Goal: Task Accomplishment & Management: Complete application form

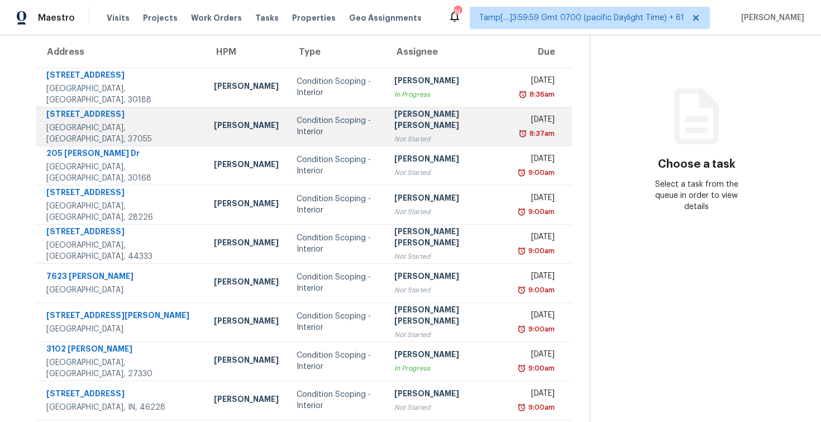
scroll to position [160, 0]
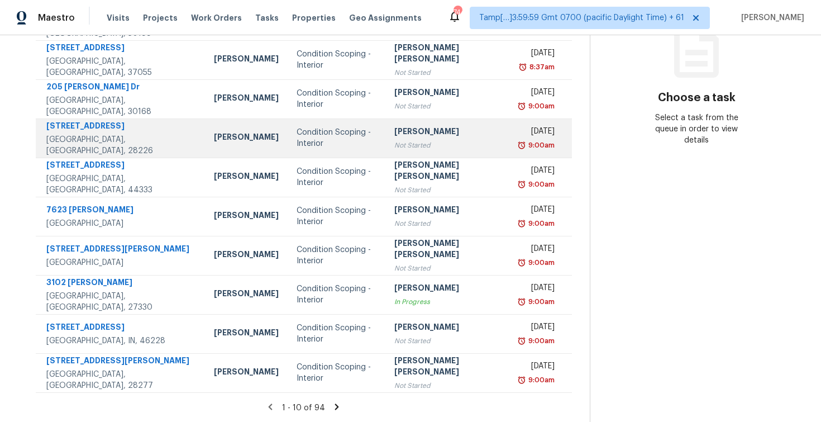
click at [342, 151] on td "Condition Scoping - Interior" at bounding box center [337, 137] width 98 height 39
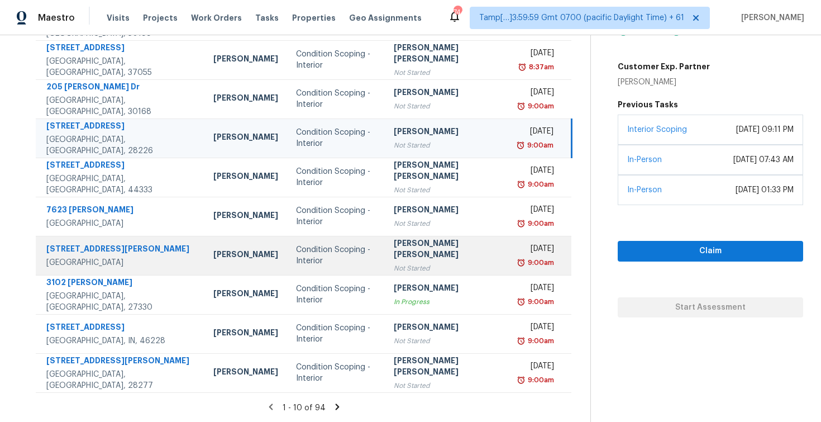
click at [330, 268] on td "Condition Scoping - Interior" at bounding box center [335, 255] width 97 height 39
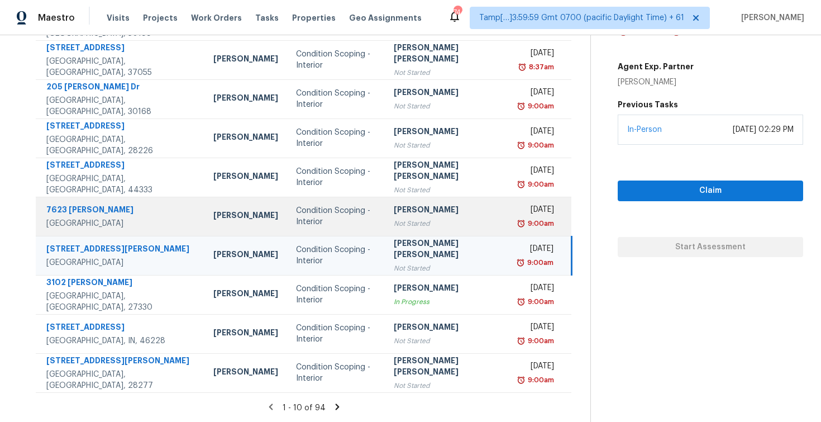
click at [324, 216] on div "Condition Scoping - Interior" at bounding box center [335, 216] width 79 height 22
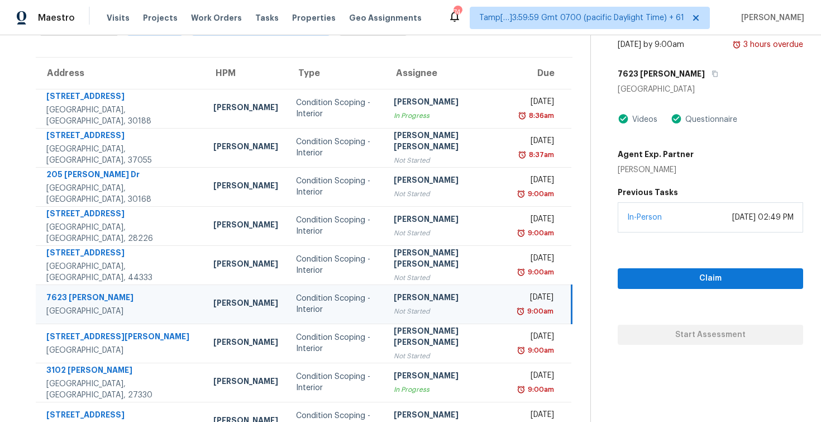
scroll to position [54, 0]
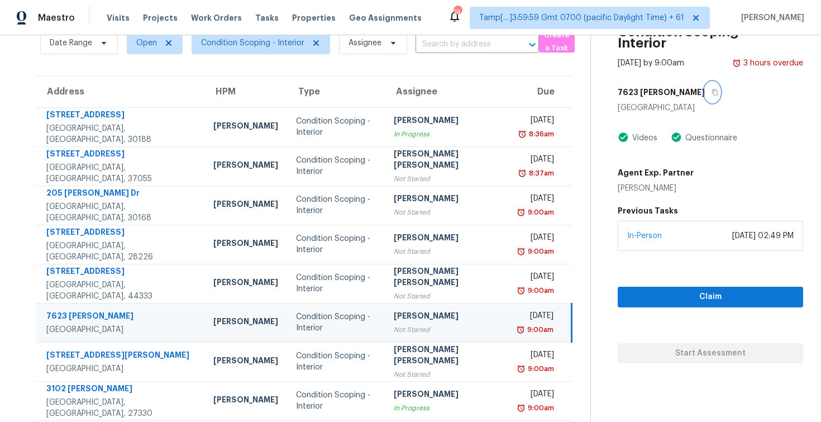
click at [705, 96] on button "button" at bounding box center [712, 92] width 15 height 20
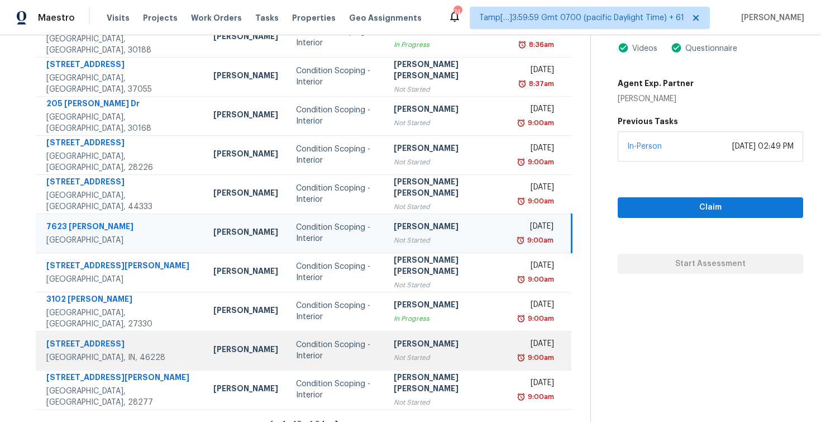
scroll to position [160, 0]
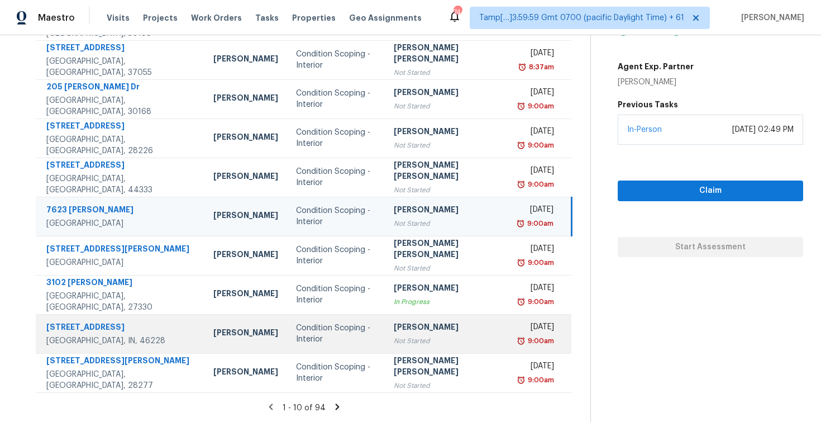
click at [385, 330] on td "[PERSON_NAME] P Not Started" at bounding box center [448, 333] width 126 height 39
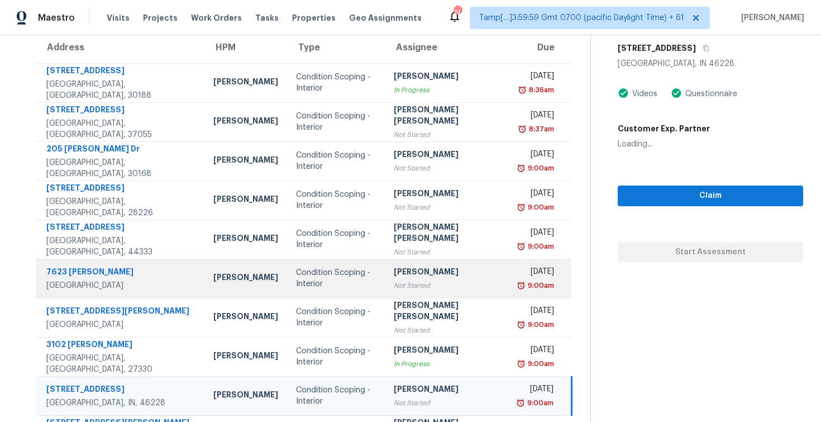
scroll to position [86, 0]
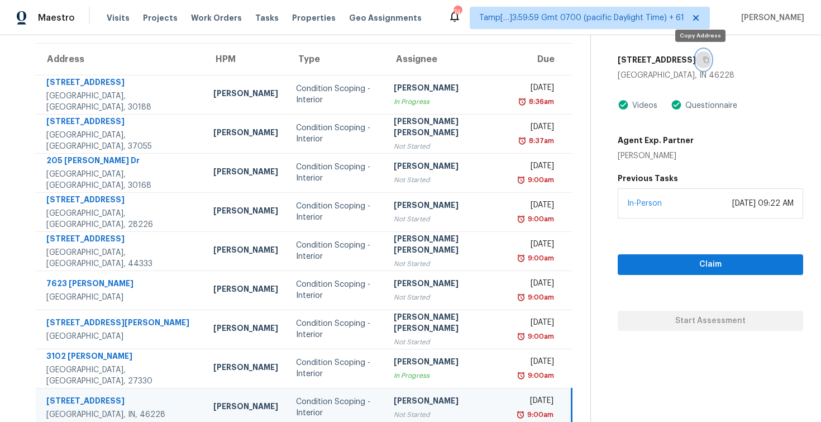
click at [696, 59] on button "button" at bounding box center [703, 60] width 15 height 20
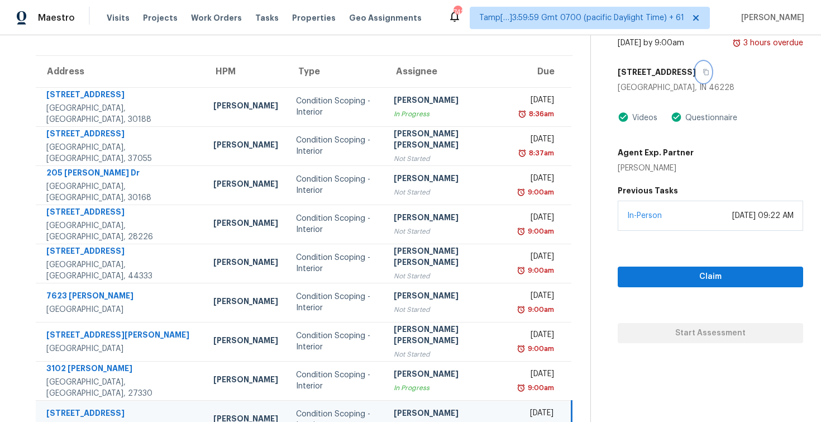
scroll to position [36, 0]
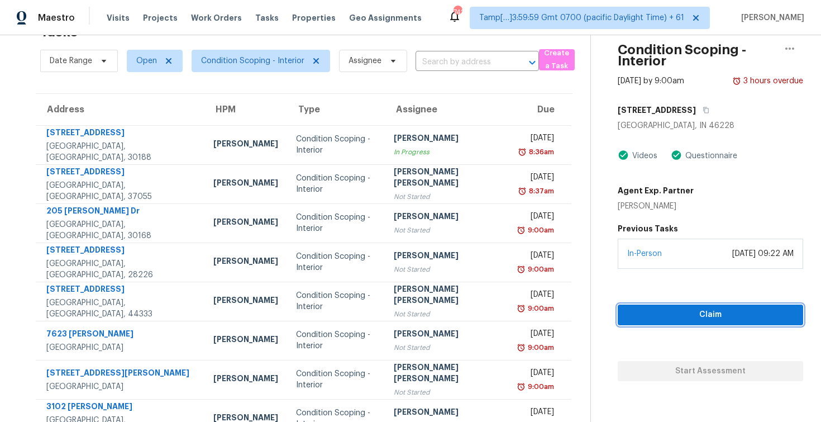
click at [657, 312] on span "Claim" at bounding box center [711, 315] width 168 height 14
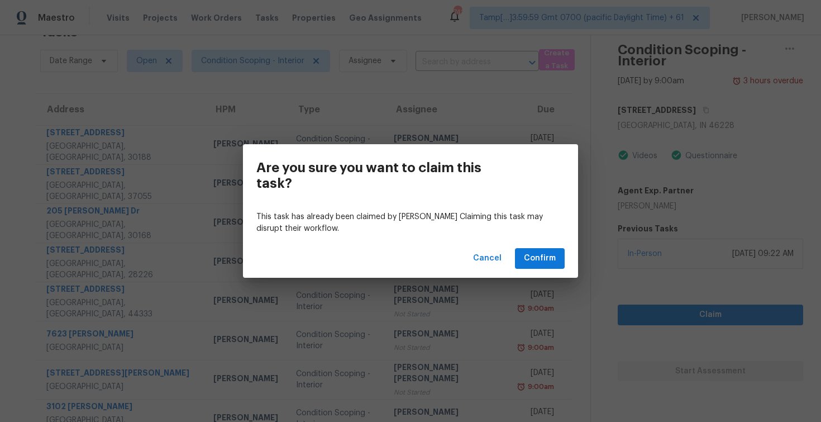
click at [546, 269] on div "Cancel Confirm" at bounding box center [410, 258] width 335 height 39
click at [545, 257] on span "Confirm" at bounding box center [540, 258] width 32 height 14
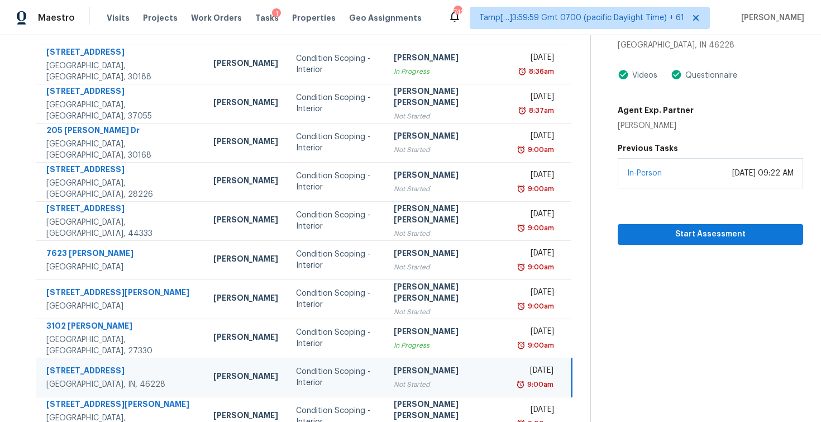
scroll to position [113, 0]
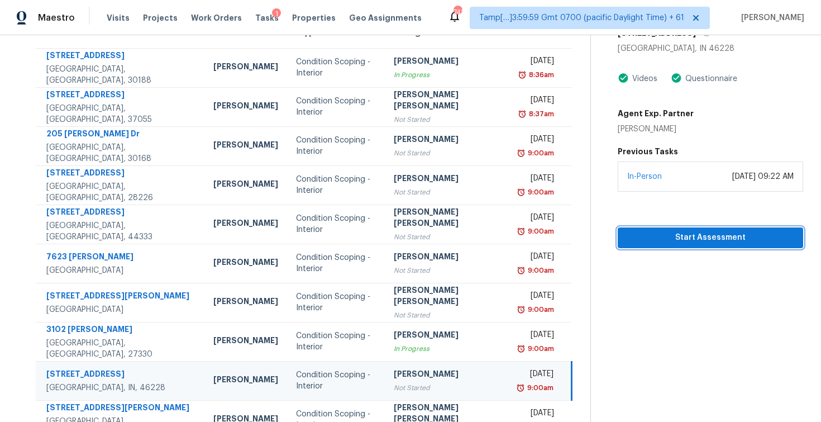
click at [678, 230] on button "Start Assessment" at bounding box center [710, 237] width 185 height 21
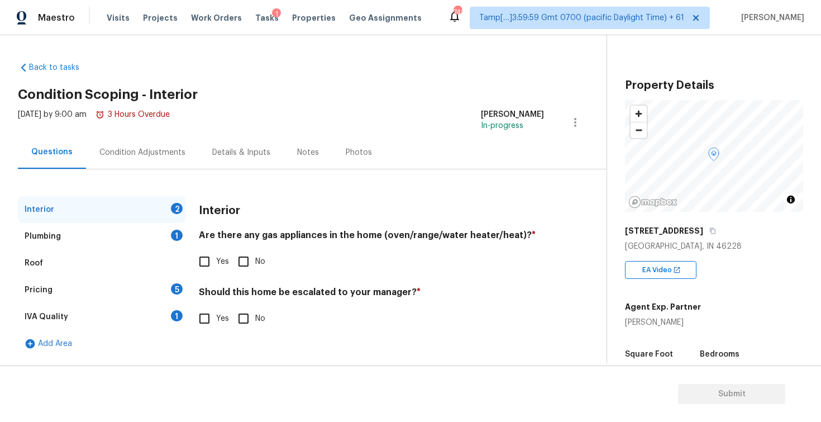
click at [193, 311] on input "Yes" at bounding box center [204, 318] width 23 height 23
checkbox input "true"
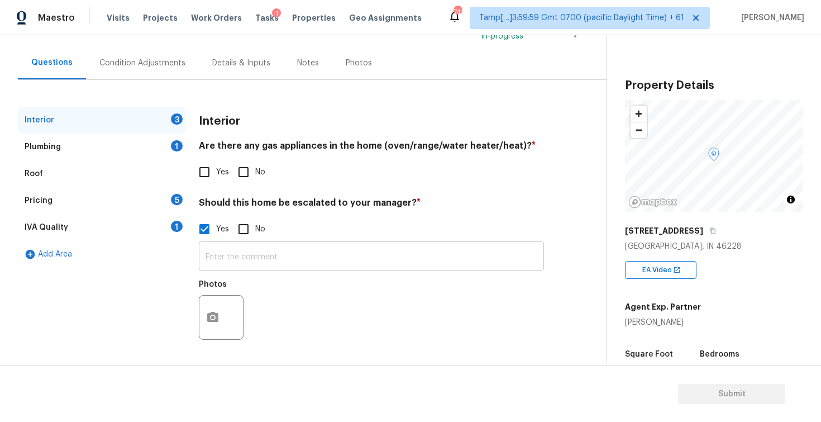
scroll to position [89, 0]
click at [229, 248] on input "text" at bounding box center [371, 258] width 345 height 26
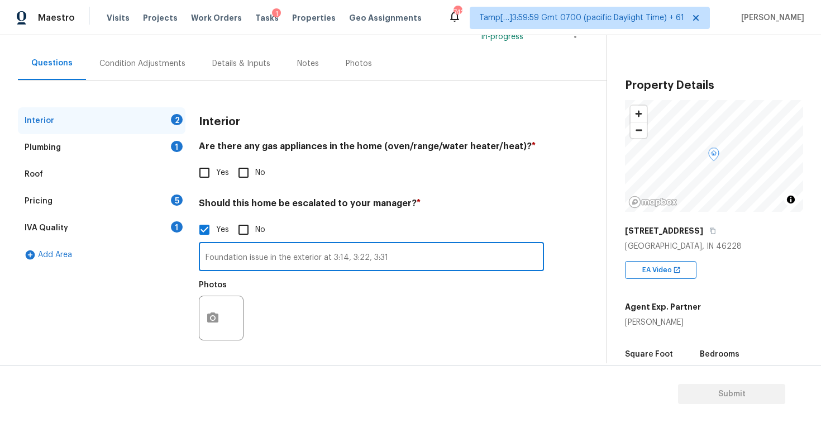
type input "Foundation issue in the exterior at 3:14, 3:22, 3:31"
click at [304, 318] on div "Photos" at bounding box center [371, 310] width 345 height 73
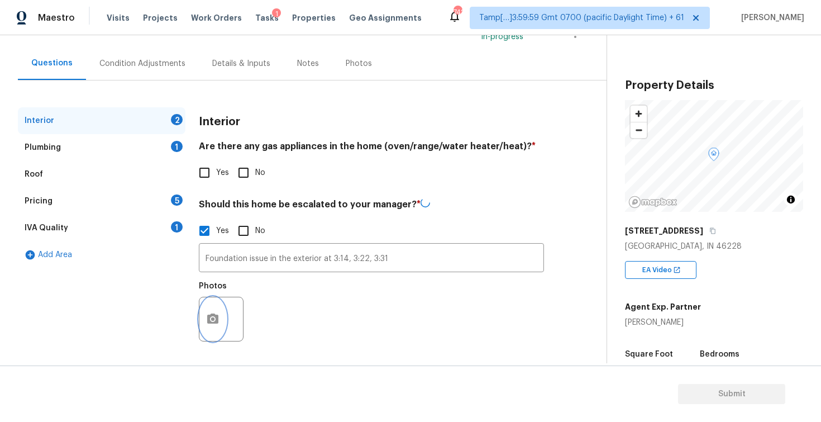
click at [219, 320] on icon "button" at bounding box center [212, 318] width 13 height 13
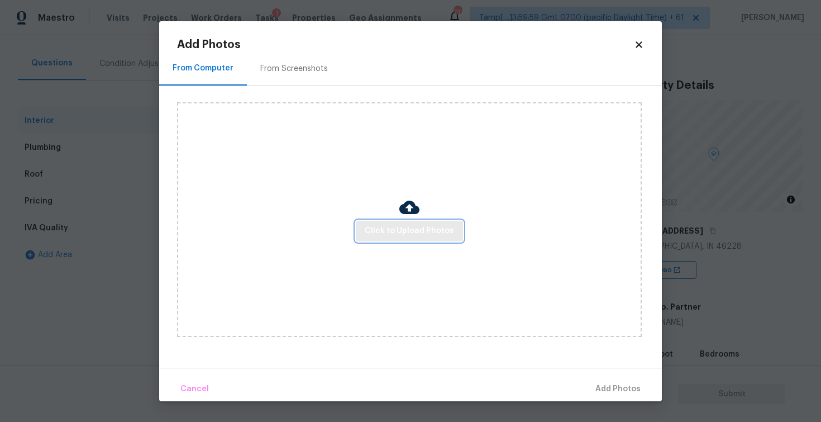
click at [380, 233] on span "Click to Upload Photos" at bounding box center [409, 231] width 89 height 14
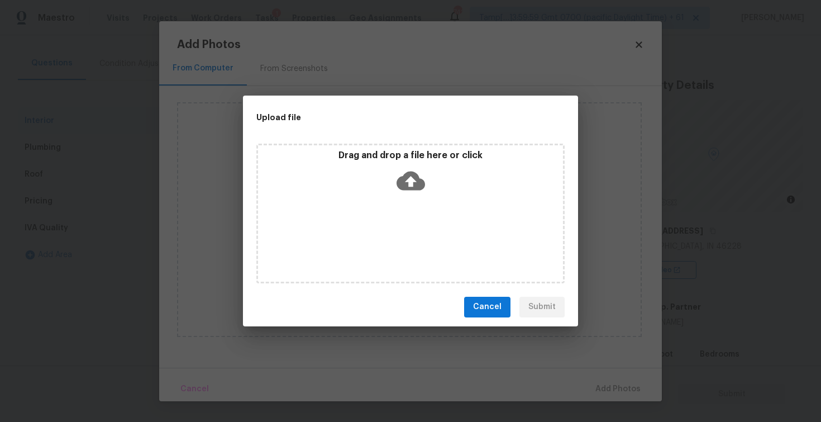
click at [402, 172] on icon at bounding box center [411, 180] width 28 height 28
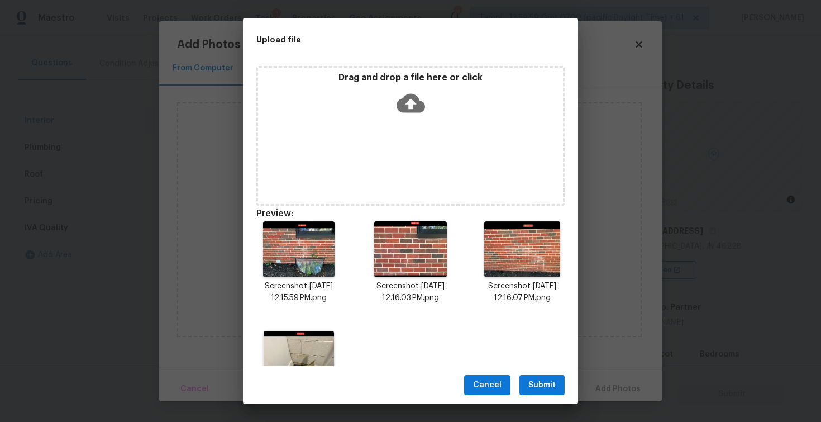
scroll to position [61, 0]
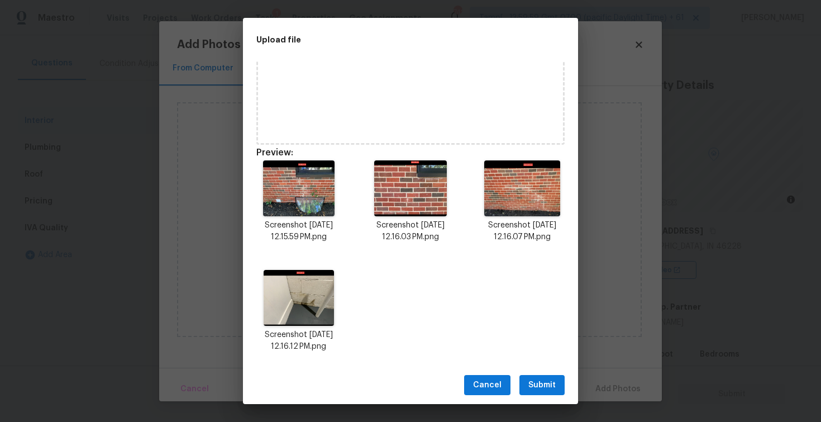
click at [544, 379] on span "Submit" at bounding box center [541, 385] width 27 height 14
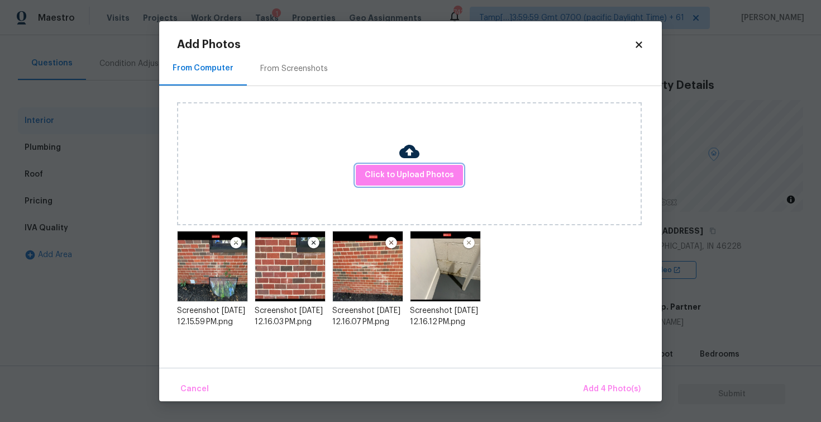
scroll to position [0, 0]
click at [602, 379] on button "Add 4 Photo(s)" at bounding box center [612, 389] width 66 height 24
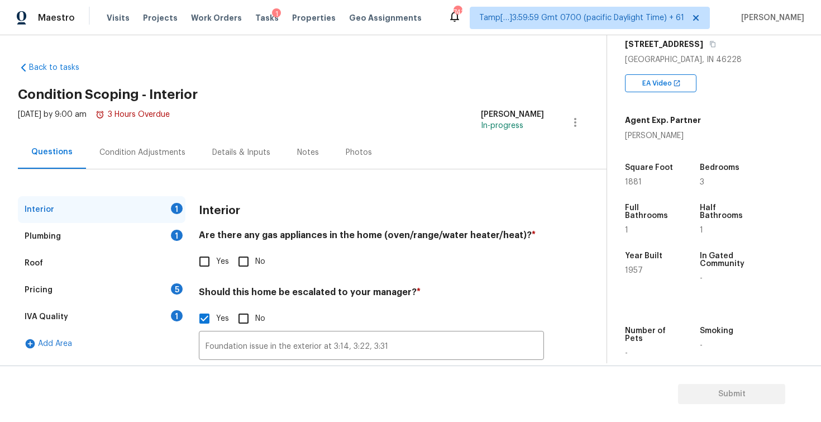
scroll to position [89, 0]
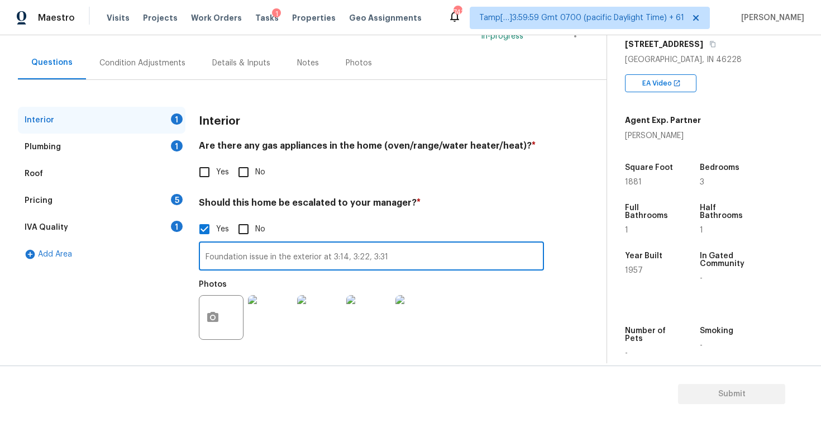
click at [433, 246] on input "Foundation issue in the exterior at 3:14, 3:22, 3:31" at bounding box center [371, 257] width 345 height 26
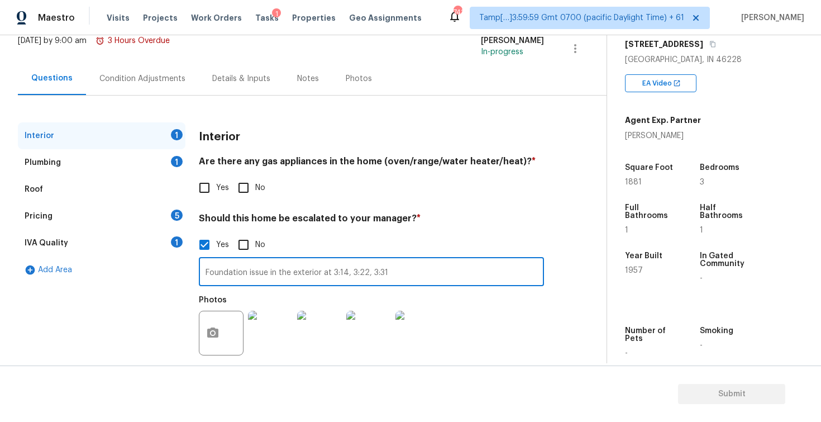
click at [193, 182] on input "Yes" at bounding box center [204, 187] width 23 height 23
checkbox input "true"
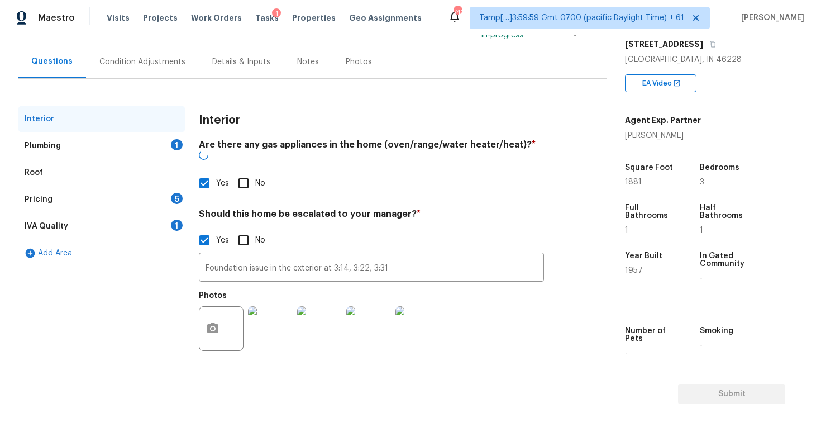
scroll to position [89, 0]
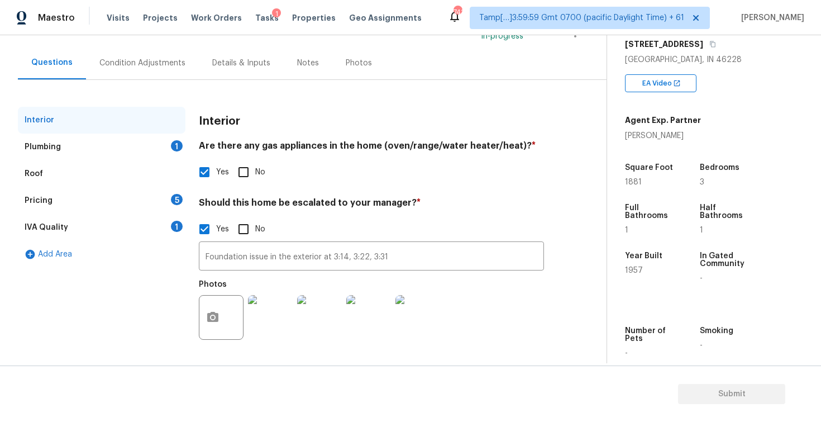
click at [156, 150] on div "Plumbing 1" at bounding box center [102, 146] width 168 height 27
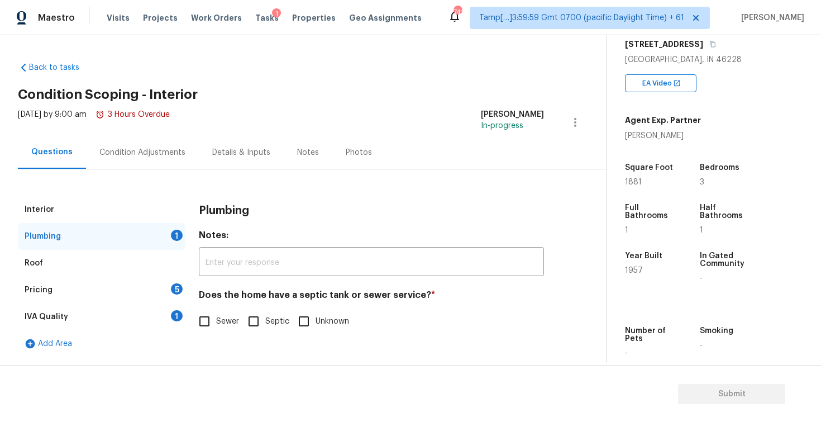
scroll to position [0, 0]
click at [213, 312] on input "Sewer" at bounding box center [204, 320] width 23 height 23
checkbox input "true"
drag, startPoint x: 213, startPoint y: 312, endPoint x: 187, endPoint y: 309, distance: 27.0
click at [187, 310] on div "Interior Plumbing Roof Pricing 5 IVA Quality 1 Add Area Plumbing Notes: ​ Does …" at bounding box center [299, 276] width 562 height 161
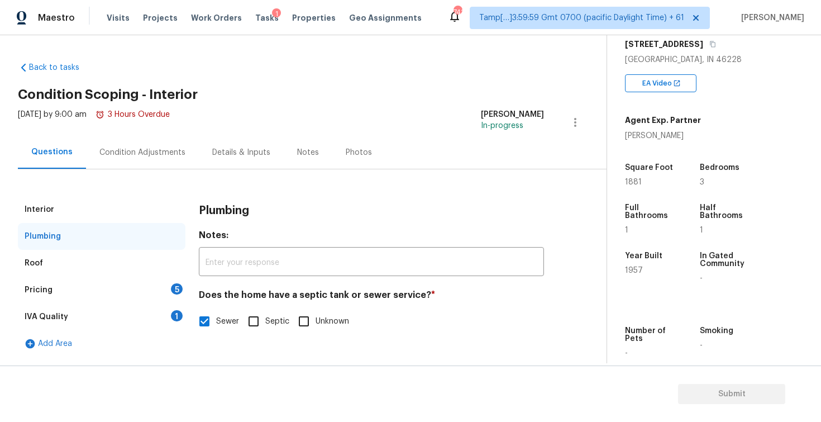
click at [154, 280] on div "Pricing 5" at bounding box center [102, 289] width 168 height 27
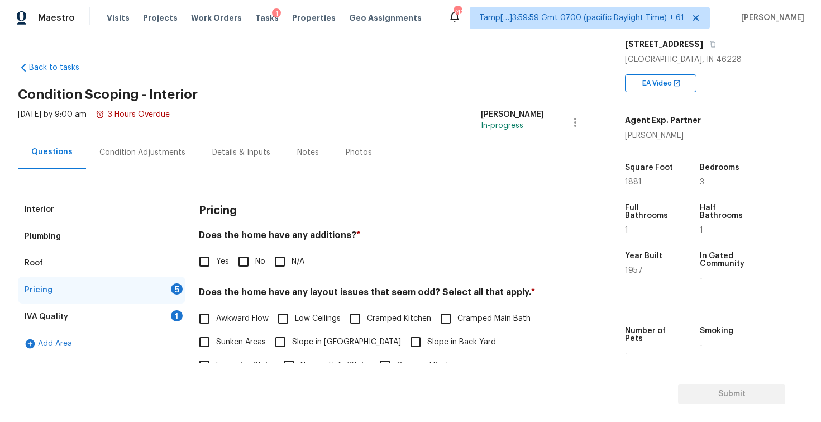
click at [211, 249] on div "Does the home have any additions? * Yes No N/A" at bounding box center [371, 252] width 345 height 44
click at [215, 264] on input "Yes" at bounding box center [204, 261] width 23 height 23
checkbox input "true"
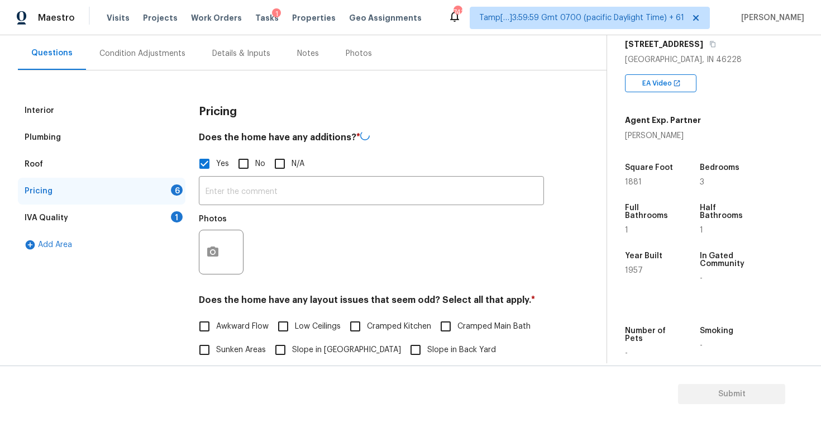
scroll to position [109, 0]
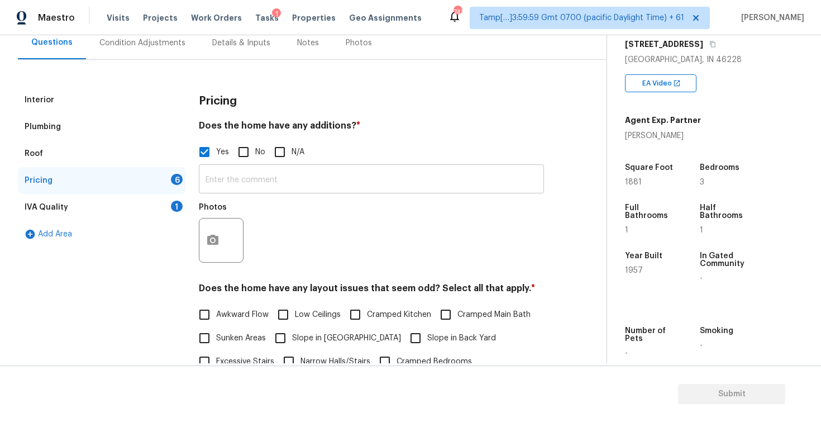
click at [238, 188] on input "text" at bounding box center [371, 180] width 345 height 26
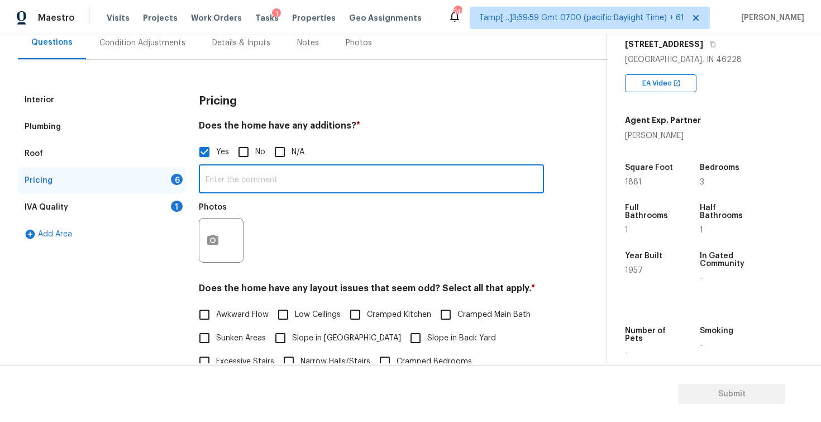
click at [249, 183] on input "text" at bounding box center [371, 180] width 345 height 26
paste input "Sunroom added to back of garage. Access from backyard only."
type input "Sunroom added to back of garage. Access from backyard only."
click at [207, 246] on icon "button" at bounding box center [212, 239] width 13 height 13
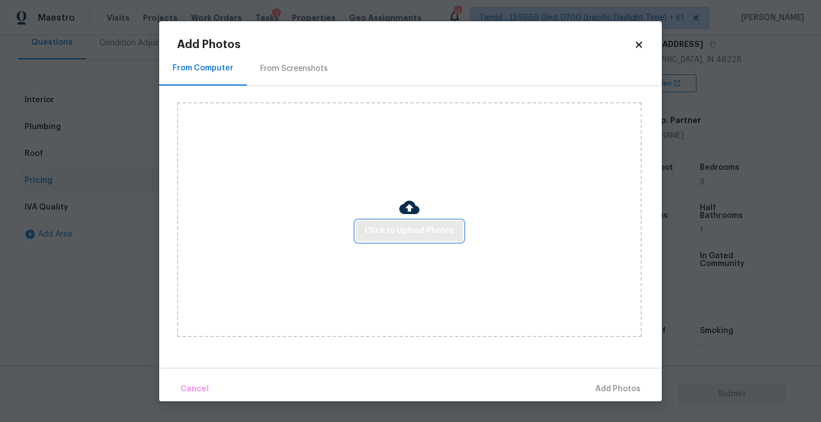
click at [370, 237] on span "Click to Upload Photos" at bounding box center [409, 231] width 89 height 14
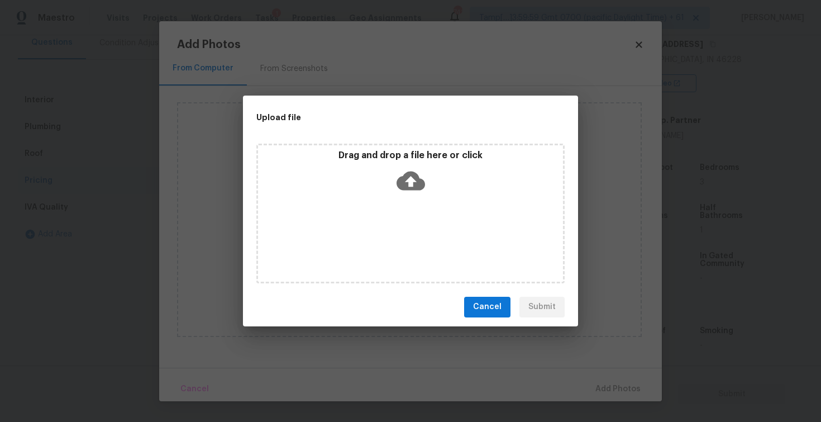
click at [395, 194] on div "Drag and drop a file here or click" at bounding box center [410, 174] width 305 height 48
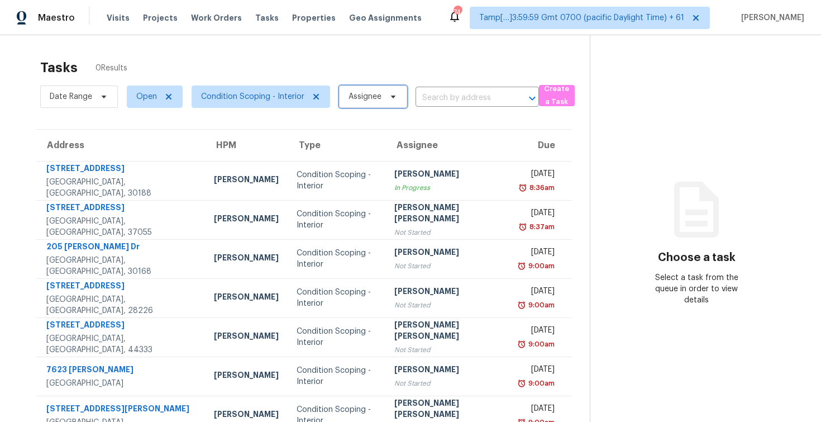
click at [352, 99] on span "Assignee" at bounding box center [365, 96] width 33 height 11
click at [343, 70] on div "Tasks 94 Results" at bounding box center [315, 67] width 550 height 29
click at [122, 17] on span "Visits" at bounding box center [118, 17] width 23 height 11
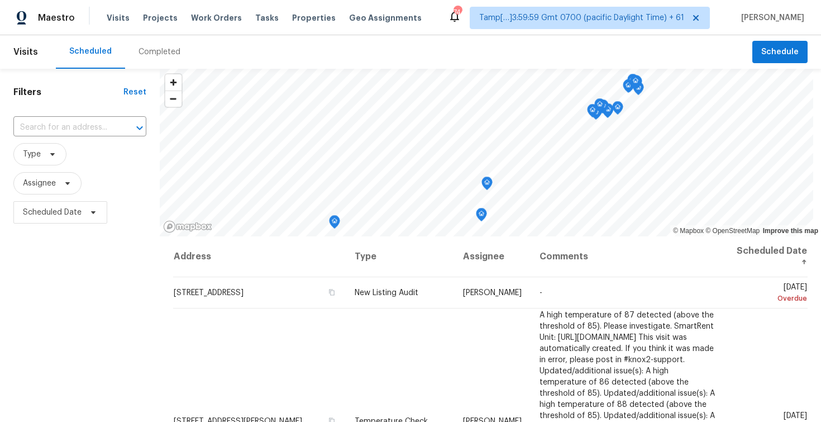
click at [151, 64] on div "Completed" at bounding box center [159, 52] width 69 height 34
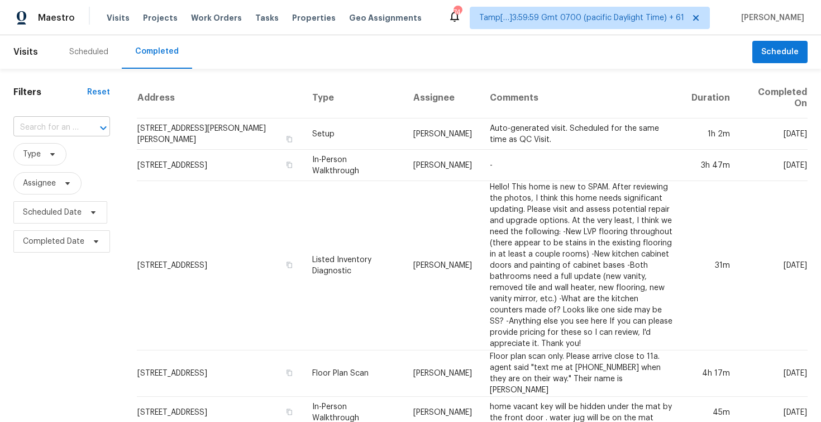
click at [51, 131] on input "text" at bounding box center [45, 127] width 65 height 17
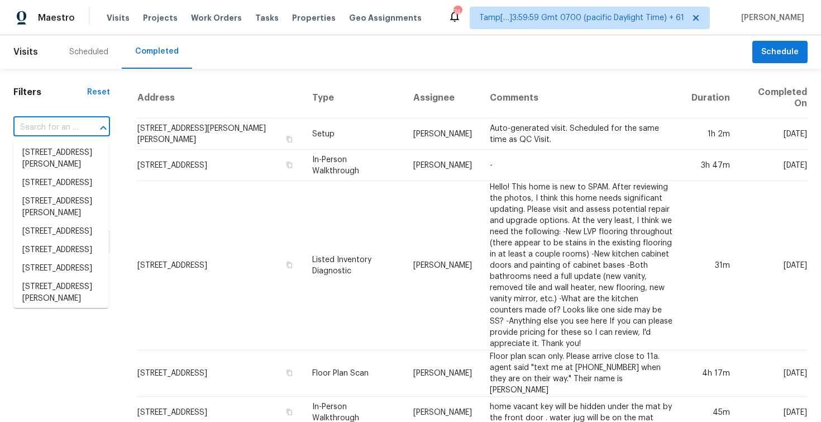
paste input "[STREET_ADDRESS][PERSON_NAME]"
type input "7623 William Bonney, San Antonio, TX 78254"
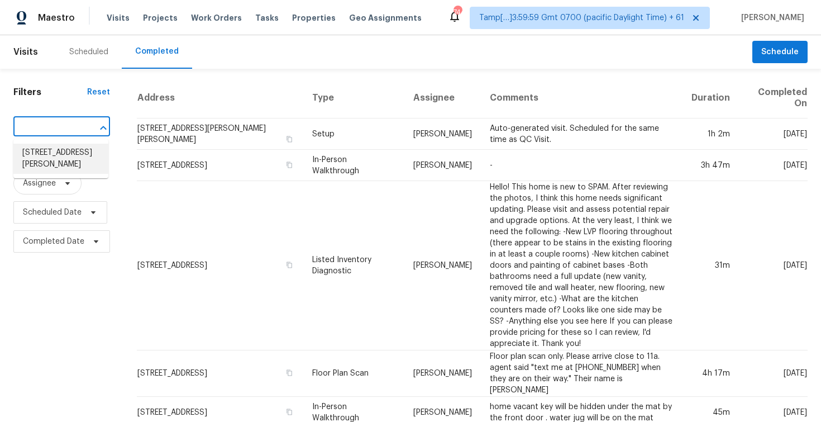
click at [75, 151] on li "7623 William Bonney, San Antonio, TX 78254" at bounding box center [60, 159] width 95 height 30
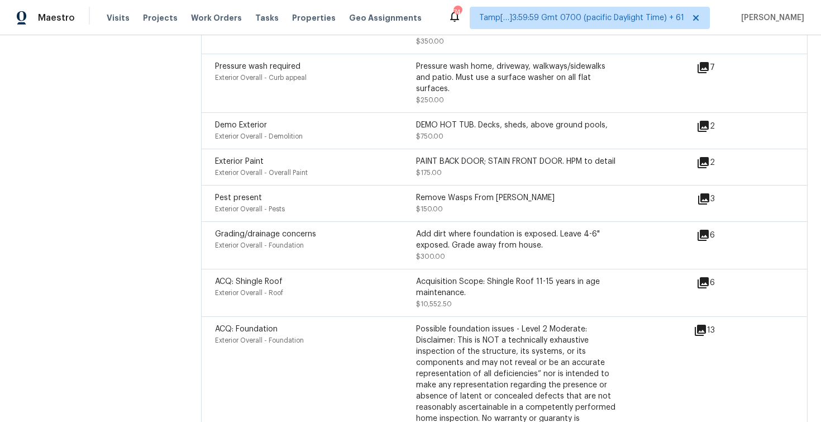
scroll to position [3341, 0]
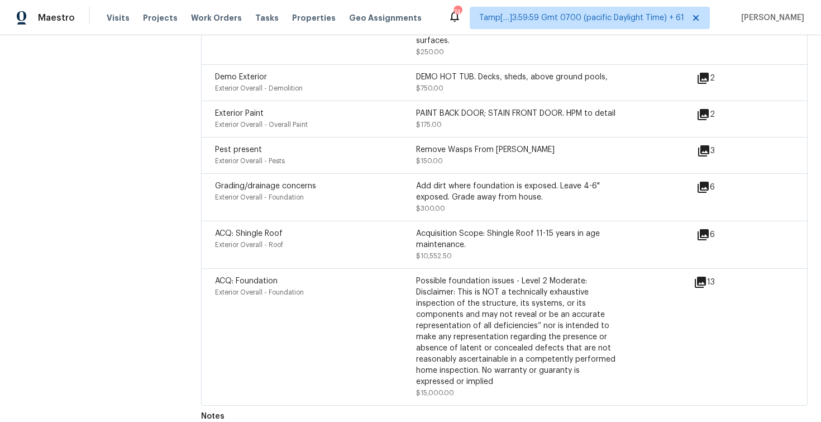
click at [111, 11] on div "Visits Projects Work Orders Tasks Properties Geo Assignments" at bounding box center [271, 18] width 328 height 22
click at [116, 18] on span "Visits" at bounding box center [118, 17] width 23 height 11
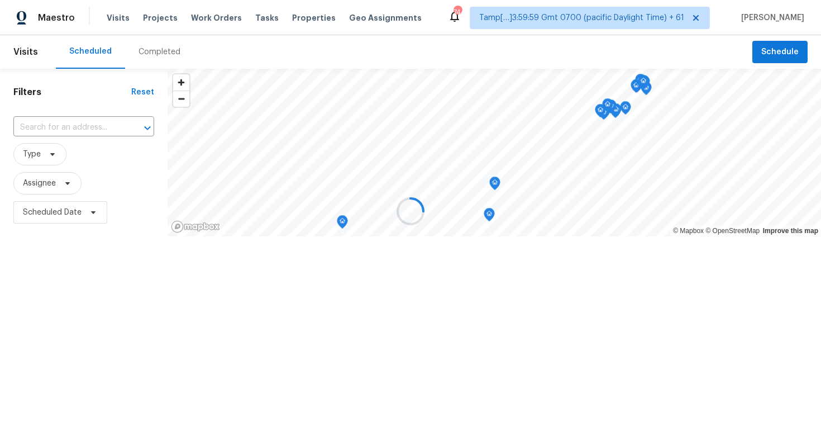
click at [136, 46] on div at bounding box center [410, 211] width 821 height 422
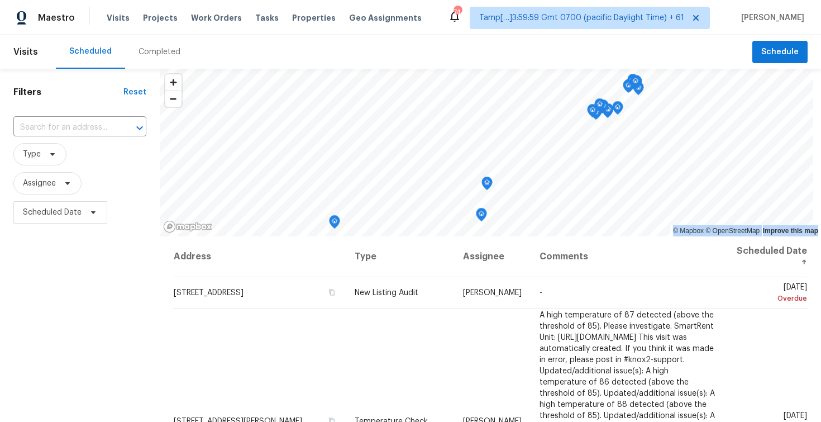
click at [149, 50] on div "Completed" at bounding box center [160, 51] width 42 height 11
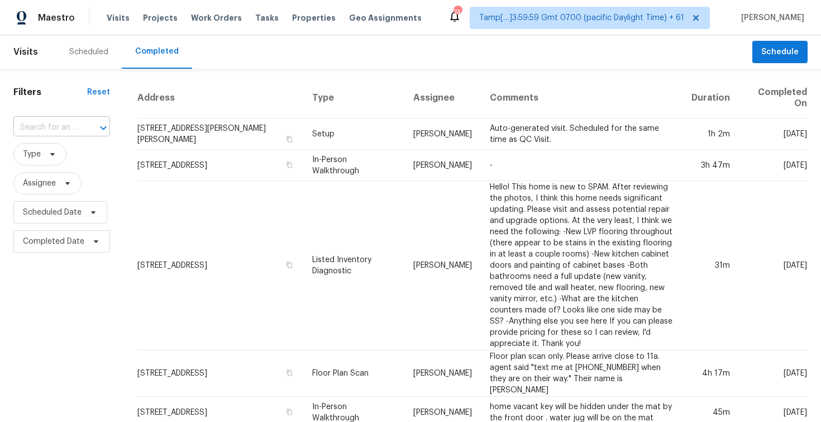
click at [76, 131] on input "text" at bounding box center [45, 127] width 65 height 17
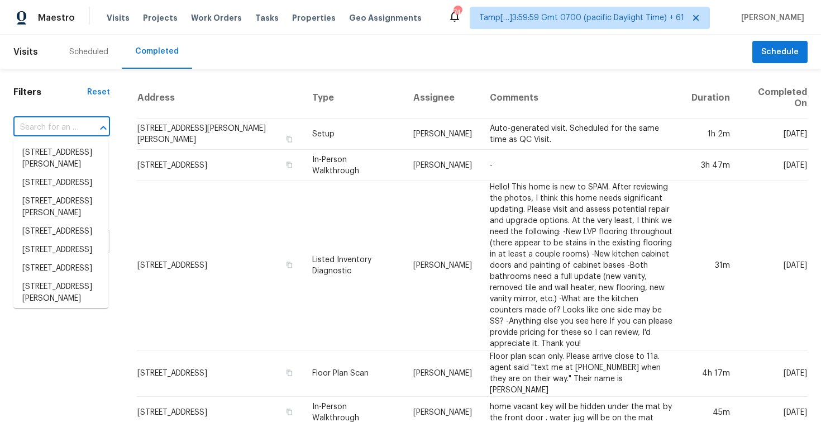
paste input "5940 Crooked Creek Dr, Indianapolis, IN 46228"
type input "5940 Crooked Creek Dr, Indianapolis, IN 46228"
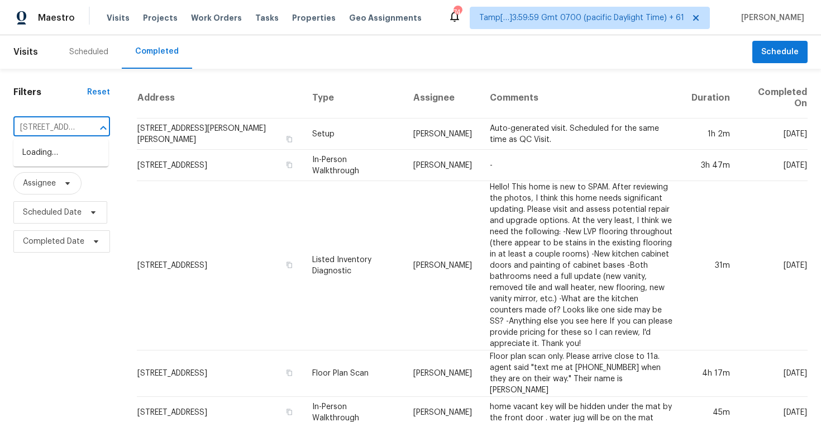
scroll to position [0, 115]
click at [89, 157] on li "5940 Crooked Creek Dr, Indianapolis, IN 46228" at bounding box center [60, 153] width 95 height 18
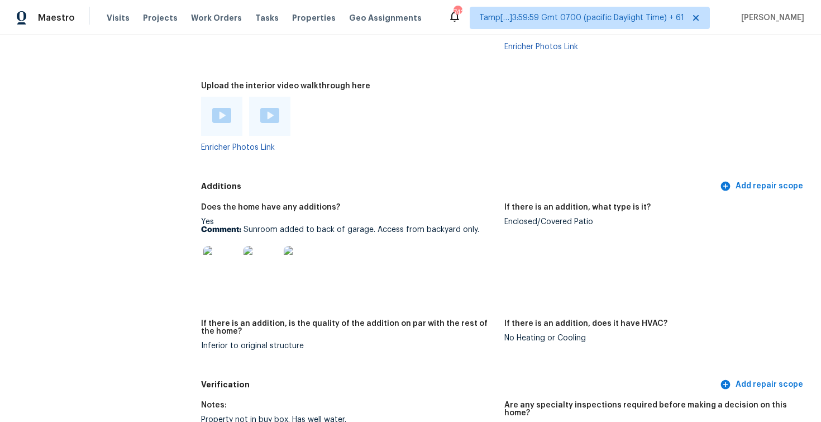
scroll to position [2446, 0]
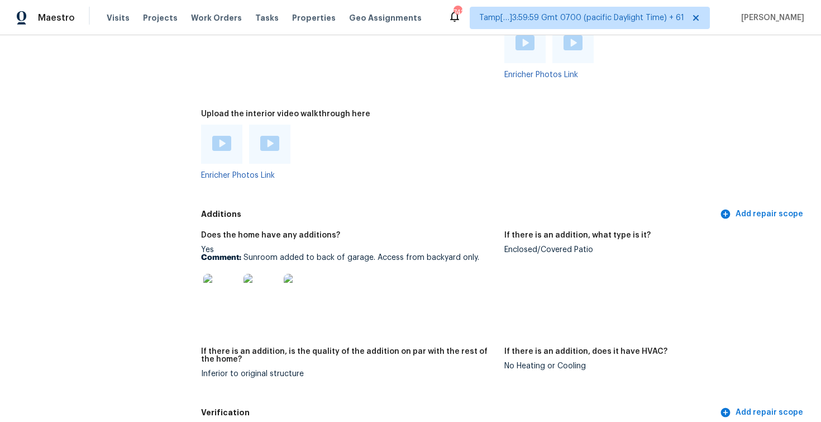
click at [224, 125] on div at bounding box center [221, 144] width 41 height 39
click at [225, 139] on img at bounding box center [221, 143] width 19 height 15
click at [276, 136] on img at bounding box center [269, 143] width 19 height 15
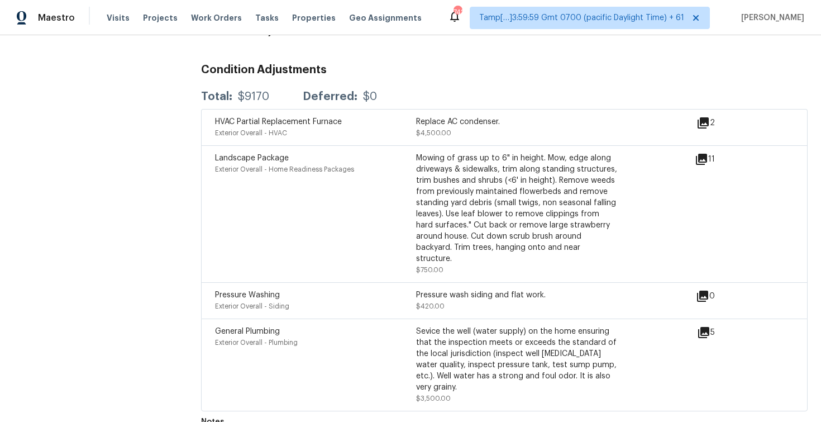
click at [393, 348] on div "General Plumbing Exterior Overall - Plumbing" at bounding box center [315, 365] width 201 height 78
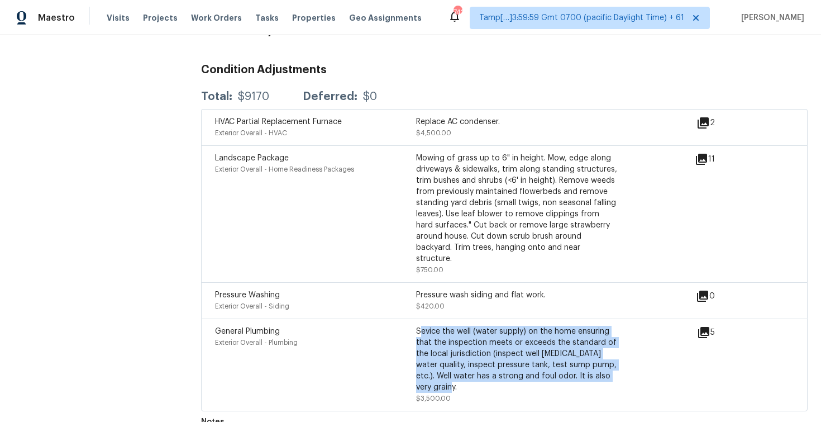
drag, startPoint x: 416, startPoint y: 304, endPoint x: 470, endPoint y: 356, distance: 75.0
click at [470, 358] on div "Sevice the well (water supply) on the home ensuring that the inspection meets o…" at bounding box center [516, 359] width 201 height 67
click at [470, 356] on div "Sevice the well (water supply) on the home ensuring that the inspection meets o…" at bounding box center [516, 359] width 201 height 67
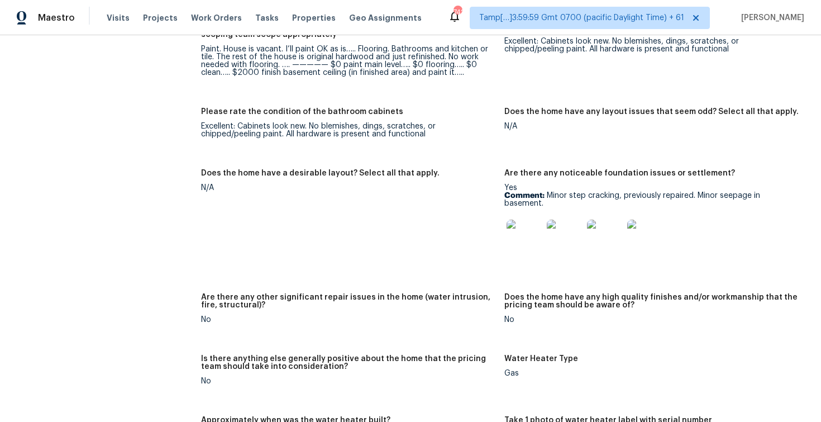
scroll to position [1943, 0]
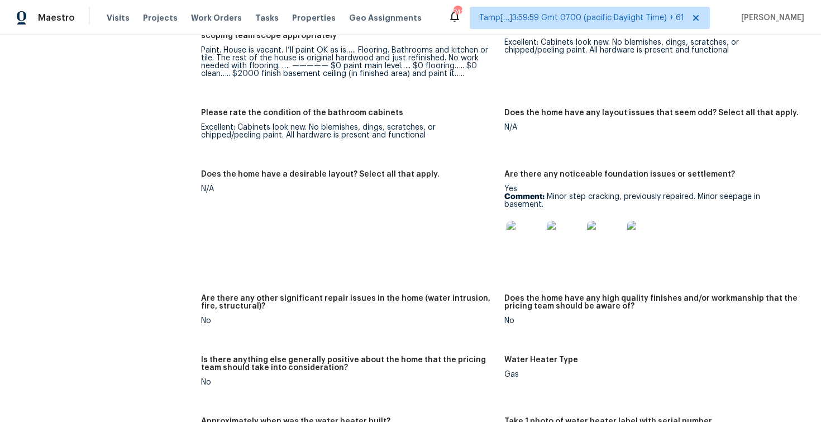
click at [513, 221] on img at bounding box center [525, 239] width 36 height 36
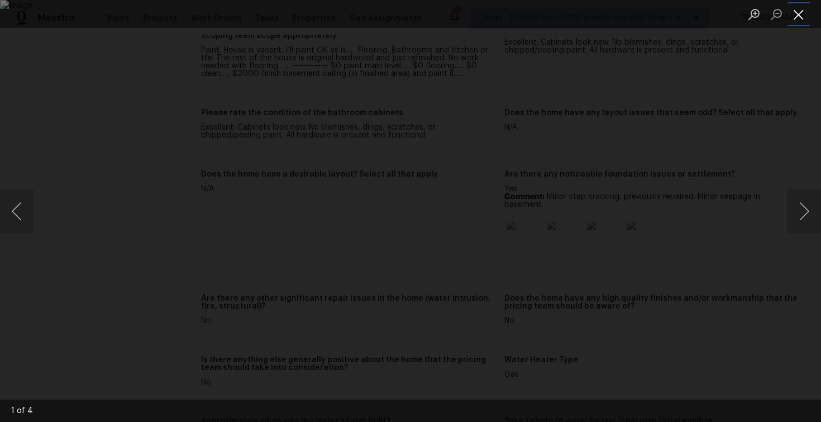
click at [795, 20] on button "Close lightbox" at bounding box center [799, 14] width 22 height 20
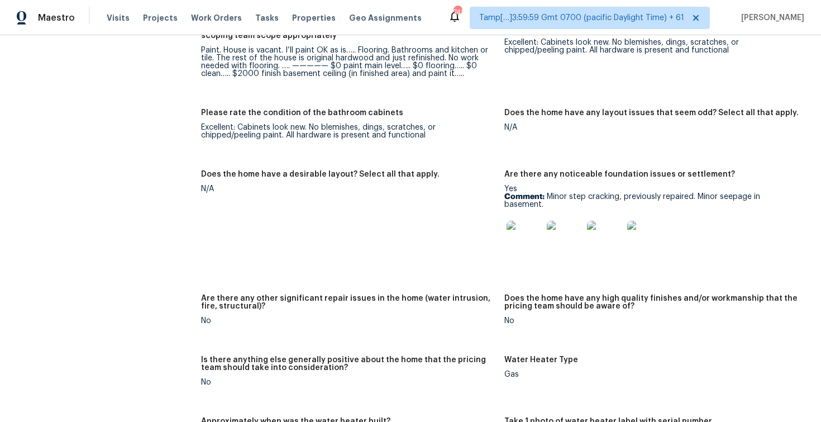
click at [518, 228] on img at bounding box center [525, 239] width 36 height 36
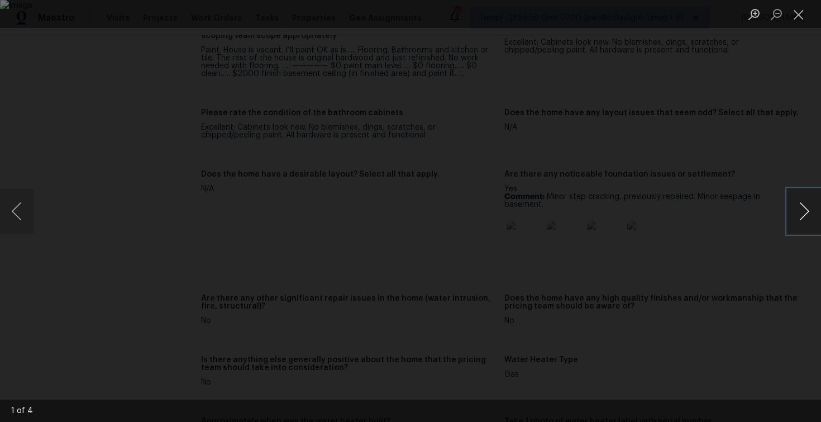
click at [809, 215] on button "Next image" at bounding box center [805, 211] width 34 height 45
click at [808, 222] on button "Next image" at bounding box center [805, 211] width 34 height 45
click at [798, 213] on button "Next image" at bounding box center [805, 211] width 34 height 45
click at [706, 152] on div "Lightbox" at bounding box center [410, 211] width 821 height 422
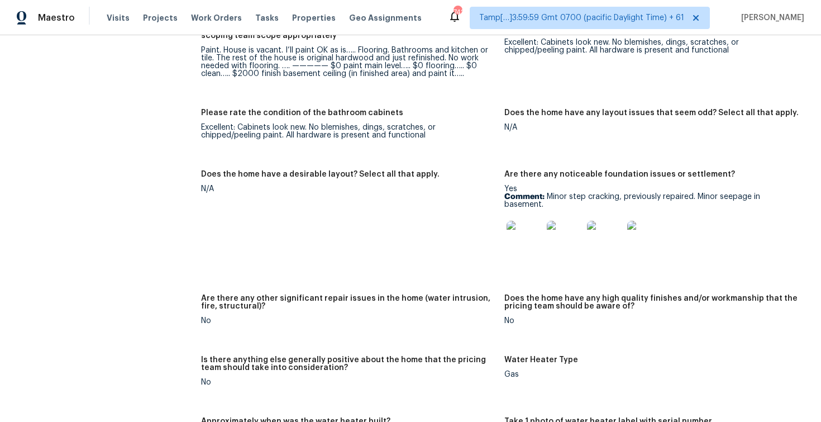
click at [521, 214] on div at bounding box center [524, 238] width 40 height 49
click at [528, 228] on img at bounding box center [525, 239] width 36 height 36
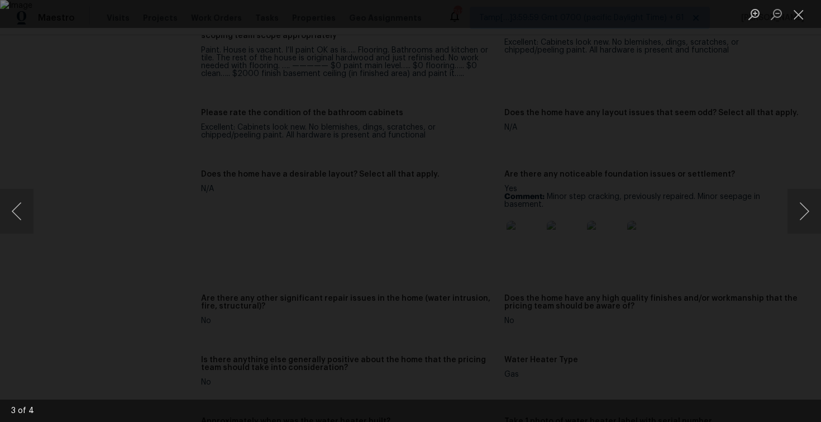
click at [802, 129] on div "Lightbox" at bounding box center [410, 211] width 821 height 422
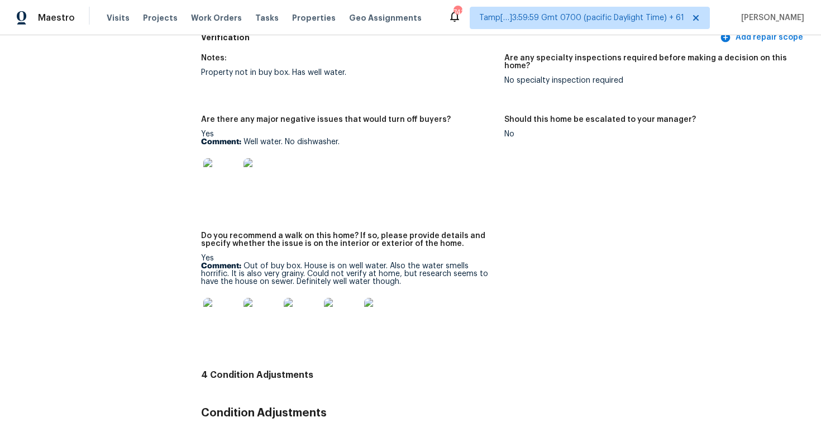
scroll to position [2821, 0]
click at [212, 158] on img at bounding box center [221, 176] width 36 height 36
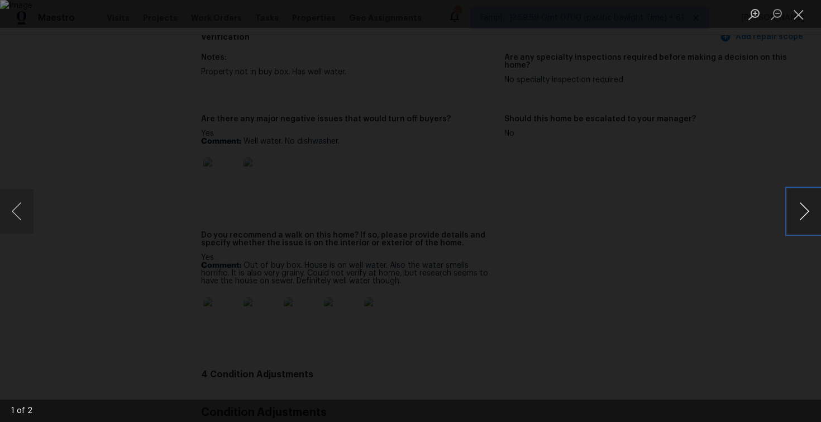
click at [800, 212] on button "Next image" at bounding box center [805, 211] width 34 height 45
click at [746, 141] on div "Lightbox" at bounding box center [410, 211] width 821 height 422
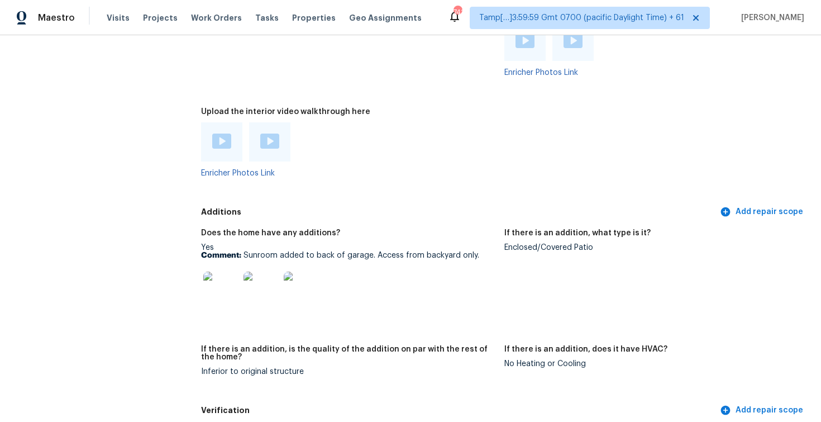
scroll to position [2449, 0]
click at [229, 276] on img at bounding box center [221, 289] width 36 height 36
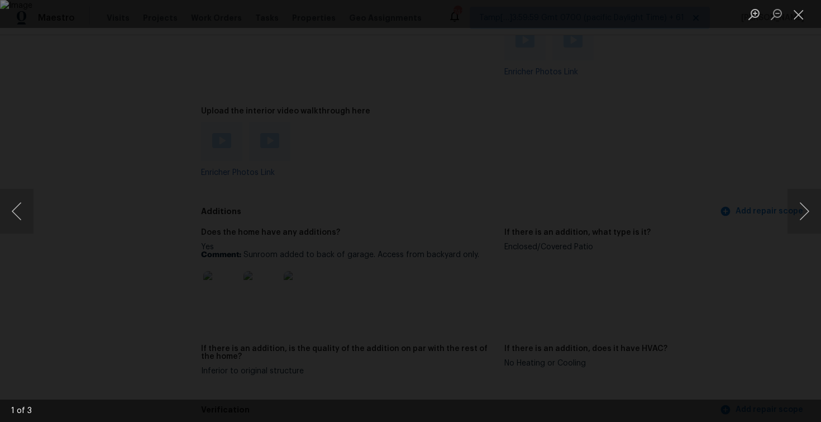
click at [728, 169] on div "Lightbox" at bounding box center [410, 211] width 821 height 422
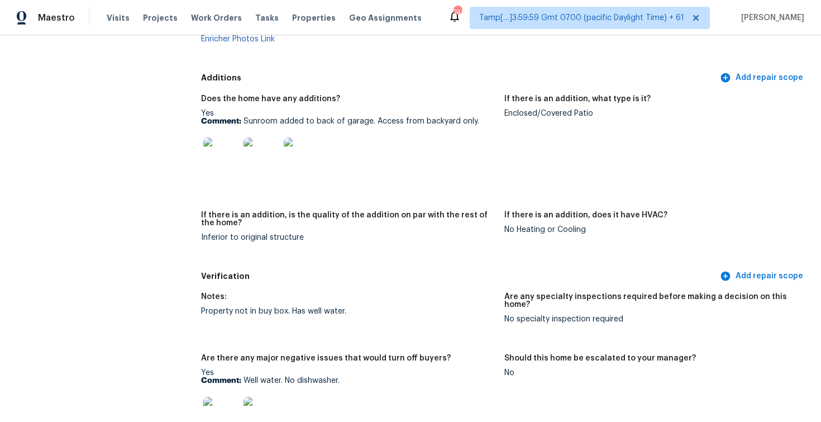
scroll to position [2582, 0]
click at [221, 156] on img at bounding box center [221, 156] width 36 height 36
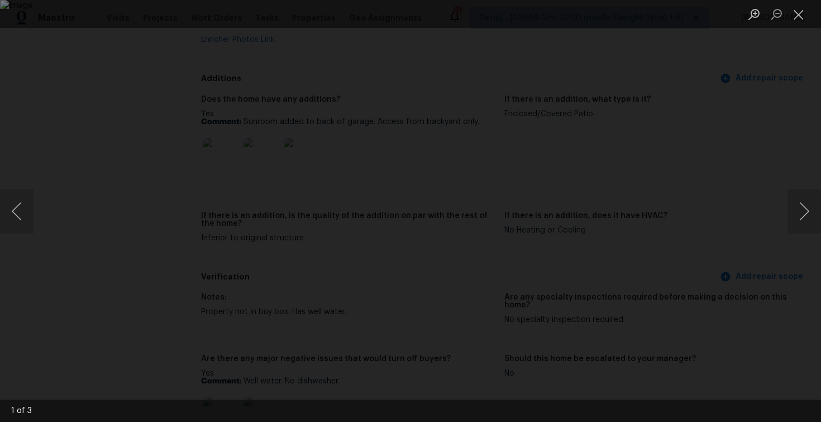
click at [751, 274] on div "Lightbox" at bounding box center [410, 211] width 821 height 422
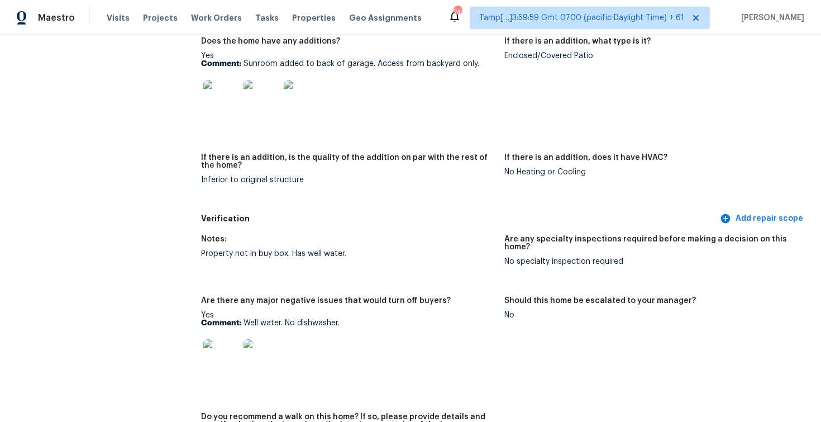
scroll to position [2640, 0]
drag, startPoint x: 241, startPoint y: 53, endPoint x: 489, endPoint y: 55, distance: 248.0
click at [489, 59] on p "Comment: Sunroom added to back of garage. Access from backyard only." at bounding box center [348, 63] width 294 height 8
copy p "Sunroom added to back of garage. Access from backyard only."
click at [365, 155] on h5 "If there is an addition, is the quality of the addition on par with the rest of…" at bounding box center [348, 161] width 294 height 16
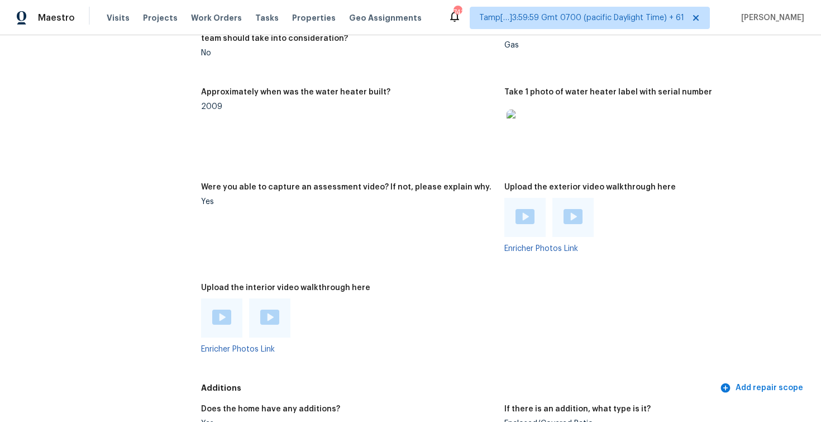
scroll to position [2256, 0]
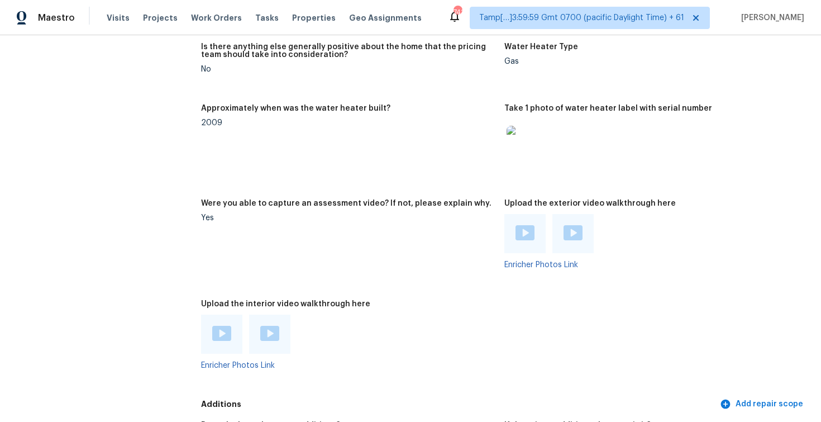
click at [413, 318] on div at bounding box center [348, 333] width 294 height 39
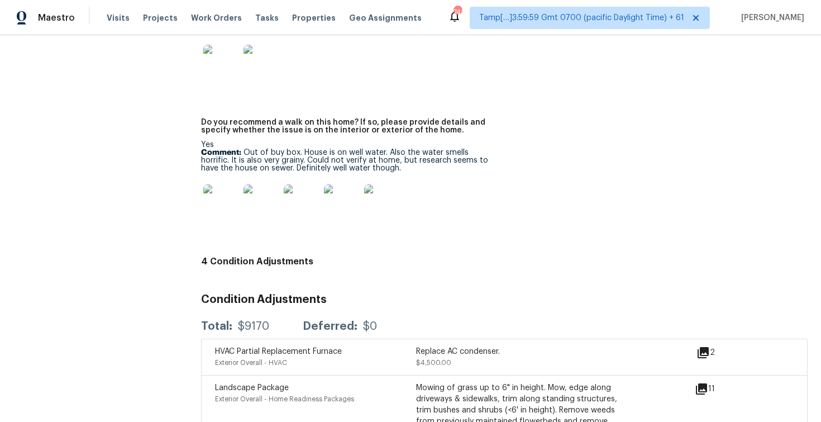
scroll to position [2933, 0]
click at [313, 150] on p "Comment: Out of buy box. House is on well water. Also the water smells horrific…" at bounding box center [348, 161] width 294 height 23
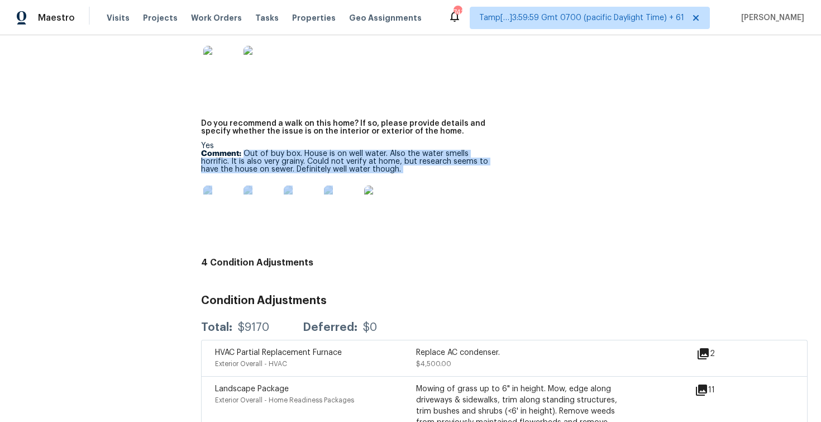
drag, startPoint x: 244, startPoint y: 137, endPoint x: 445, endPoint y: 158, distance: 202.1
click at [445, 158] on div "Yes Comment: Out of buy box. House is on well water. Also the water smells horr…" at bounding box center [348, 185] width 294 height 86
click at [445, 157] on p "Comment: Out of buy box. House is on well water. Also the water smells horrific…" at bounding box center [348, 161] width 294 height 23
drag, startPoint x: 246, startPoint y: 137, endPoint x: 397, endPoint y: 154, distance: 152.3
click at [397, 154] on p "Comment: Out of buy box. House is on well water. Also the water smells horrific…" at bounding box center [348, 161] width 294 height 23
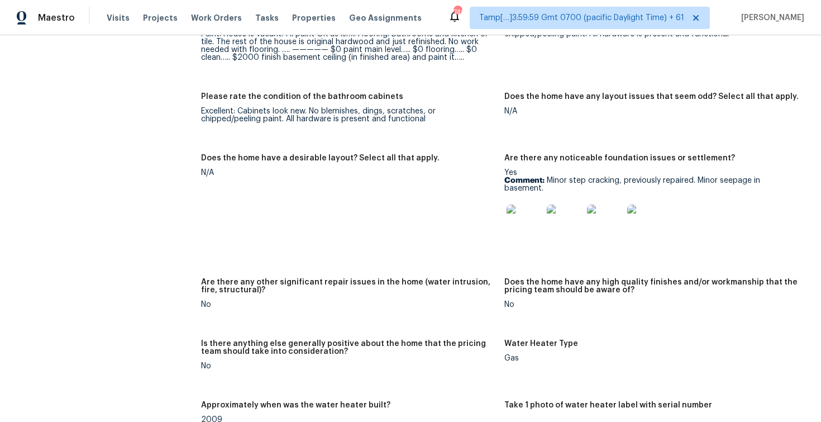
scroll to position [1931, 0]
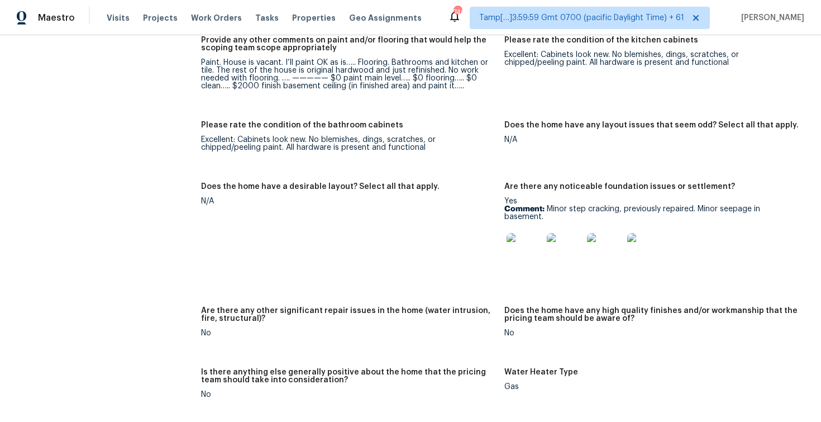
click at [666, 242] on div at bounding box center [651, 250] width 294 height 49
click at [652, 233] on img at bounding box center [645, 251] width 36 height 36
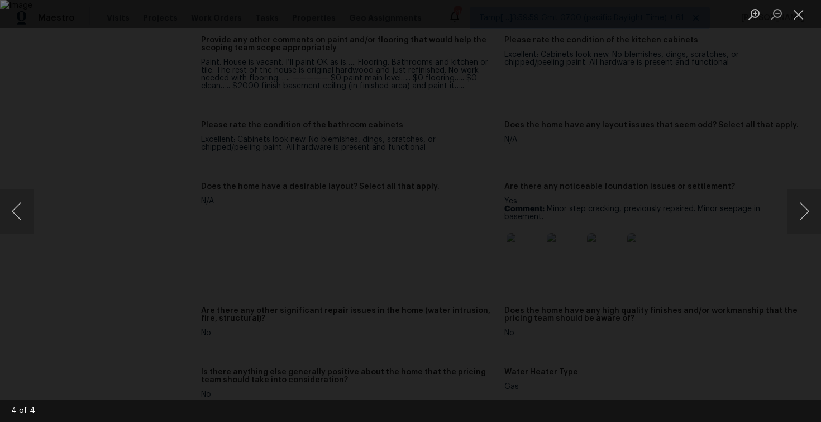
click at [358, 212] on img "Lightbox" at bounding box center [410, 211] width 821 height 422
click at [705, 66] on div "Lightbox" at bounding box center [410, 211] width 821 height 422
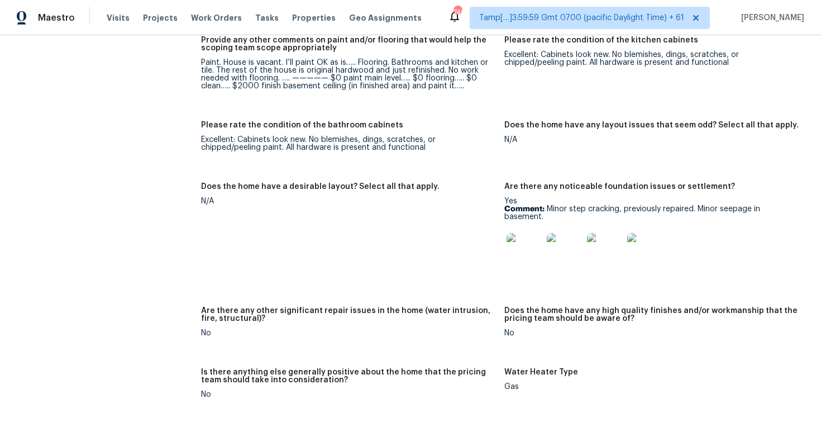
click at [435, 140] on div "Excellent: Cabinets look new. No blemishes, dings, scratches, or chipped/peelin…" at bounding box center [348, 144] width 294 height 16
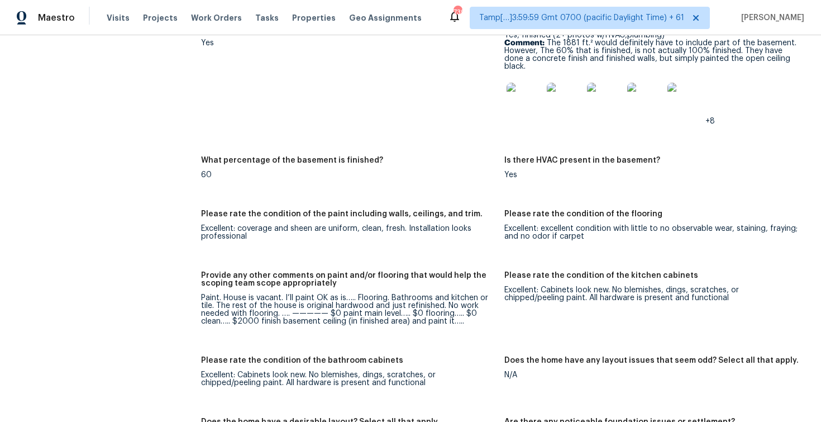
scroll to position [1488, 0]
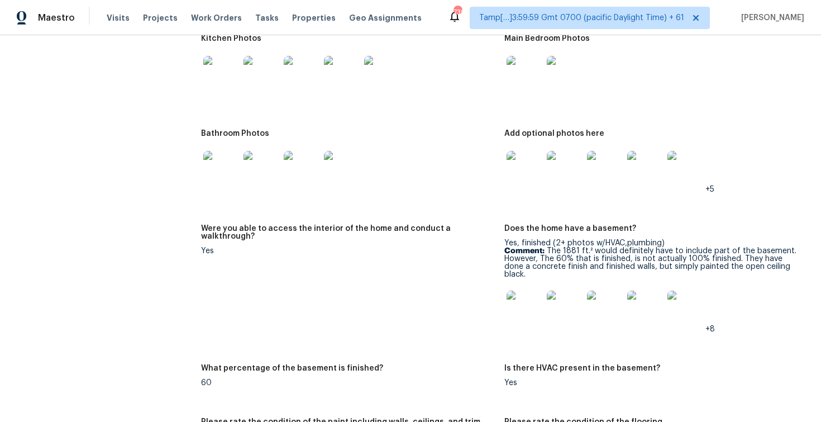
click at [572, 307] on img at bounding box center [565, 308] width 36 height 36
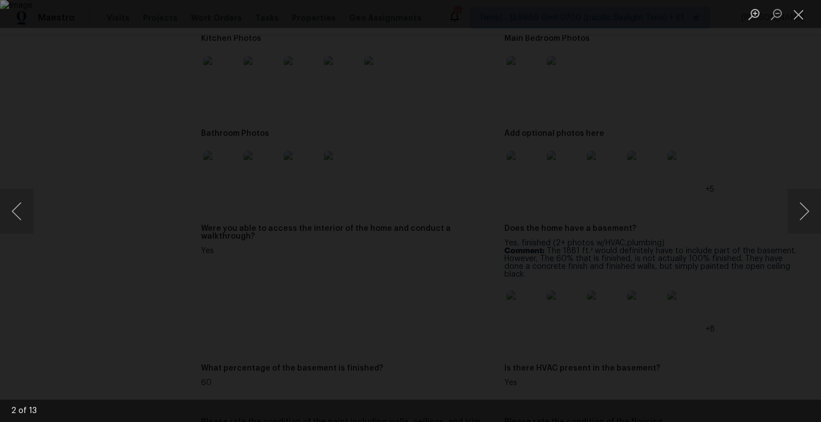
click at [773, 271] on div "Lightbox" at bounding box center [410, 211] width 821 height 422
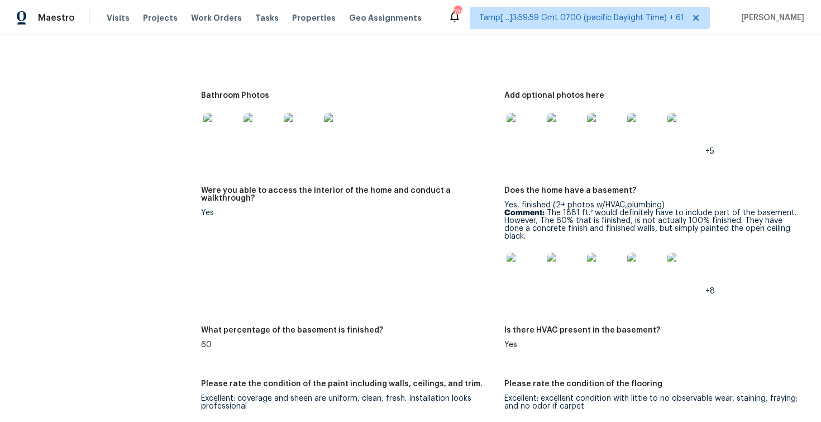
scroll to position [1604, 0]
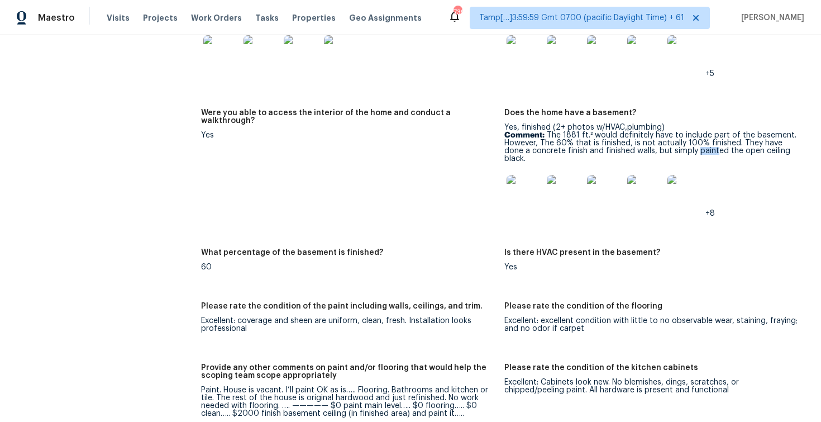
click at [554, 252] on div "Is there HVAC present in the basement?" at bounding box center [651, 256] width 294 height 15
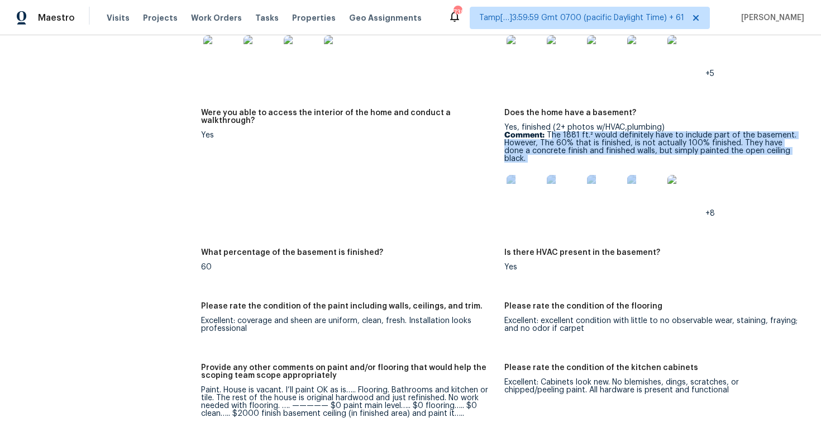
drag, startPoint x: 550, startPoint y: 139, endPoint x: 756, endPoint y: 155, distance: 206.8
click at [756, 155] on div "Yes, finished (2+ photos w/HVAC,plumbing) Comment: The 1881 ft.² would definite…" at bounding box center [651, 170] width 294 height 94
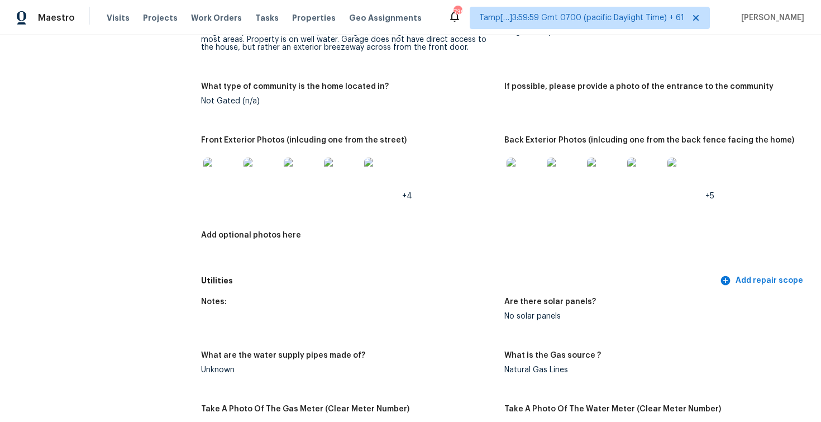
scroll to position [0, 0]
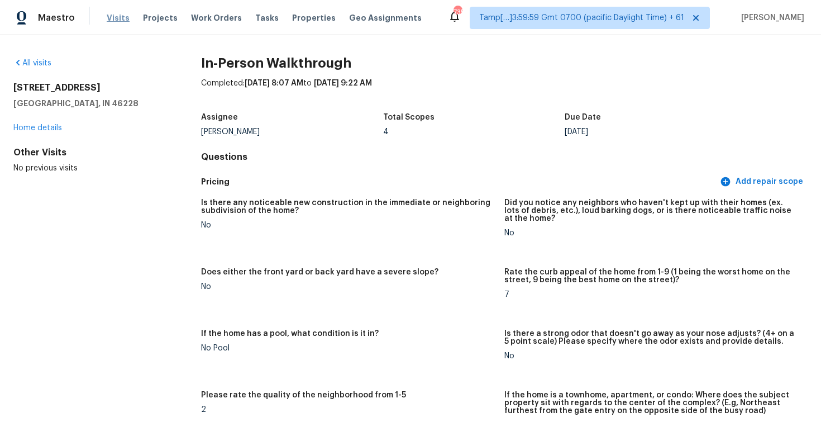
click at [112, 16] on span "Visits" at bounding box center [118, 17] width 23 height 11
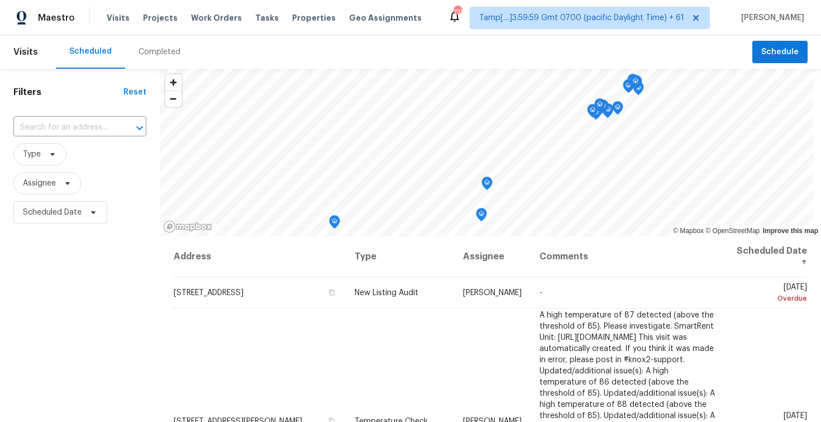
click at [154, 55] on div "Completed" at bounding box center [160, 51] width 42 height 11
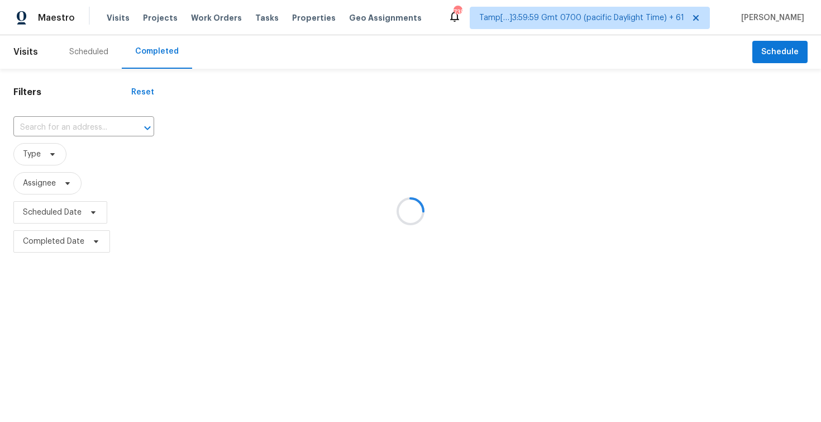
click at [91, 120] on div at bounding box center [410, 211] width 821 height 422
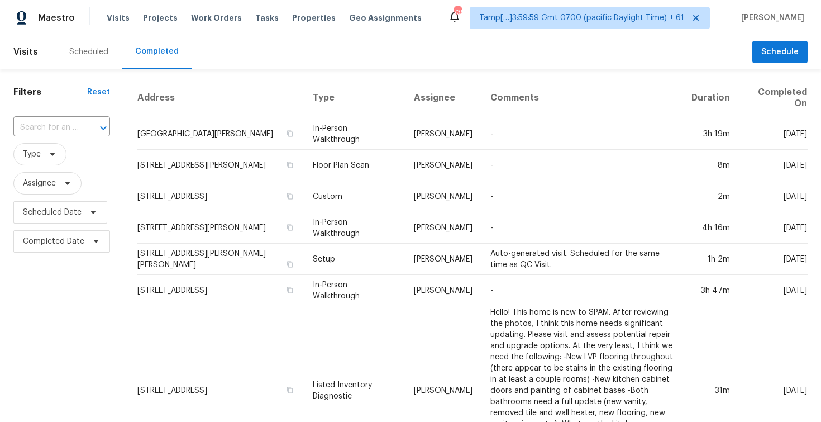
click at [91, 120] on div at bounding box center [95, 128] width 29 height 16
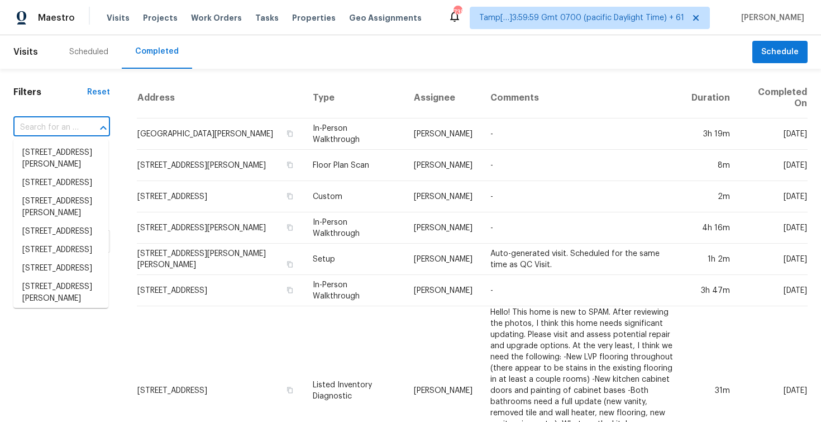
paste input "1438 Kingsley Dr, Allen, TX 75013"
type input "1438 Kingsley Dr, Allen, TX 75013"
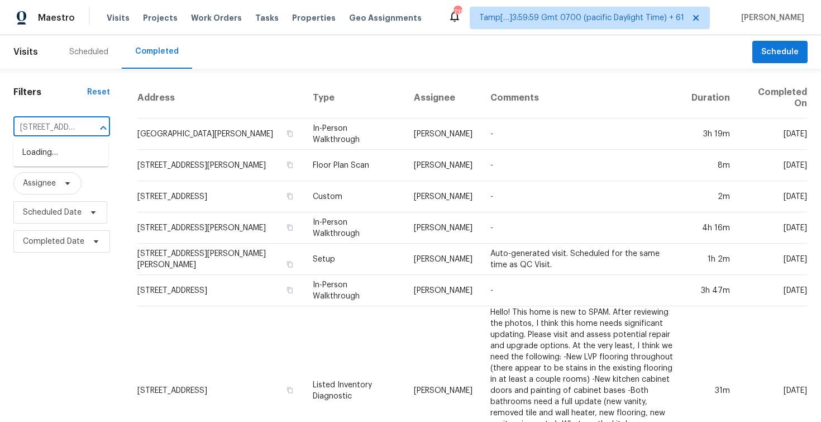
scroll to position [0, 63]
click at [96, 148] on li "1438 Kingsley Dr, Allen, TX 75013" at bounding box center [60, 159] width 95 height 30
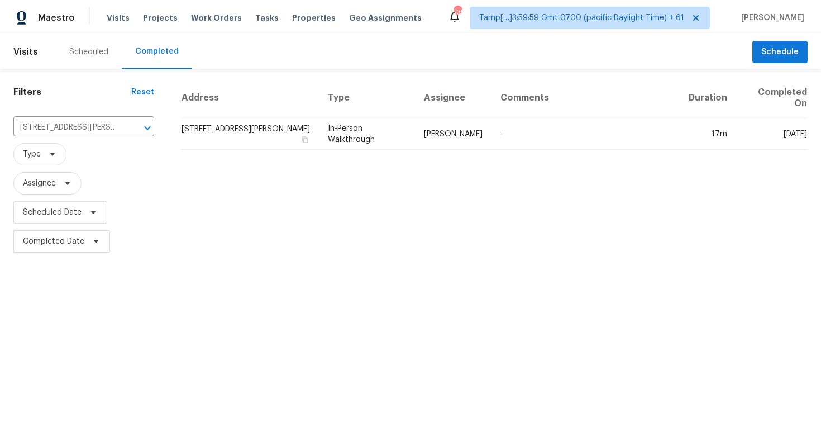
click at [202, 136] on td "1438 Kingsley Dr, Allen, TX 75013" at bounding box center [250, 133] width 138 height 31
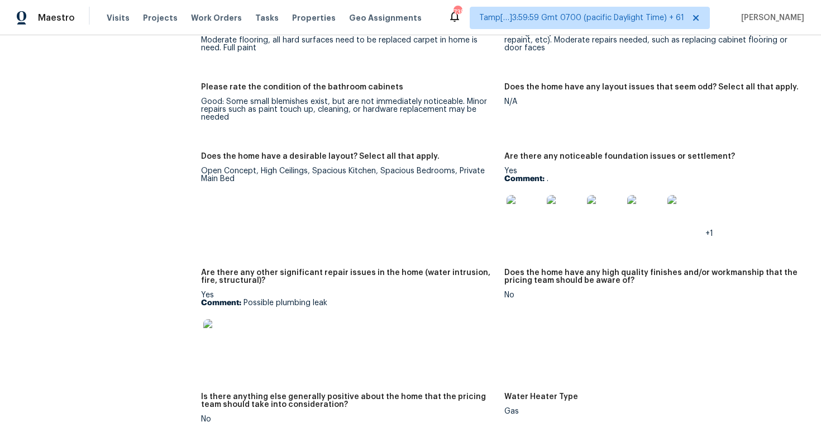
scroll to position [2014, 0]
click at [529, 198] on img at bounding box center [525, 212] width 36 height 36
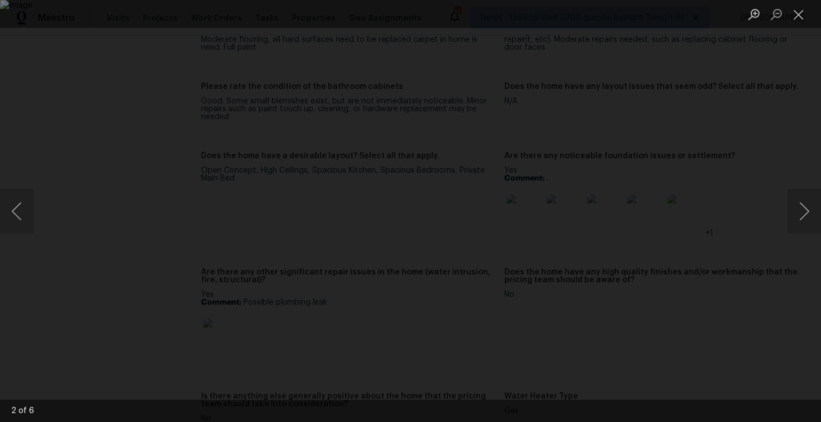
click at [738, 94] on div "Lightbox" at bounding box center [410, 211] width 821 height 422
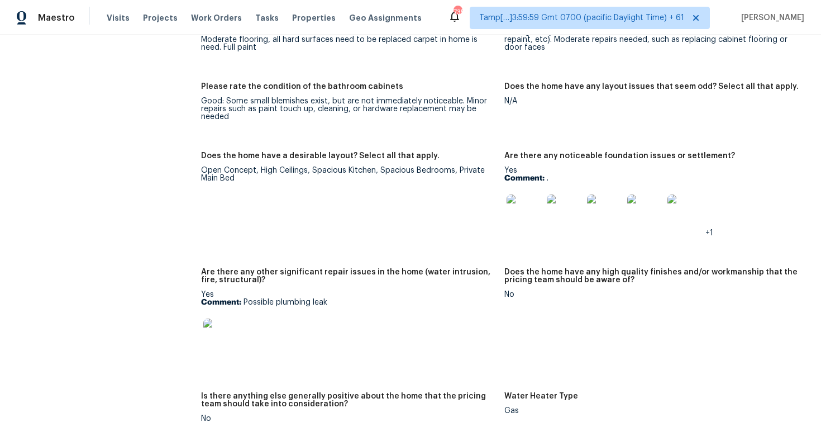
click at [101, 22] on div "Maestro Visits Projects Work Orders Tasks Properties Geo Assignments" at bounding box center [217, 18] width 435 height 22
click at [123, 21] on span "Visits" at bounding box center [118, 17] width 23 height 11
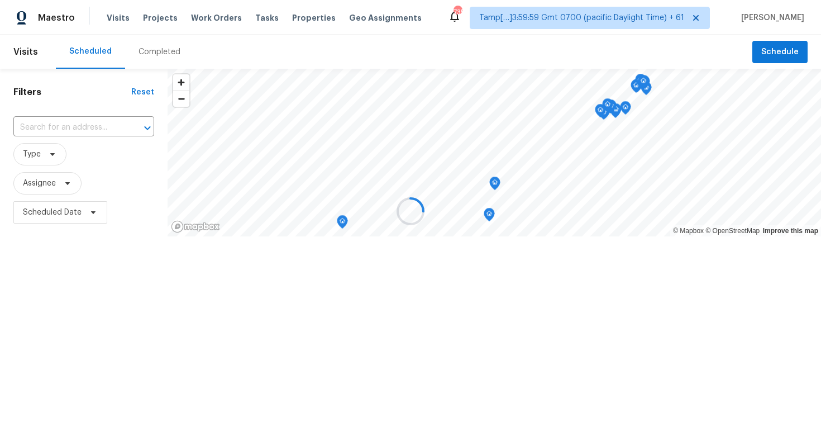
click at [153, 47] on div at bounding box center [410, 211] width 821 height 422
click at [153, 47] on div "Completed" at bounding box center [160, 51] width 42 height 11
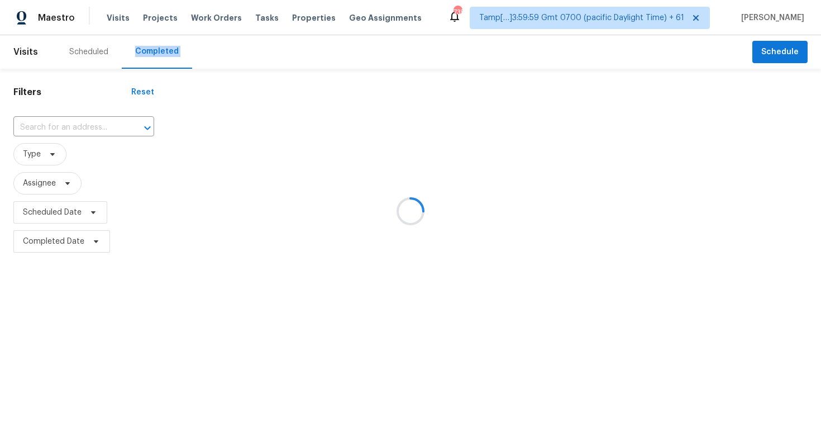
click at [153, 47] on div at bounding box center [410, 211] width 821 height 422
click at [83, 123] on div at bounding box center [410, 211] width 821 height 422
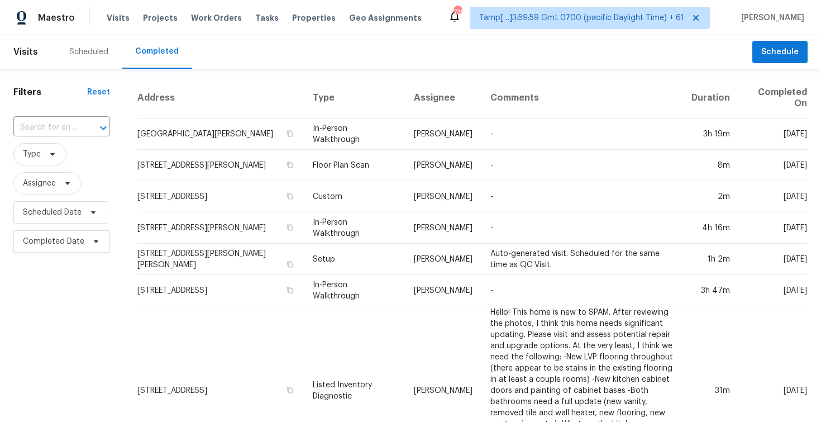
click at [83, 123] on div at bounding box center [95, 128] width 29 height 16
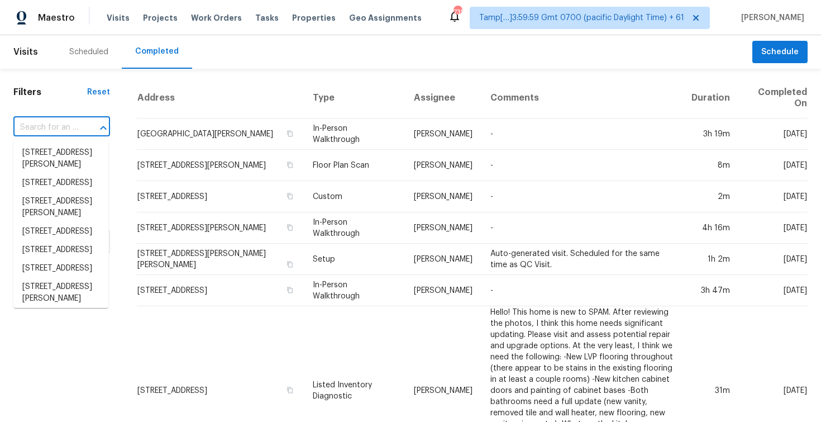
paste input "734 Fraser Ct, Kissimmee, FL 34759"
type input "734 Fraser Ct, Kissimmee, FL 34759"
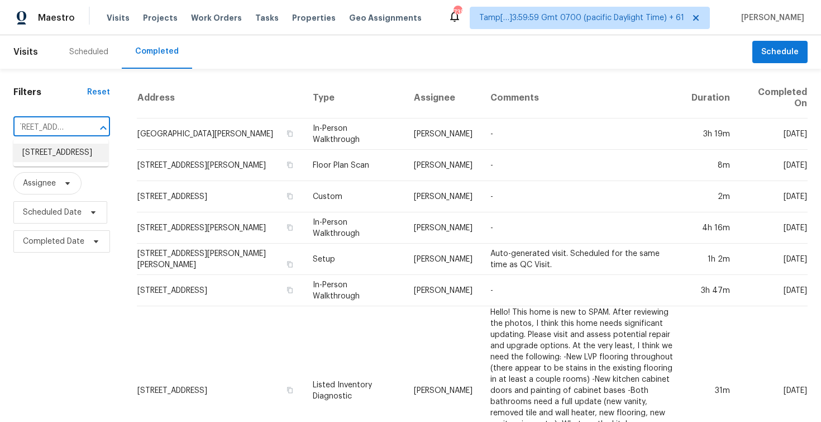
click at [93, 155] on li "734 Fraser Ct, Kissimmee, FL 34759" at bounding box center [60, 153] width 95 height 18
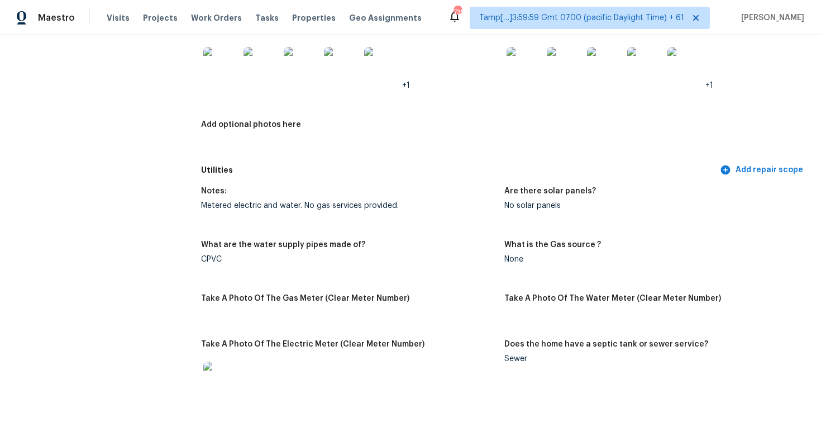
scroll to position [512, 0]
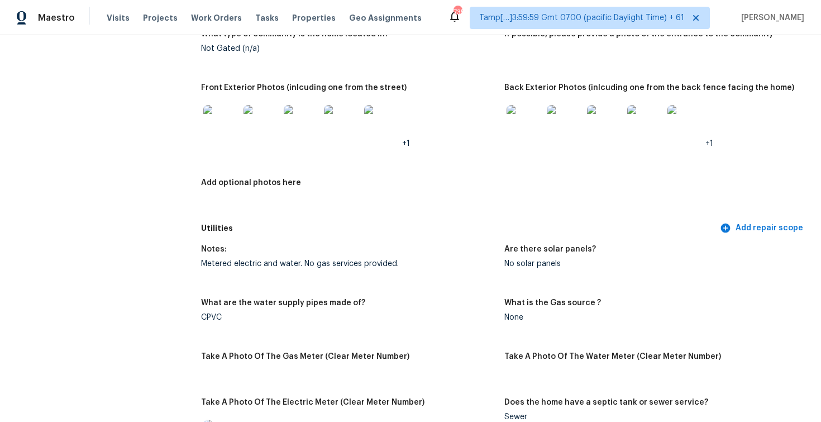
click at [561, 118] on img at bounding box center [565, 123] width 36 height 36
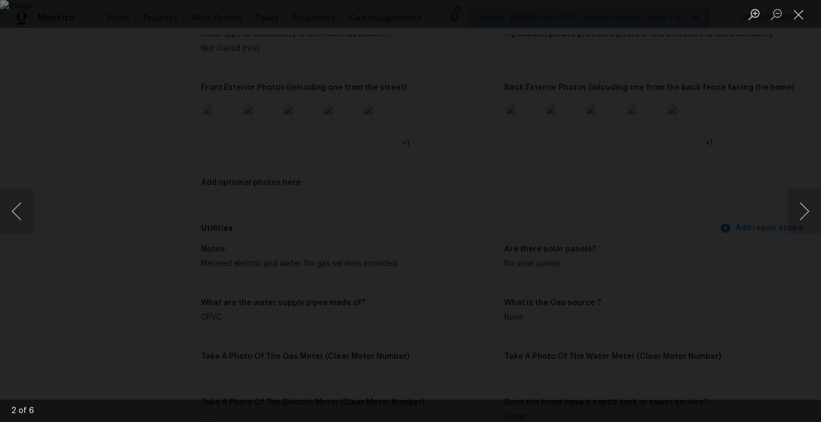
click at [771, 114] on div "Lightbox" at bounding box center [410, 211] width 821 height 422
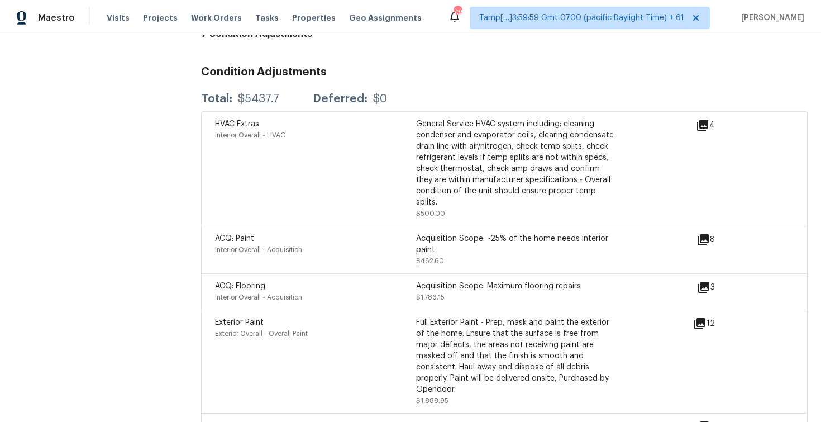
scroll to position [2738, 0]
click at [340, 152] on div "HVAC Extras Interior Overall - HVAC" at bounding box center [315, 167] width 201 height 101
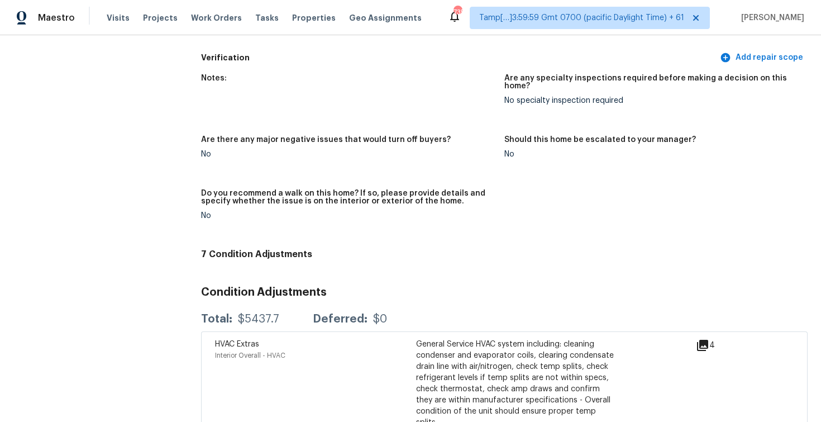
scroll to position [2509, 0]
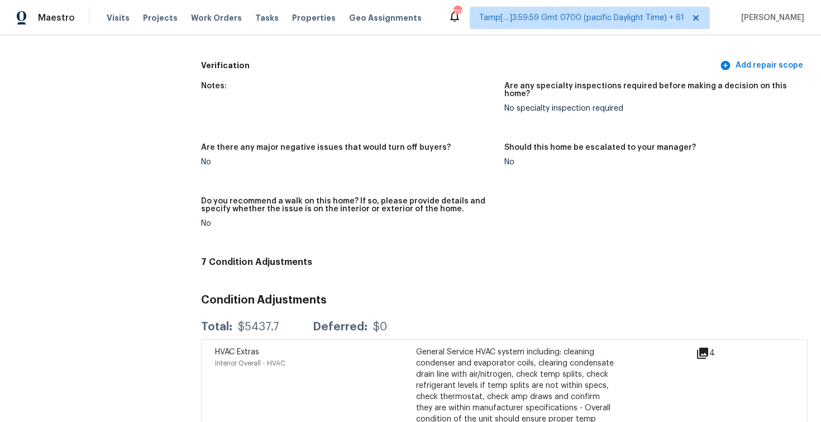
click at [356, 96] on figure "Notes:" at bounding box center [352, 106] width 303 height 48
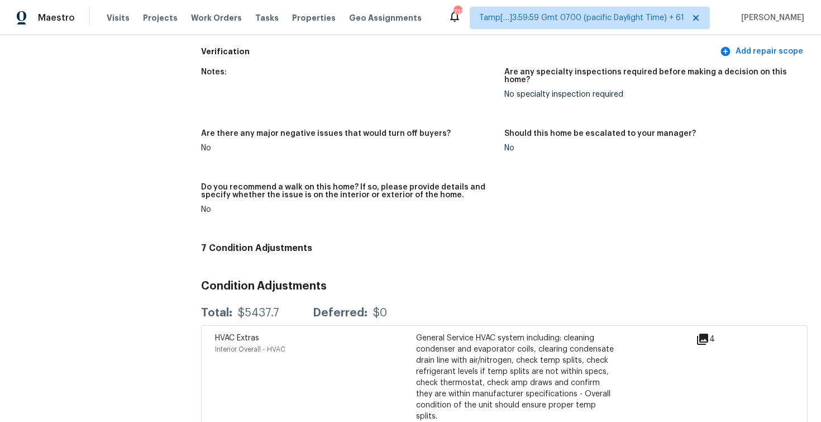
scroll to position [2562, 0]
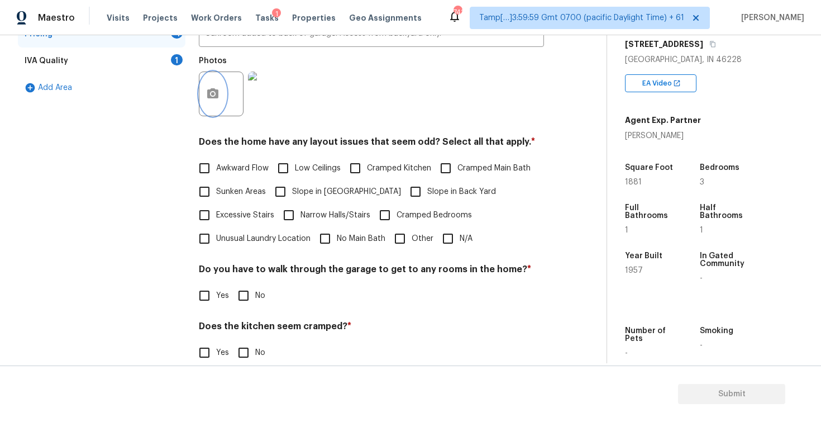
scroll to position [239, 0]
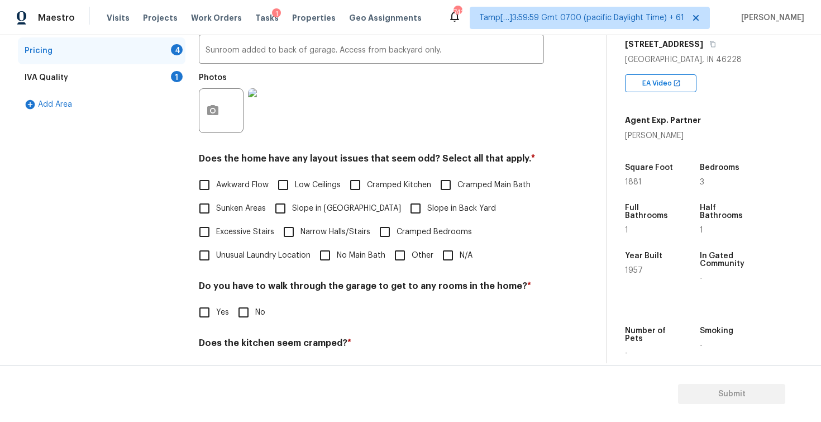
click at [162, 67] on div "IVA Quality 1" at bounding box center [102, 77] width 168 height 27
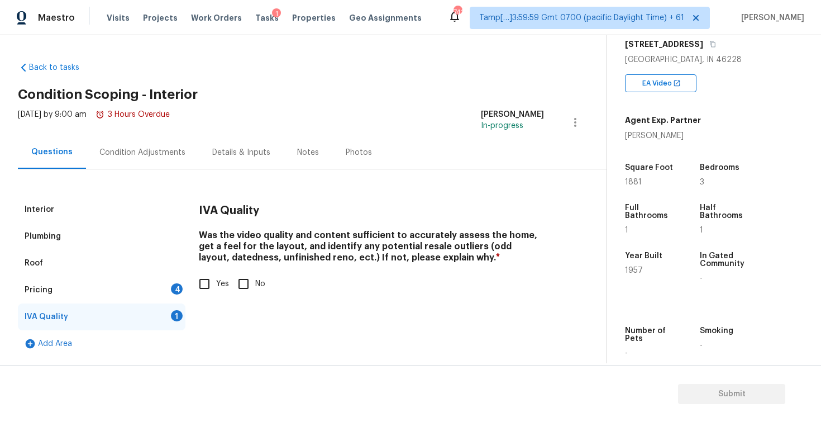
scroll to position [0, 0]
click at [135, 200] on div "Interior" at bounding box center [102, 209] width 168 height 27
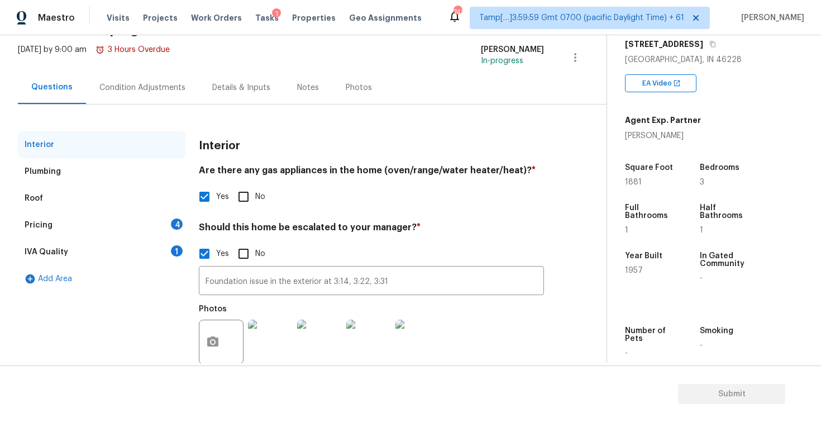
scroll to position [89, 0]
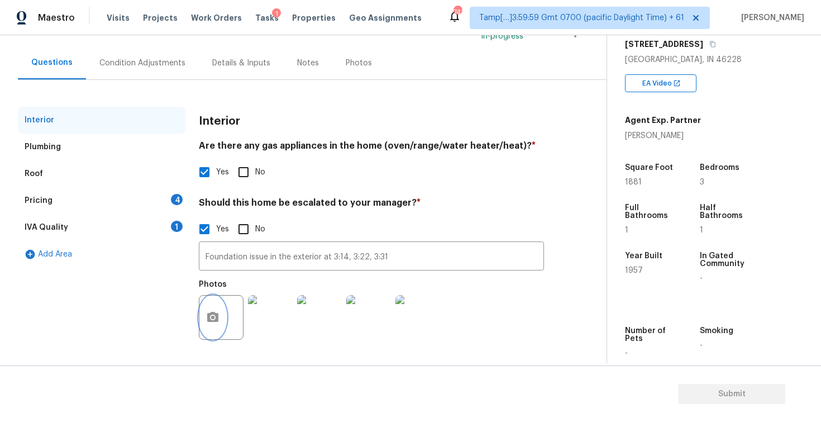
click at [218, 306] on button "button" at bounding box center [212, 317] width 27 height 44
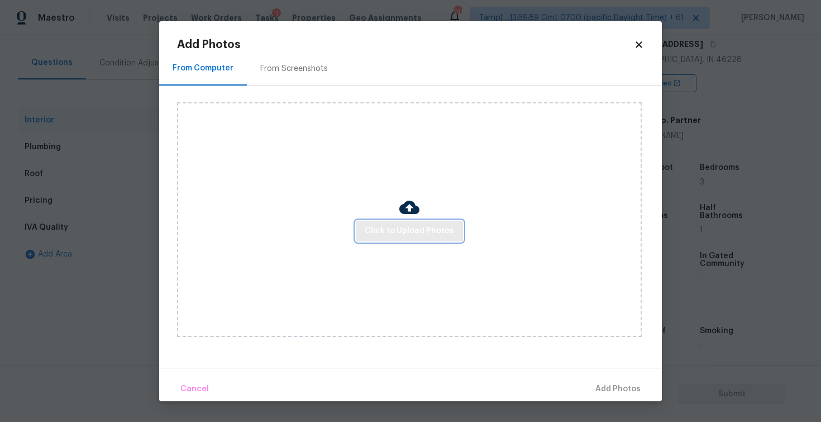
click at [404, 222] on button "Click to Upload Photos" at bounding box center [409, 231] width 107 height 21
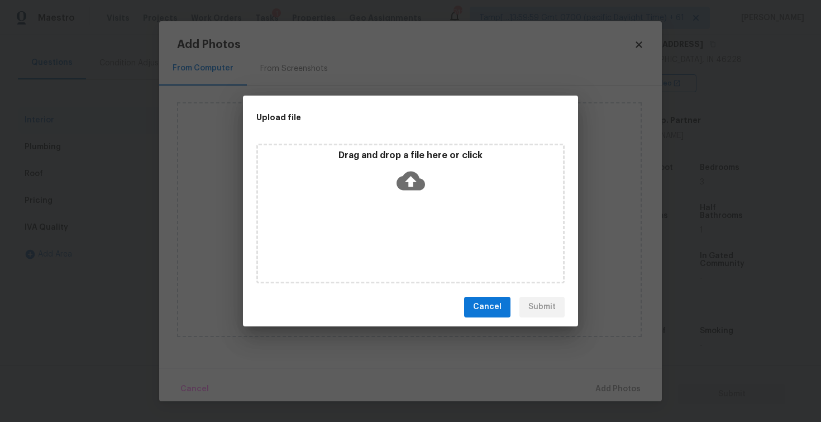
click at [411, 166] on icon at bounding box center [411, 180] width 28 height 28
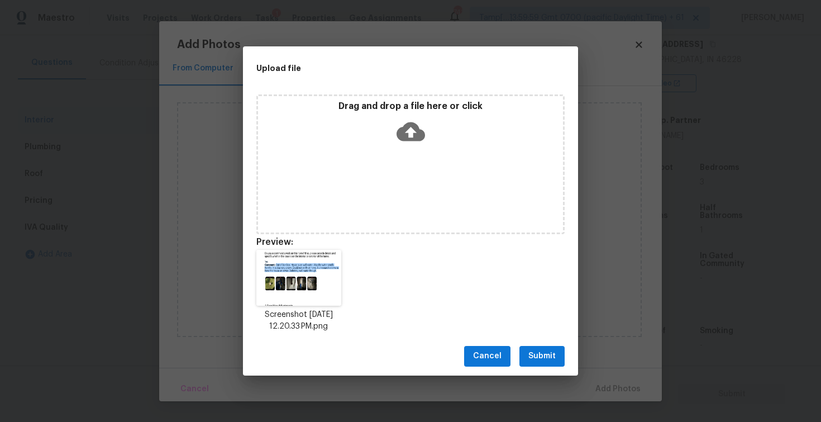
click at [531, 354] on span "Submit" at bounding box center [541, 356] width 27 height 14
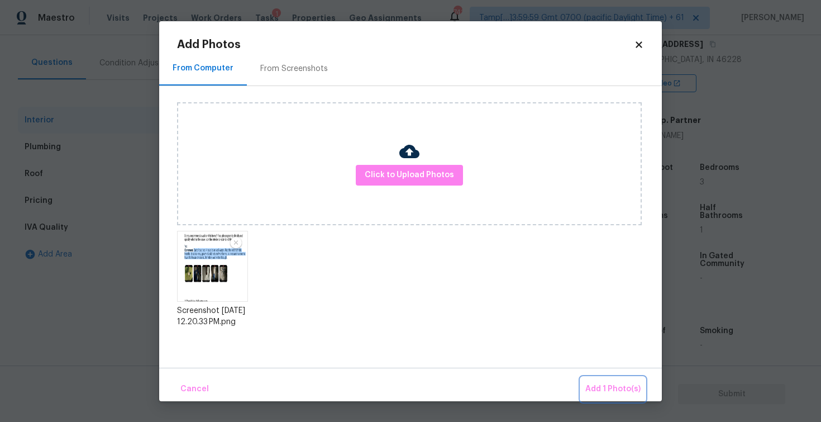
click at [590, 383] on span "Add 1 Photo(s)" at bounding box center [612, 389] width 55 height 14
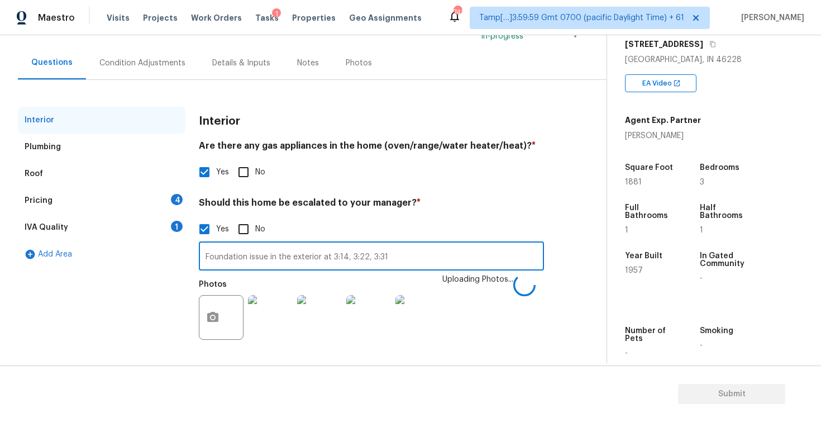
click at [421, 256] on input "Foundation issue in the exterior at 3:14, 3:22, 3:31" at bounding box center [371, 257] width 345 height 26
click at [421, 251] on input "Foundation issue in the exterior at 3:14, 3:22, 3:31" at bounding box center [371, 257] width 345 height 26
click at [421, 252] on input "Foundation issue in the exterior at 3:14, 3:22, 3:31" at bounding box center [371, 257] width 345 height 26
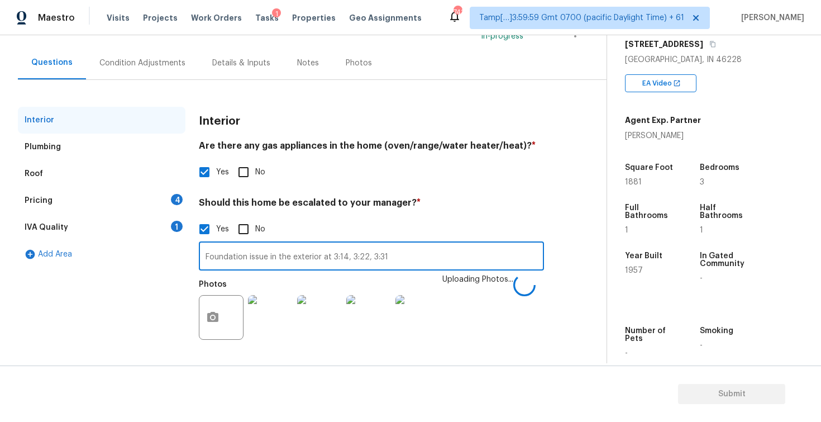
click at [421, 252] on input "Foundation issue in the exterior at 3:14, 3:22, 3:31" at bounding box center [371, 257] width 345 height 26
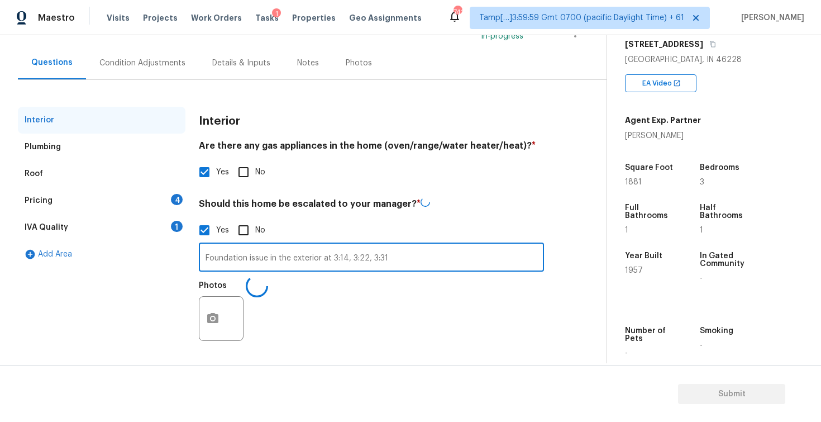
click at [421, 263] on input "Foundation issue in the exterior at 3:14, 3:22, 3:31" at bounding box center [371, 258] width 345 height 26
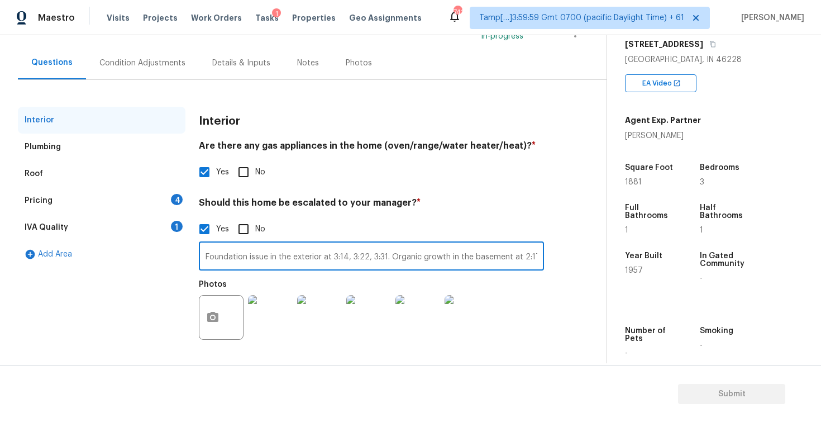
click at [549, 306] on div "Interior Plumbing Roof Pricing 4 IVA Quality 1 Add Area Interior Are there any …" at bounding box center [299, 233] width 562 height 253
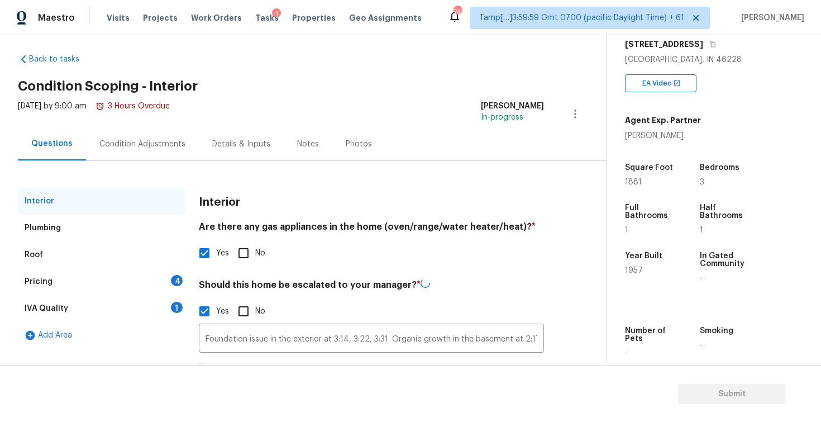
scroll to position [0, 0]
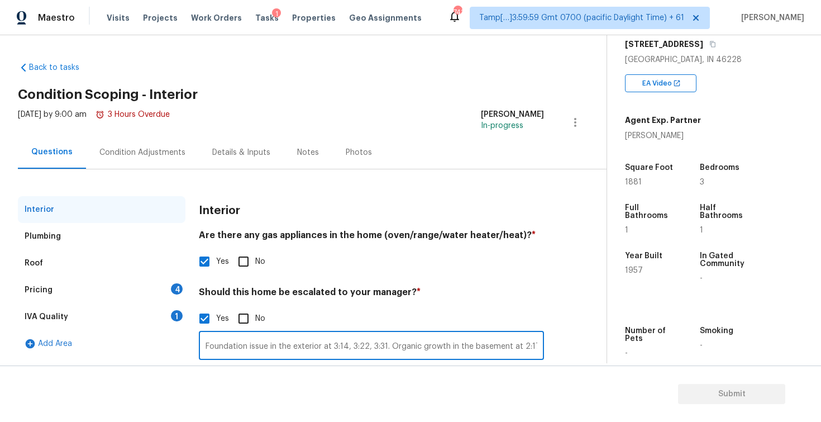
click at [538, 348] on input "Foundation issue in the exterior at 3:14, 3:22, 3:31. Organic growth in the bas…" at bounding box center [371, 346] width 345 height 26
type input "Foundation issue in the exterior at 3:14, 3:22, 3:31. Organic growth in the bas…"
click at [599, 285] on div "Back to tasks Condition Scoping - Interior Wed, Sep 10 2025 by 9:00 am 3 Hours …" at bounding box center [312, 252] width 589 height 399
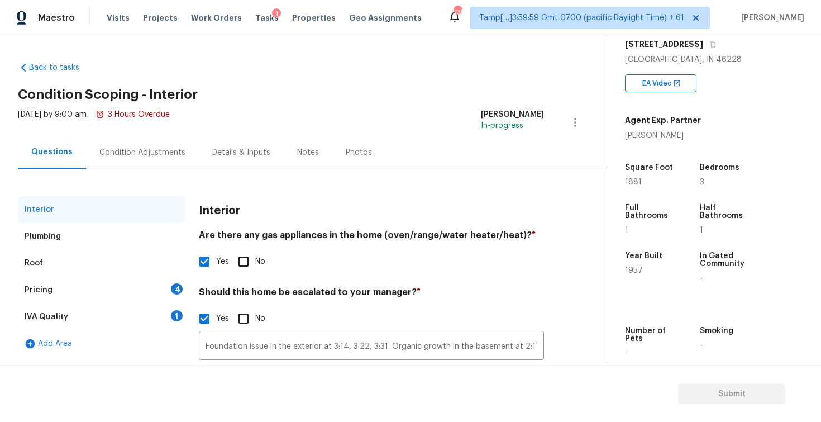
click at [150, 159] on div "Condition Adjustments" at bounding box center [142, 152] width 113 height 33
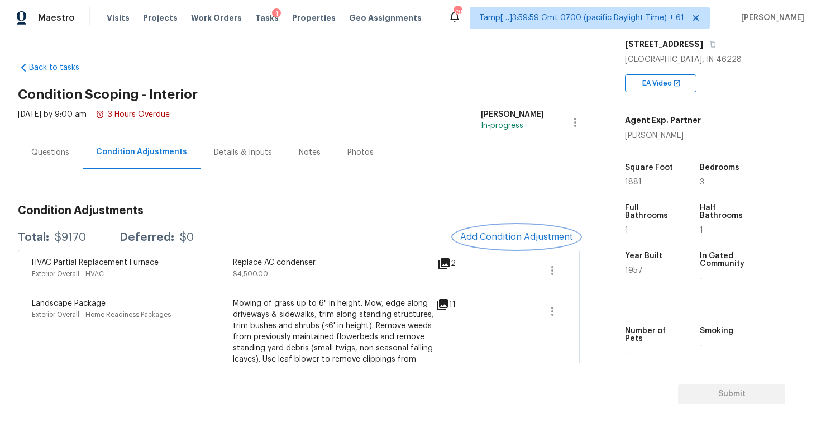
click at [508, 244] on button "Add Condition Adjustment" at bounding box center [517, 236] width 126 height 23
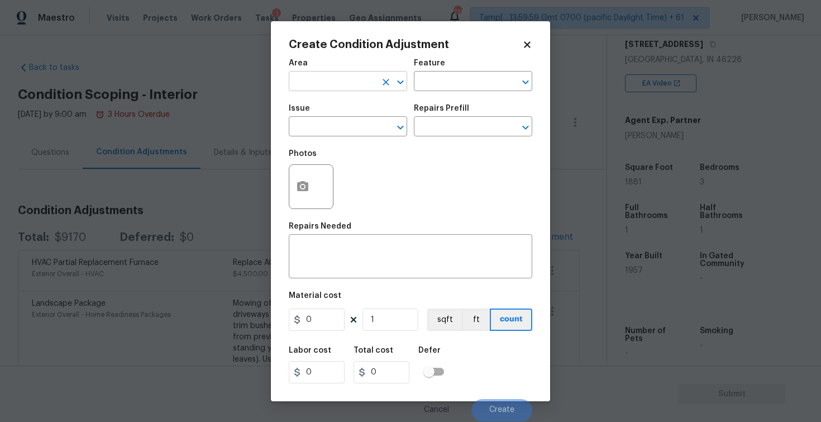
click at [345, 79] on input "text" at bounding box center [332, 82] width 87 height 17
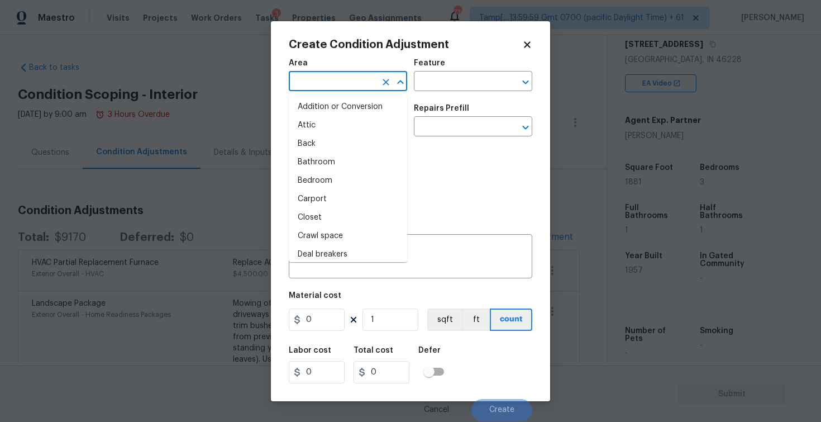
type input "i"
type input "n"
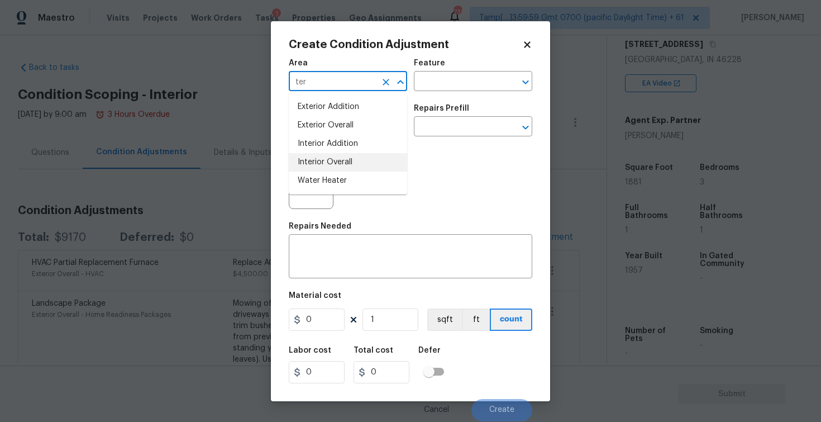
click at [341, 162] on li "Interior Overall" at bounding box center [348, 162] width 118 height 18
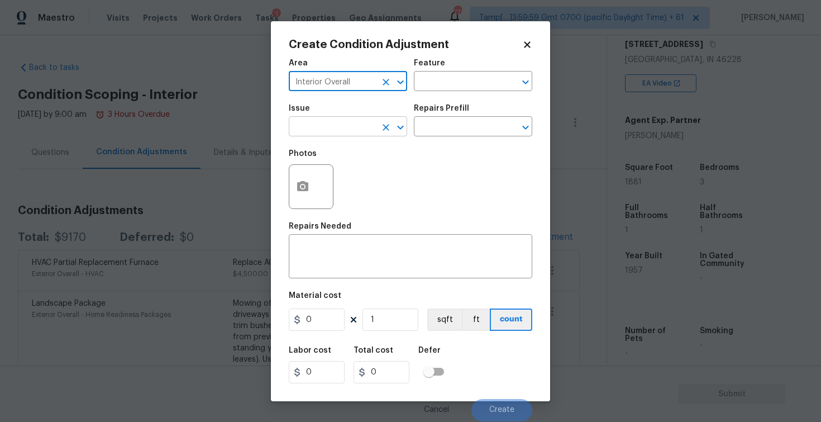
type input "Interior Overall"
click at [345, 127] on input "text" at bounding box center [332, 127] width 87 height 17
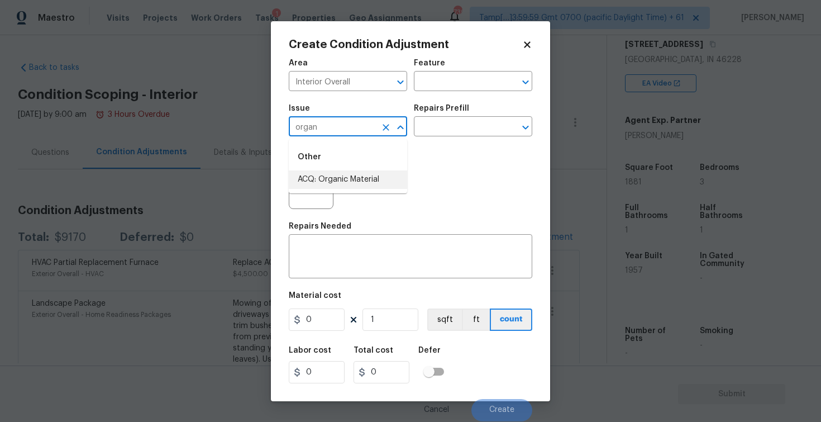
click at [349, 174] on li "ACQ: Organic Material" at bounding box center [348, 179] width 118 height 18
type input "ACQ: Organic Material"
click at [441, 128] on input "text" at bounding box center [457, 127] width 87 height 17
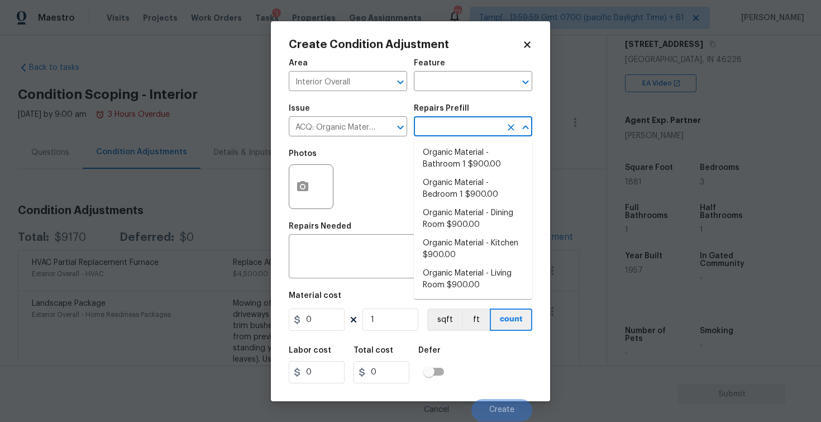
click at [442, 151] on li "Organic Material - Bathroom 1 $900.00" at bounding box center [473, 159] width 118 height 30
type input "Acquisition"
type textarea "Acquisition Scope: Conditions Conducive to Organic Material - Bathroom 1 Discla…"
type input "900"
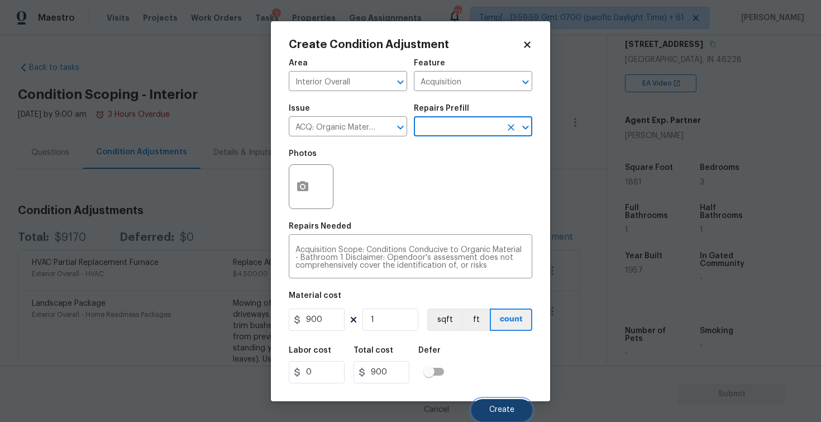
click at [489, 406] on button "Create" at bounding box center [501, 410] width 61 height 22
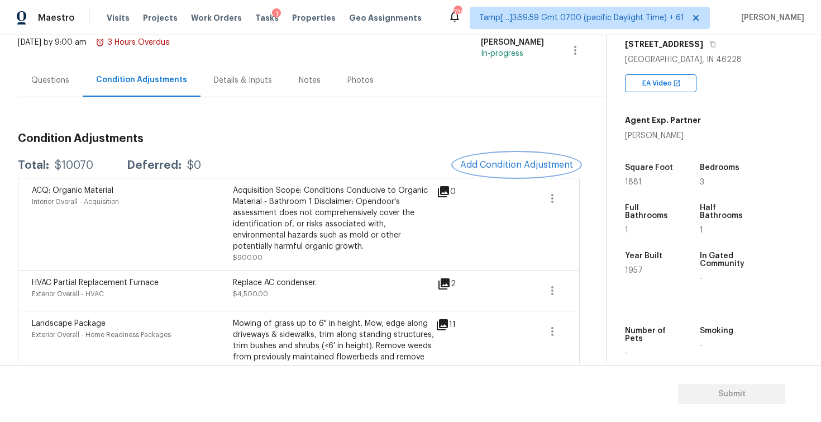
scroll to position [78, 0]
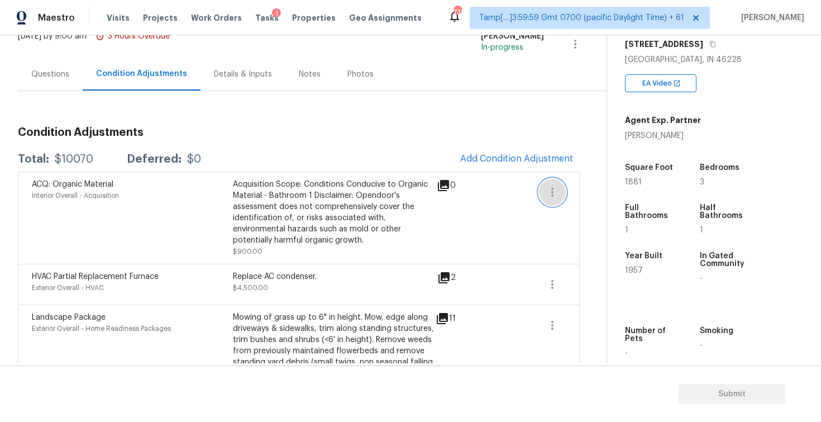
click at [547, 195] on icon "button" at bounding box center [552, 191] width 13 height 13
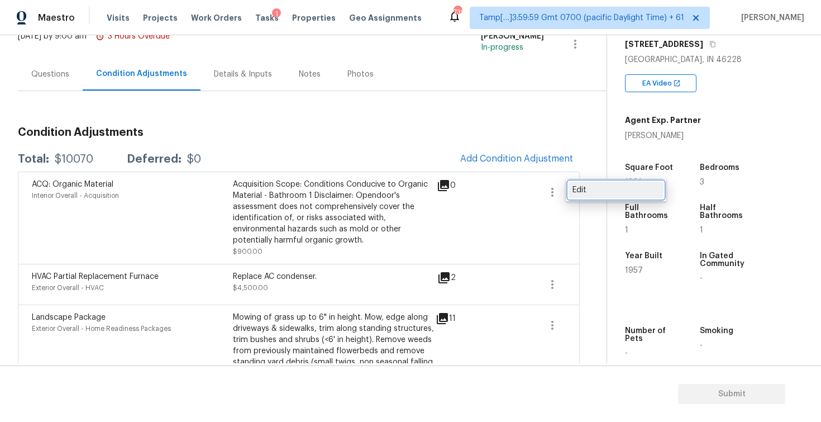
click at [607, 195] on div "Edit" at bounding box center [616, 189] width 87 height 11
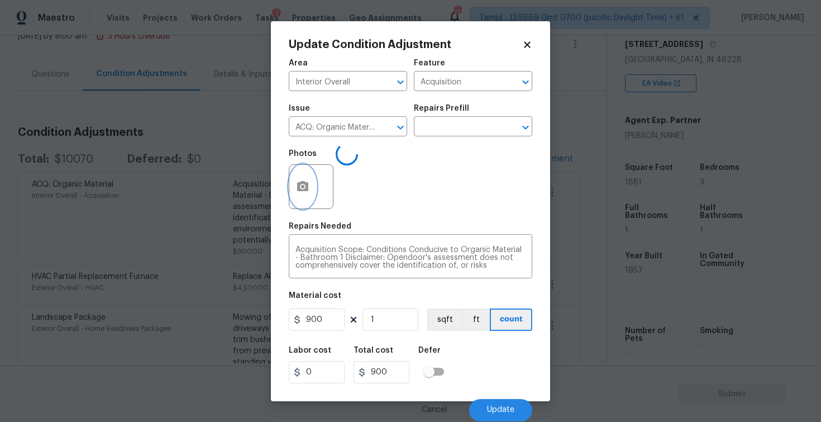
click at [294, 189] on button "button" at bounding box center [302, 187] width 27 height 44
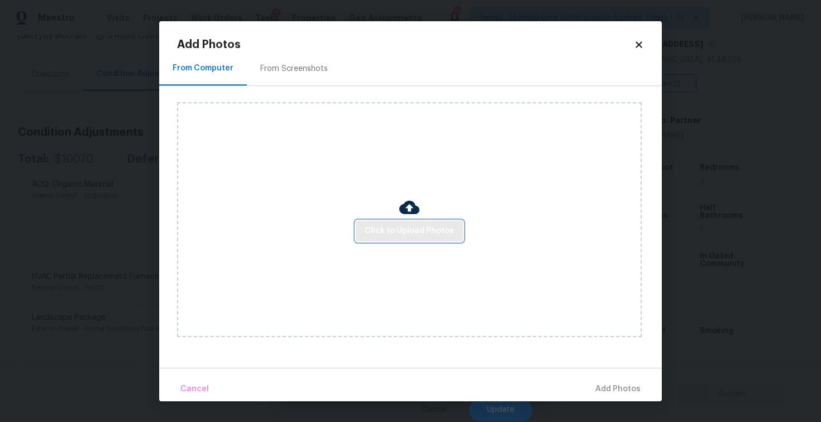
click at [385, 232] on span "Click to Upload Photos" at bounding box center [409, 231] width 89 height 14
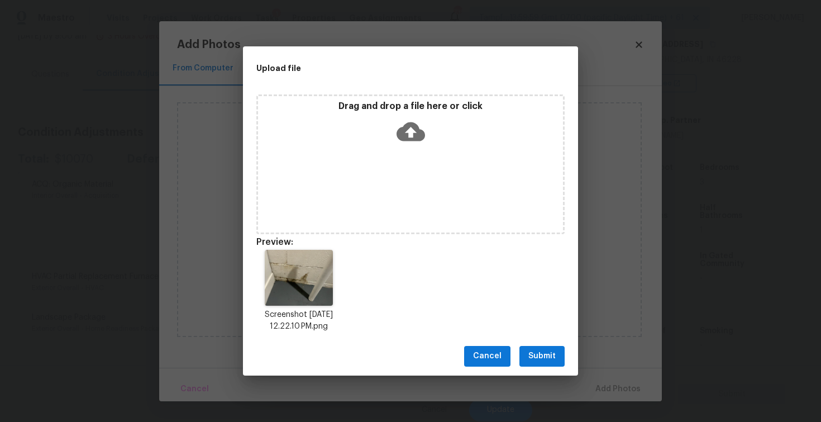
click at [542, 360] on span "Submit" at bounding box center [541, 356] width 27 height 14
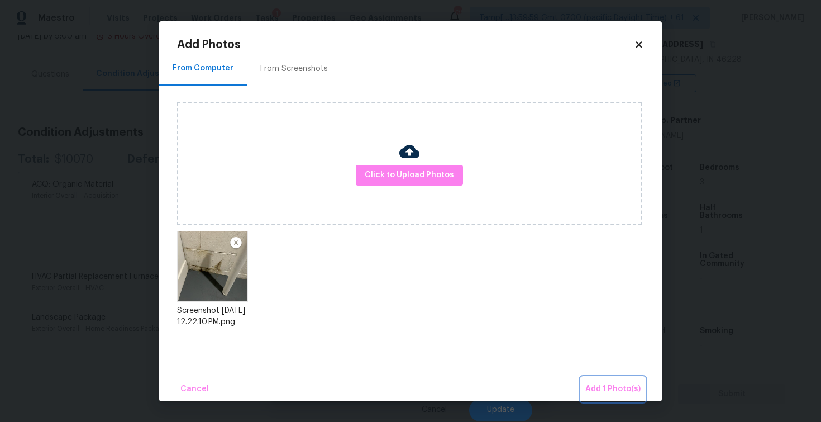
click at [598, 386] on span "Add 1 Photo(s)" at bounding box center [612, 389] width 55 height 14
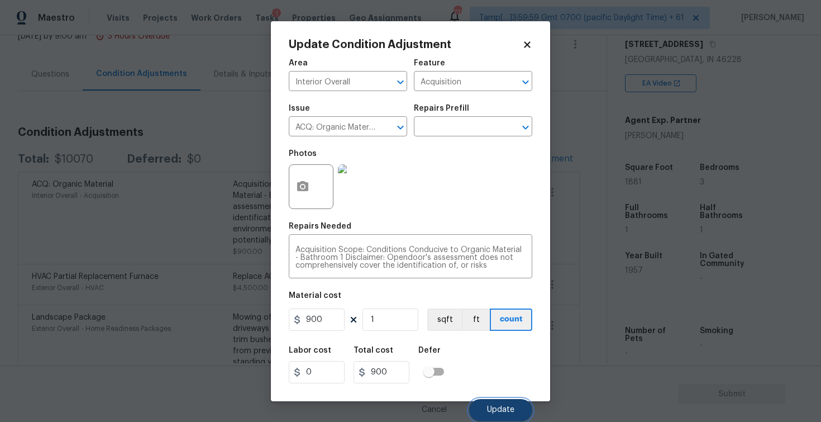
click at [500, 410] on span "Update" at bounding box center [500, 410] width 27 height 8
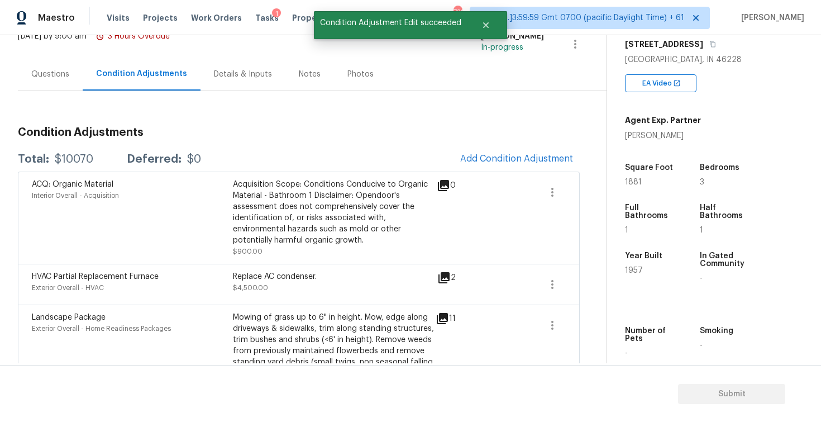
click at [530, 171] on span "Add Condition Adjustment" at bounding box center [517, 159] width 126 height 25
click at [524, 151] on button "Add Condition Adjustment" at bounding box center [517, 158] width 126 height 23
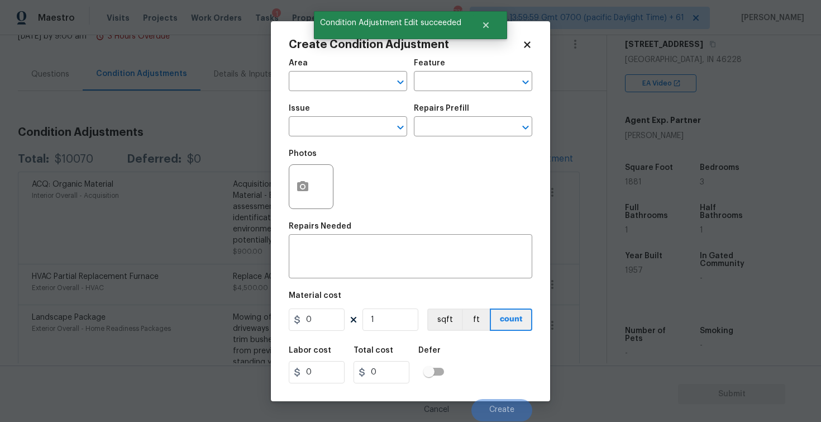
click at [328, 68] on div "Area" at bounding box center [348, 66] width 118 height 15
click at [330, 79] on input "text" at bounding box center [332, 82] width 87 height 17
click at [335, 126] on li "Interior Overall" at bounding box center [348, 125] width 118 height 18
type input "Interior Overall"
click at [335, 126] on input "text" at bounding box center [332, 127] width 87 height 17
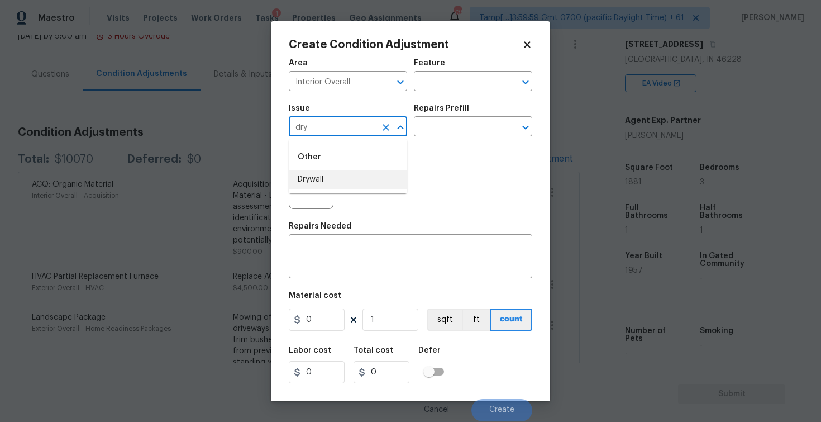
click at [337, 175] on li "Drywall" at bounding box center [348, 179] width 118 height 18
type input "Drywall"
click at [427, 131] on input "text" at bounding box center [457, 127] width 87 height 17
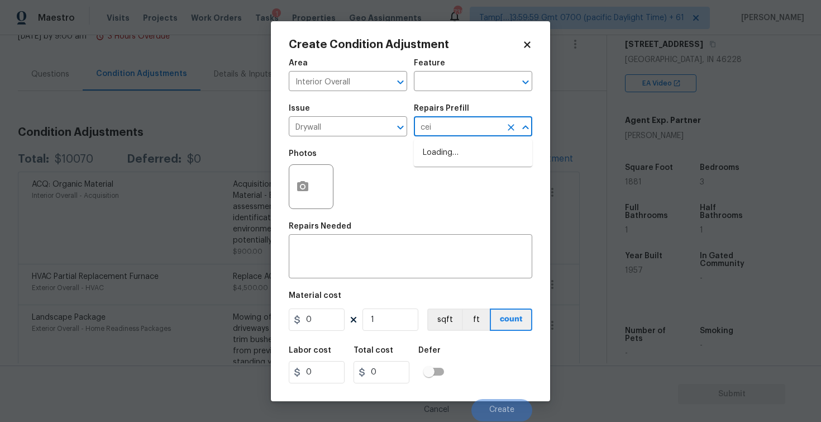
type input "ceil"
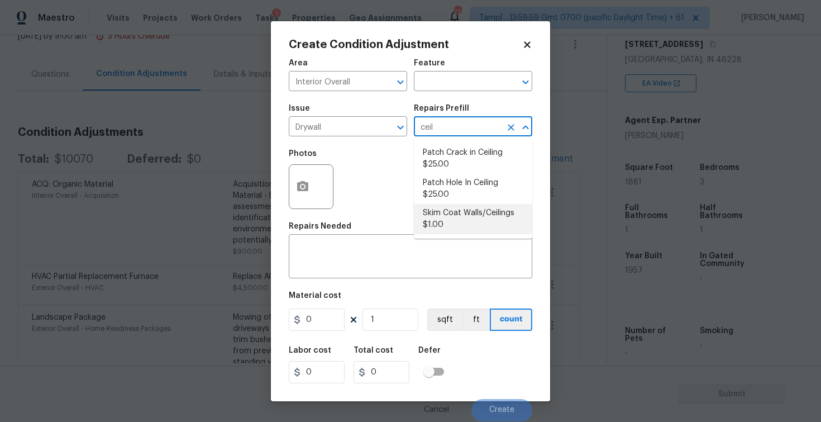
click at [440, 209] on li "Skim Coat Walls/Ceilings $1.00" at bounding box center [473, 219] width 118 height 30
type input "Walls and Ceiling"
type textarea "Prep/scrape all loose material from the damaged area; prime if needed. Skim coa…"
type input "1"
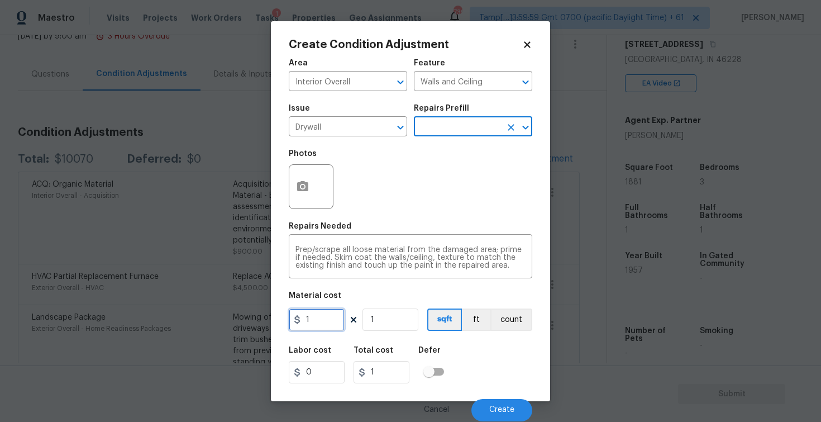
click at [333, 321] on input "1" at bounding box center [317, 319] width 56 height 22
type input "2000"
click at [316, 195] on div at bounding box center [311, 186] width 45 height 45
type input "2000"
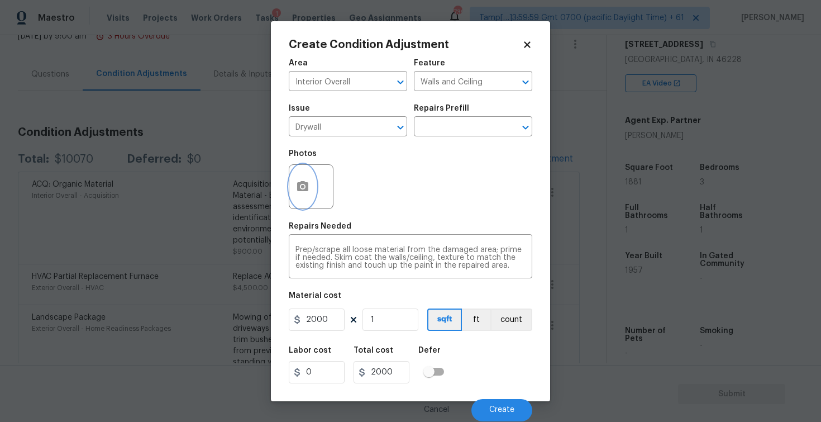
click at [302, 175] on button "button" at bounding box center [302, 187] width 27 height 44
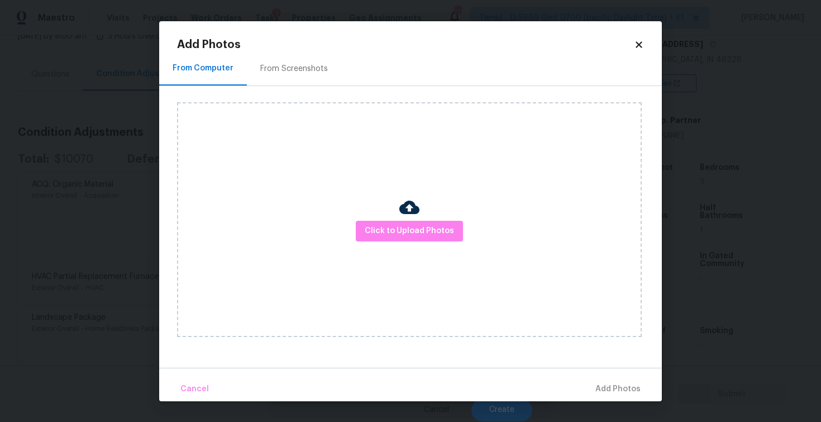
click at [407, 244] on div "Click to Upload Photos" at bounding box center [409, 219] width 465 height 235
click at [406, 230] on span "Click to Upload Photos" at bounding box center [409, 231] width 89 height 14
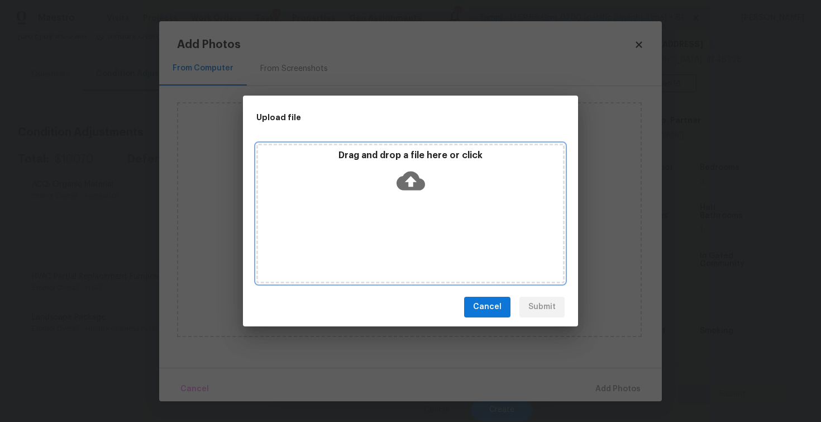
click at [408, 166] on icon at bounding box center [411, 180] width 28 height 28
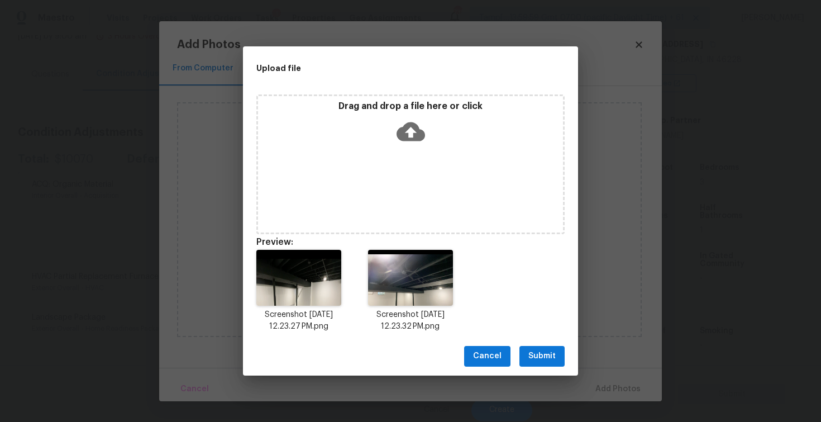
click at [549, 354] on span "Submit" at bounding box center [541, 356] width 27 height 14
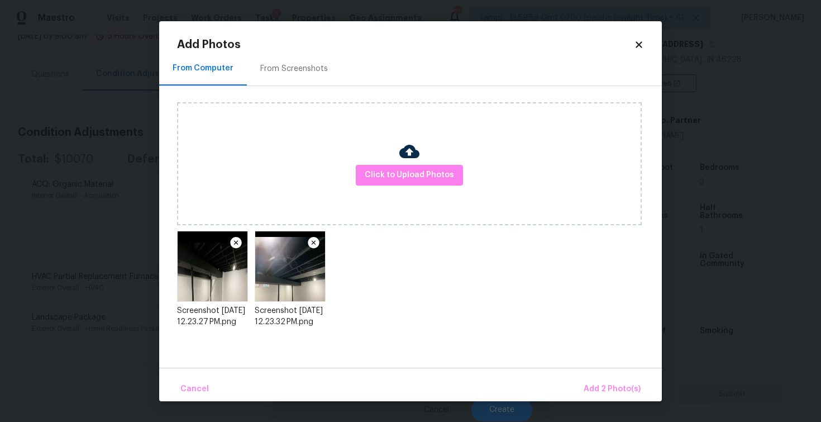
click at [582, 376] on div "Cancel Add 2 Photo(s)" at bounding box center [410, 385] width 503 height 34
click at [586, 378] on button "Add 2 Photo(s)" at bounding box center [612, 389] width 66 height 24
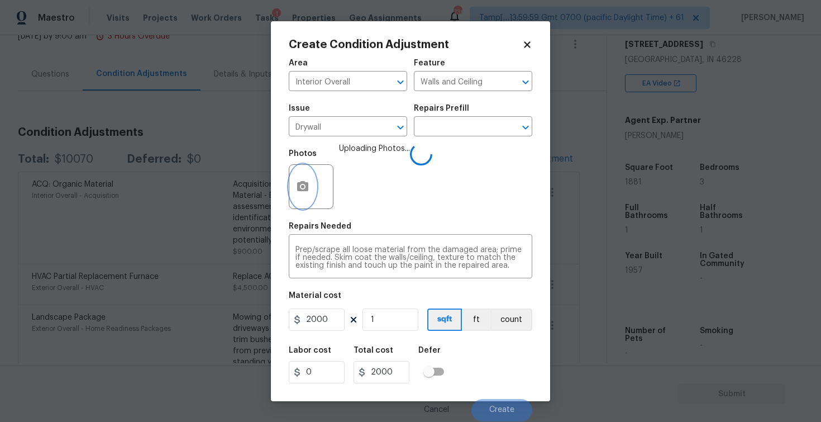
scroll to position [8, 0]
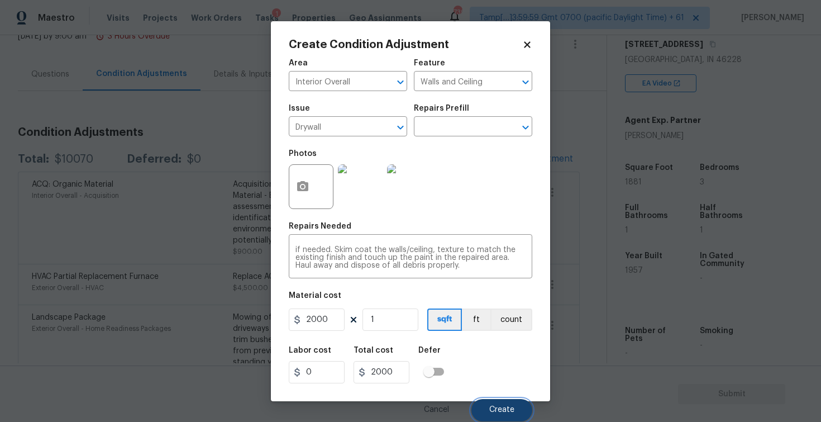
click at [506, 405] on button "Create" at bounding box center [501, 410] width 61 height 22
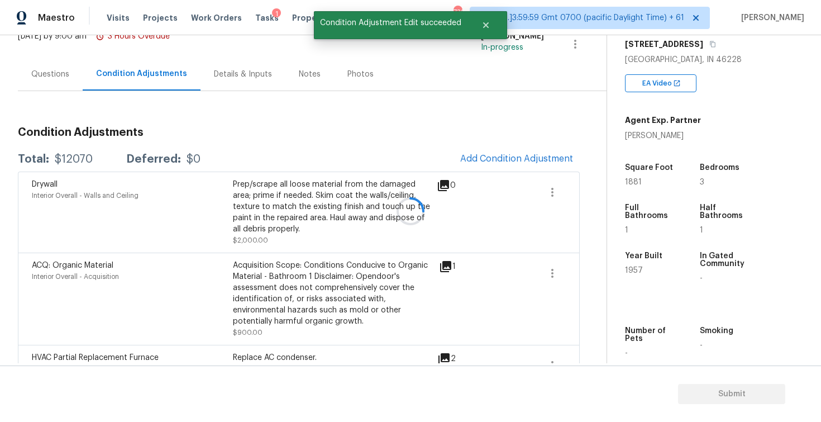
click at [685, 202] on div "Full Bathrooms 1" at bounding box center [660, 219] width 71 height 48
drag, startPoint x: 624, startPoint y: 179, endPoint x: 664, endPoint y: 179, distance: 39.7
click at [664, 179] on div "Property Details © Mapbox © OpenStreetMap Improve this map 5940 Crooked Creek D…" at bounding box center [705, 138] width 196 height 579
copy span "1881"
click at [532, 166] on button "Add Condition Adjustment" at bounding box center [517, 158] width 126 height 23
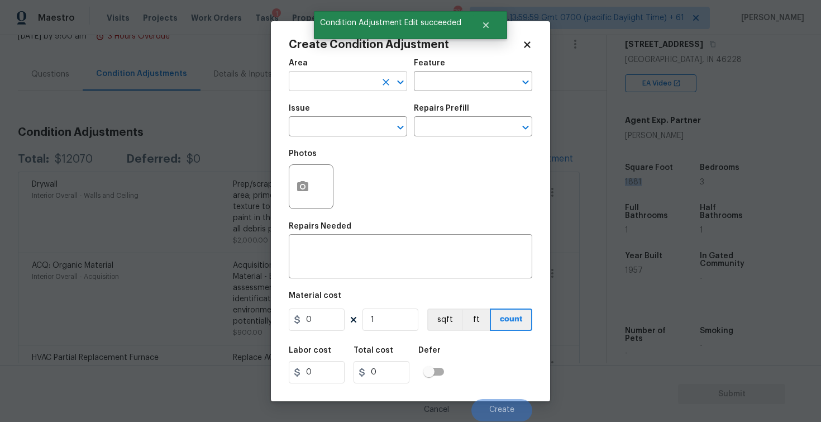
click at [309, 74] on input "text" at bounding box center [332, 82] width 87 height 17
click at [312, 122] on li "Interior Overall" at bounding box center [348, 125] width 118 height 18
type input "Interior Overall"
click at [312, 122] on input "text" at bounding box center [332, 127] width 87 height 17
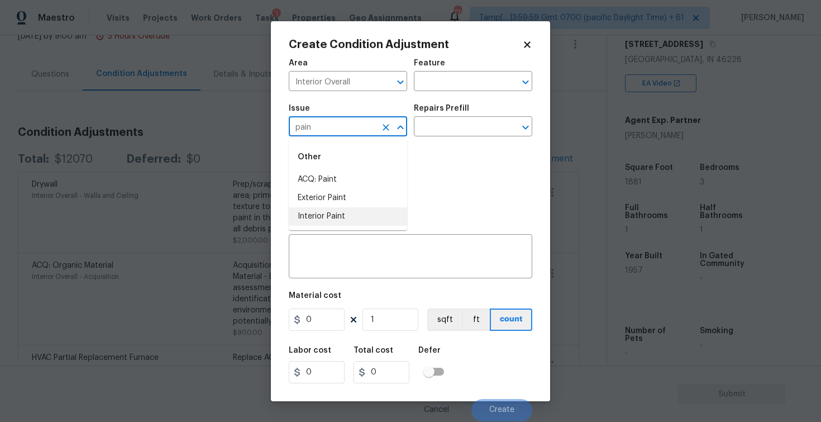
click at [308, 214] on li "Interior Paint" at bounding box center [348, 216] width 118 height 18
type input "Interior Paint"
click at [435, 118] on div "Repairs Prefill" at bounding box center [473, 111] width 118 height 15
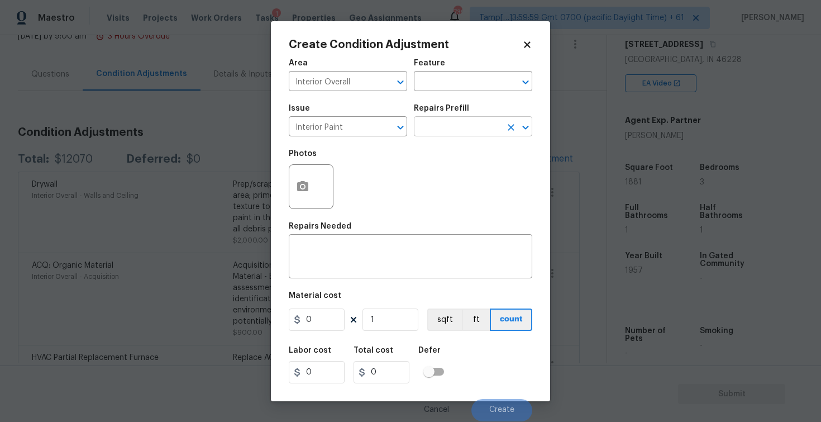
click at [436, 124] on input "text" at bounding box center [457, 127] width 87 height 17
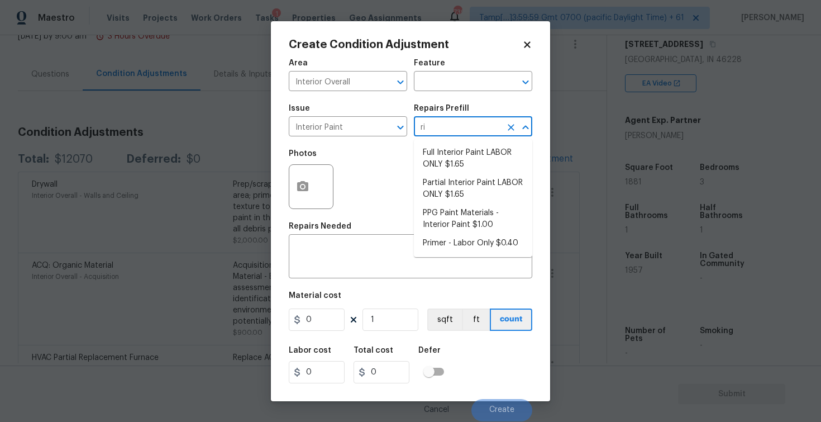
type input "r"
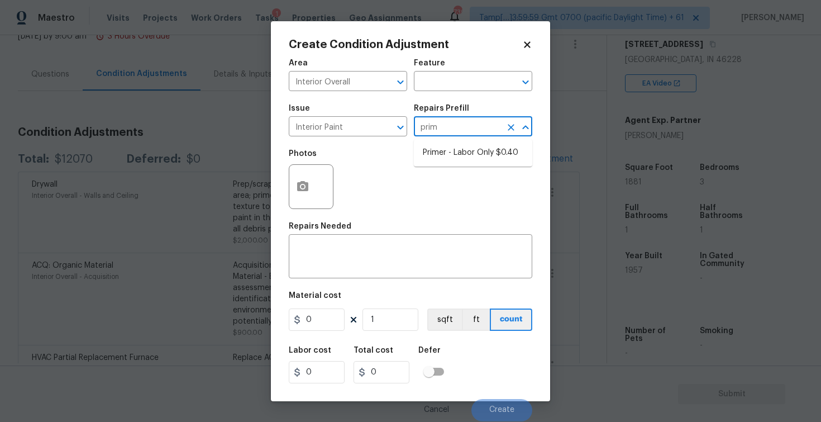
type input "prime"
click at [445, 149] on li "Primer - Labor Only $0.40" at bounding box center [473, 153] width 118 height 18
type input "Overall Paint"
type textarea "Interior primer - PRIMER PROVIDED BY OPENDOOR - All nails, screws, drywall anch…"
type input "0.4"
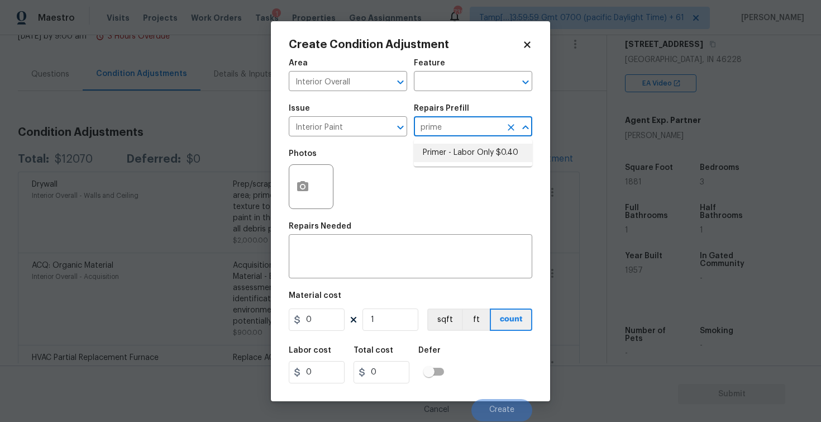
type input "0.4"
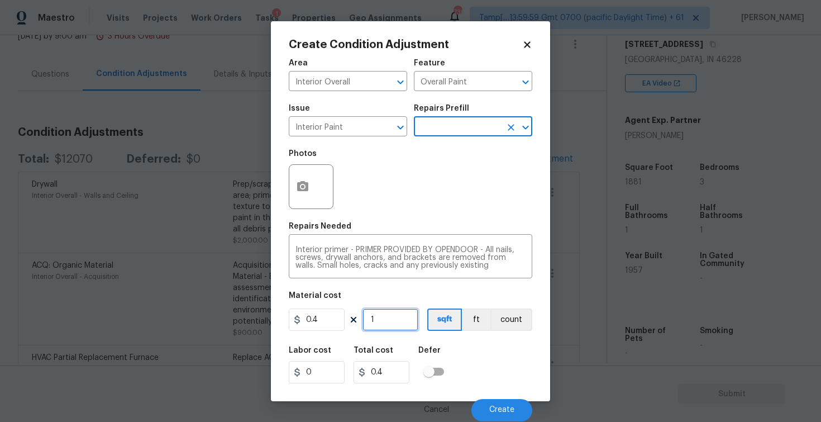
click at [388, 322] on input "1" at bounding box center [390, 319] width 56 height 22
type input "0"
click at [381, 131] on icon "Clear" at bounding box center [385, 127] width 11 height 11
type input "0"
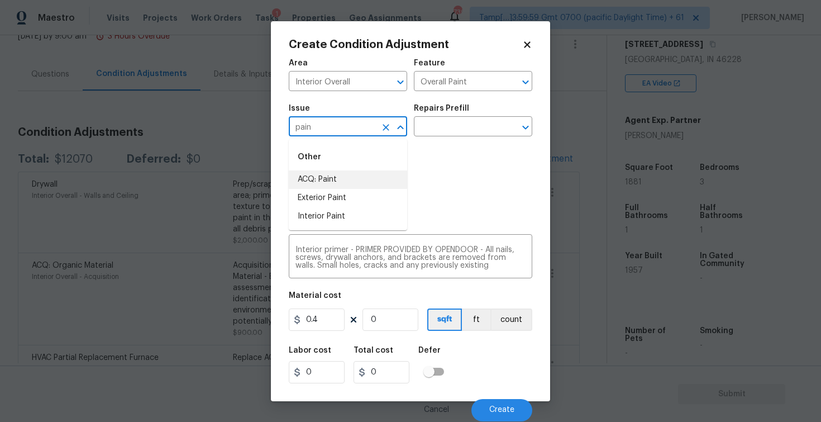
click at [356, 179] on li "ACQ: Paint" at bounding box center [348, 179] width 118 height 18
type input "ACQ: Paint"
click at [437, 128] on input "text" at bounding box center [457, 127] width 87 height 17
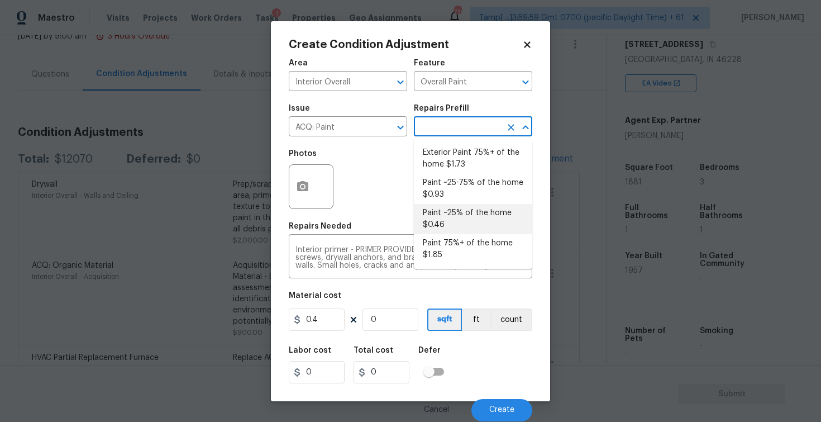
click at [441, 213] on li "Paint ~25% of the home $0.46" at bounding box center [473, 219] width 118 height 30
type input "Acquisition"
type textarea "Acquisition Scope: ~25% of the home needs interior paint"
type input "0.46"
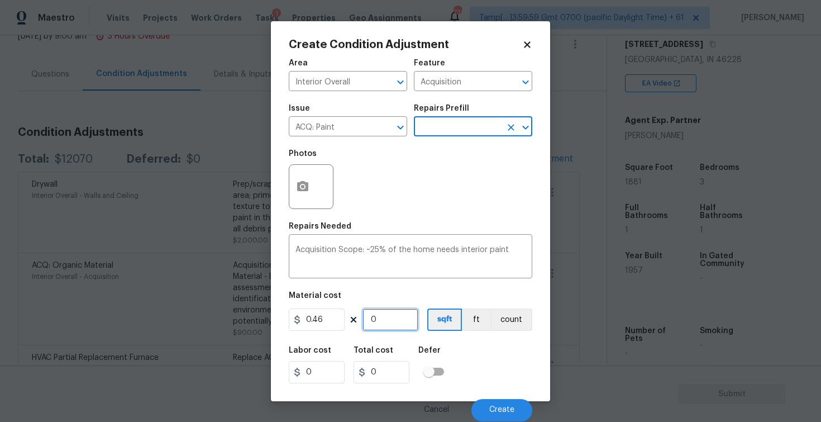
click at [388, 322] on input "0" at bounding box center [390, 319] width 56 height 22
paste input "1881"
type input "1881"
type input "865.26"
type input "1881"
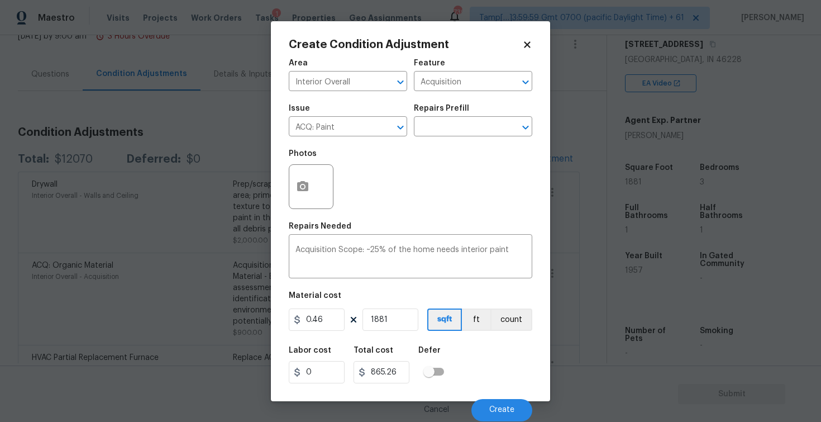
click at [469, 332] on figure "Material cost 0.46 1881 sqft ft count" at bounding box center [411, 312] width 244 height 41
click at [497, 402] on button "Create" at bounding box center [501, 410] width 61 height 22
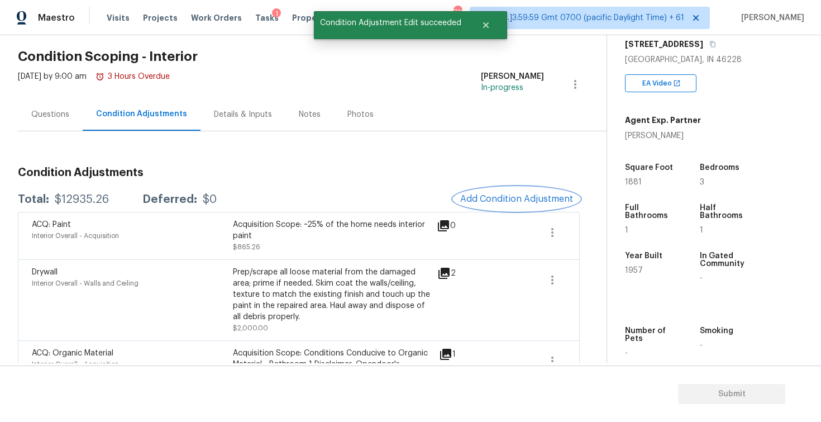
scroll to position [33, 0]
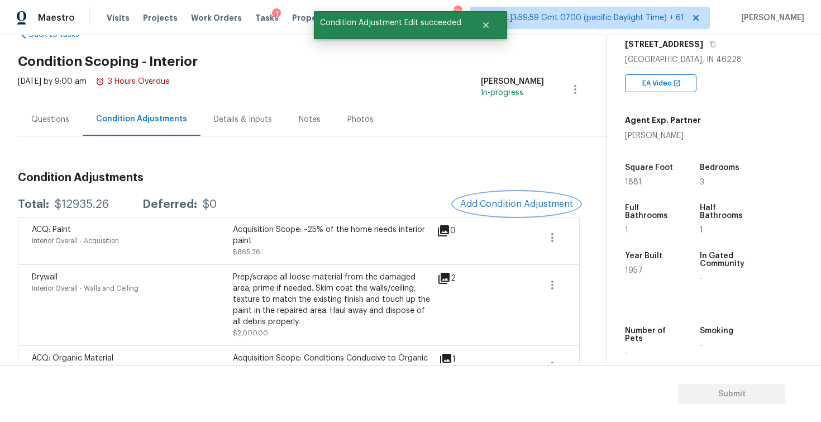
click at [500, 197] on button "Add Condition Adjustment" at bounding box center [517, 203] width 126 height 23
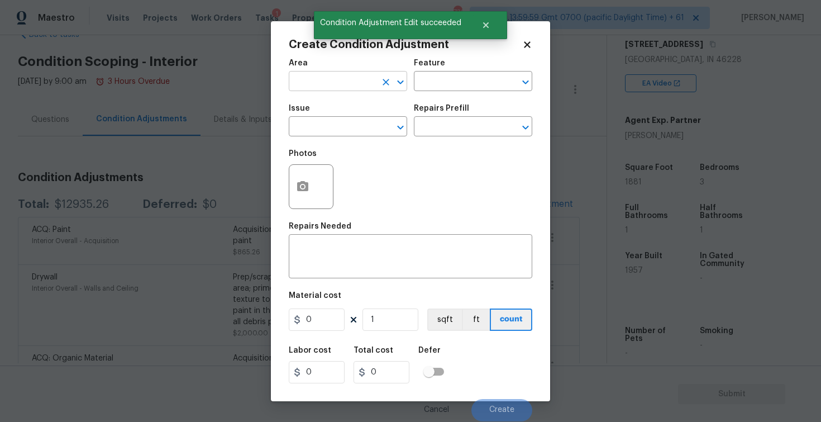
click at [352, 87] on input "text" at bounding box center [332, 82] width 87 height 17
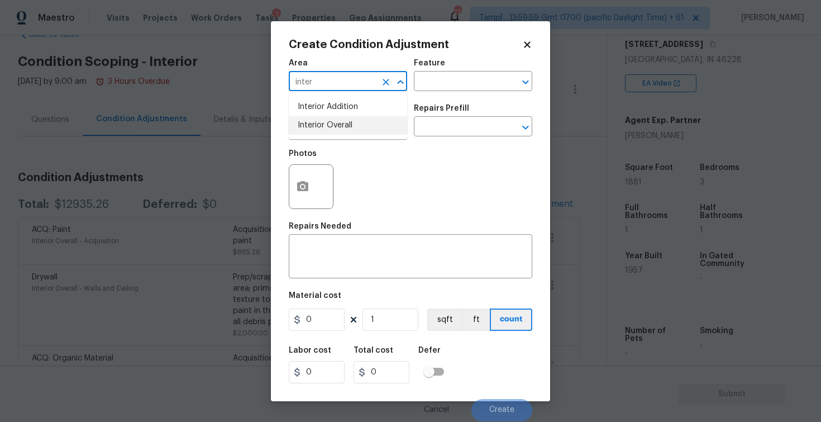
click at [338, 120] on li "Interior Overall" at bounding box center [348, 125] width 118 height 18
type input "Interior Overall"
click at [338, 120] on input "text" at bounding box center [332, 127] width 87 height 17
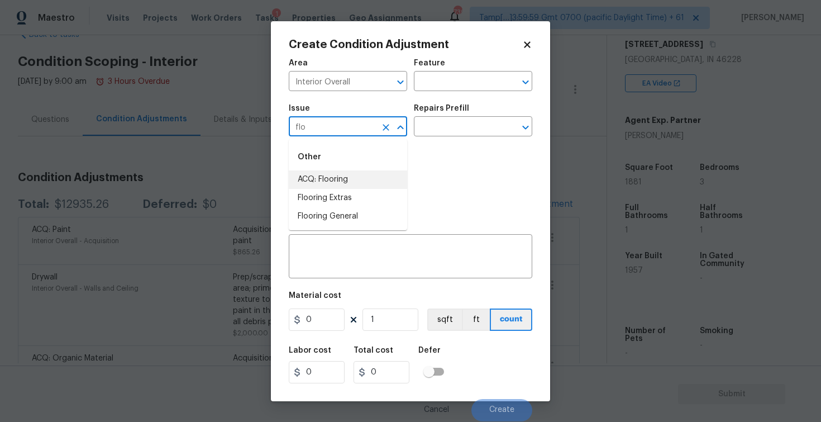
click at [328, 175] on li "ACQ: Flooring" at bounding box center [348, 179] width 118 height 18
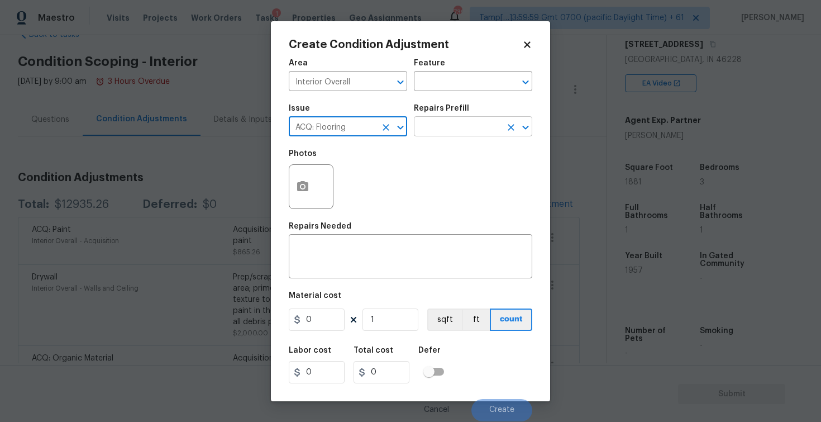
type input "ACQ: Flooring"
click at [428, 132] on input "text" at bounding box center [457, 127] width 87 height 17
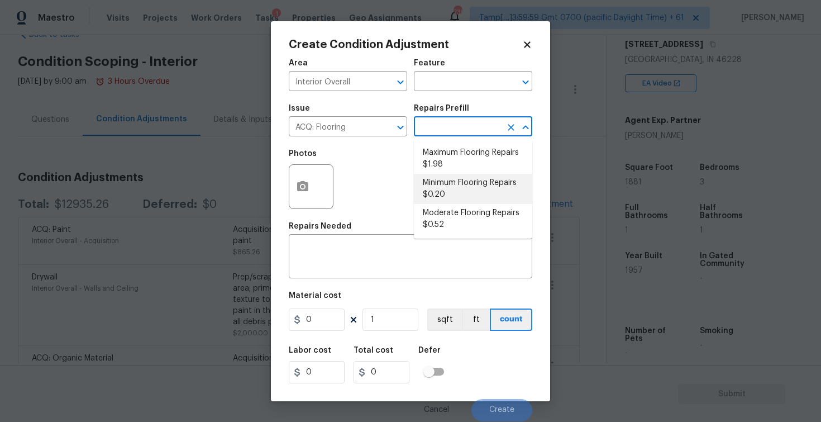
click at [445, 189] on li "Minimum Flooring Repairs $0.20" at bounding box center [473, 189] width 118 height 30
type input "Acquisition"
type textarea "Acquisition Scope: Minimum flooring repairs"
type input "0.2"
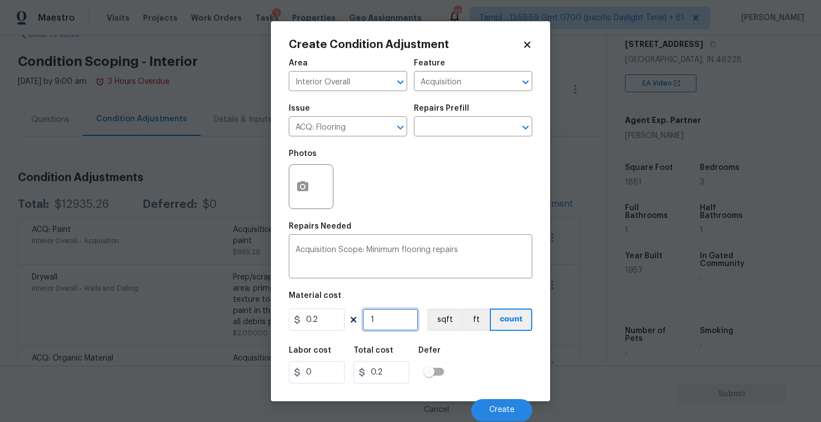
click at [374, 318] on input "1" at bounding box center [390, 319] width 56 height 22
type input "0"
paste input "1881"
type input "1881"
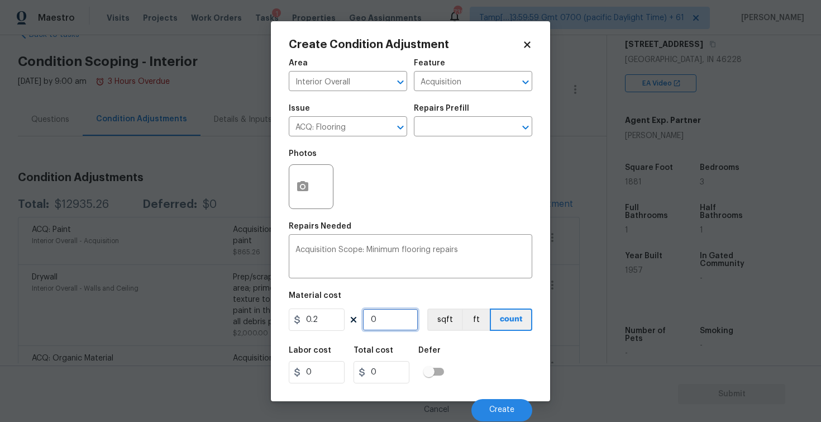
type input "376.2"
type input "1881"
click at [451, 336] on div "Area Interior Overall ​ Feature Acquisition ​ Issue ACQ: Flooring ​ Repairs Pre…" at bounding box center [411, 237] width 244 height 369
click at [499, 397] on div "Cancel Create" at bounding box center [411, 405] width 244 height 31
click at [499, 401] on button "Create" at bounding box center [501, 410] width 61 height 22
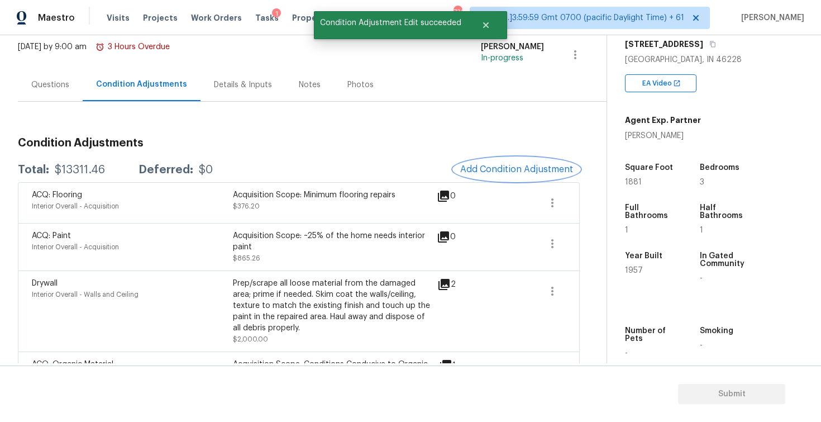
scroll to position [0, 0]
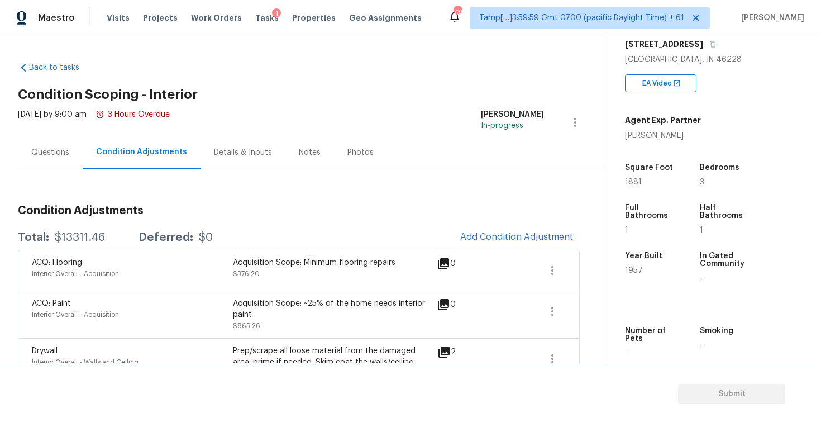
click at [20, 155] on div "Questions" at bounding box center [50, 152] width 65 height 33
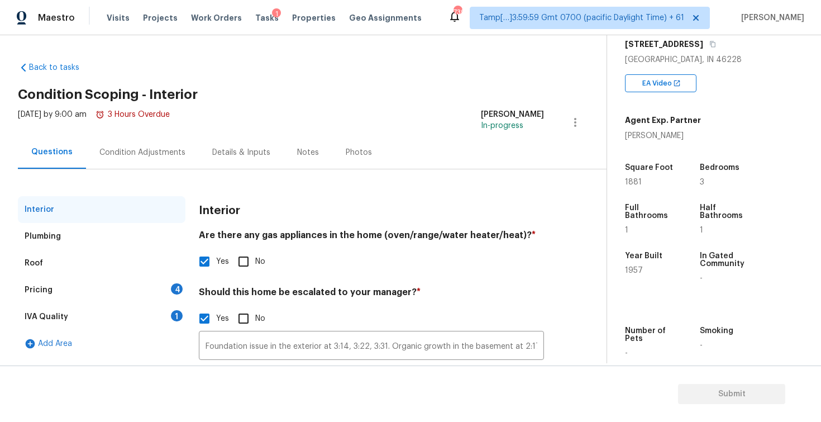
scroll to position [89, 0]
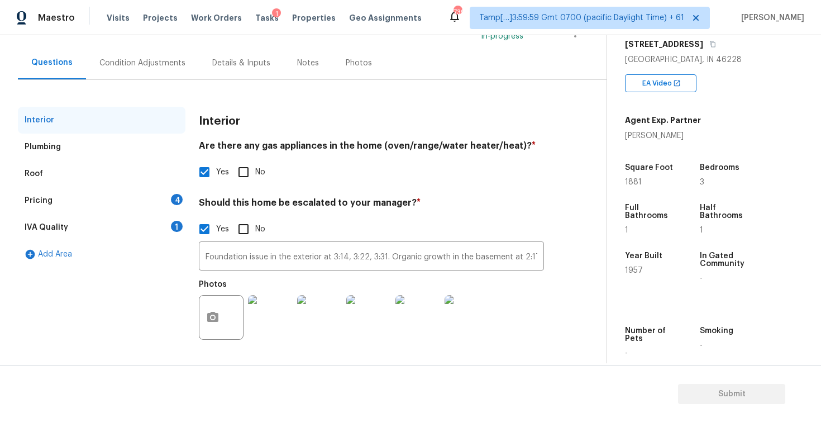
click at [164, 194] on div "Pricing 4" at bounding box center [102, 200] width 168 height 27
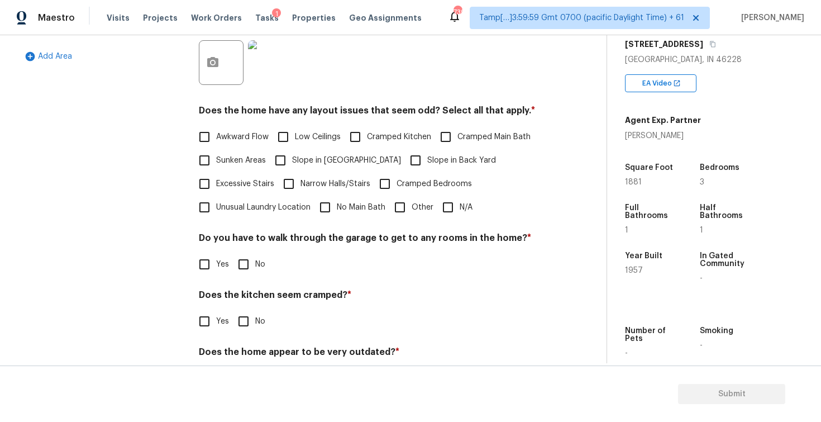
scroll to position [289, 0]
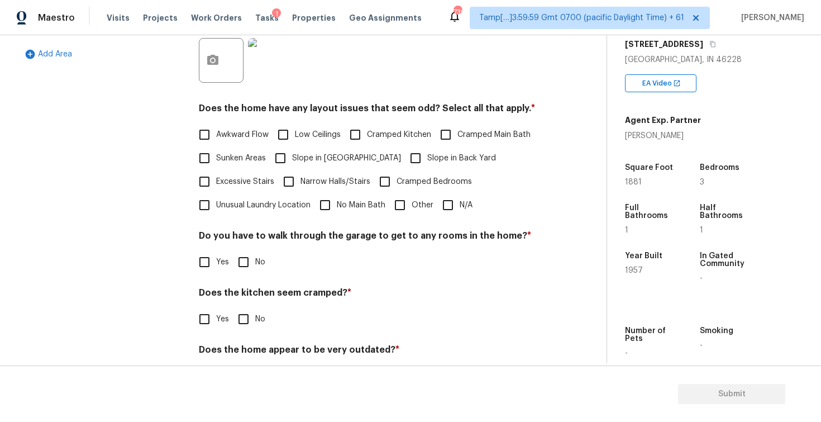
click at [330, 158] on span "Slope in [GEOGRAPHIC_DATA]" at bounding box center [346, 158] width 109 height 12
click at [292, 158] on input "Slope in [GEOGRAPHIC_DATA]" at bounding box center [280, 157] width 23 height 23
checkbox input "true"
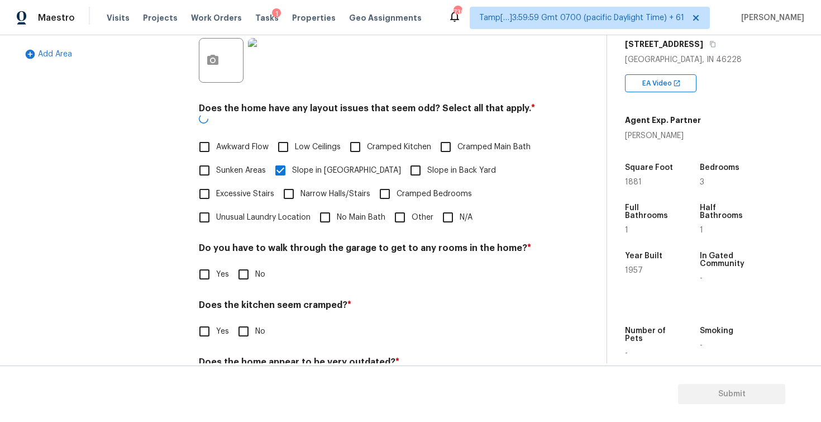
click at [427, 165] on span "Slope in Back Yard" at bounding box center [461, 171] width 69 height 12
click at [404, 159] on input "Slope in Back Yard" at bounding box center [415, 170] width 23 height 23
checkbox input "true"
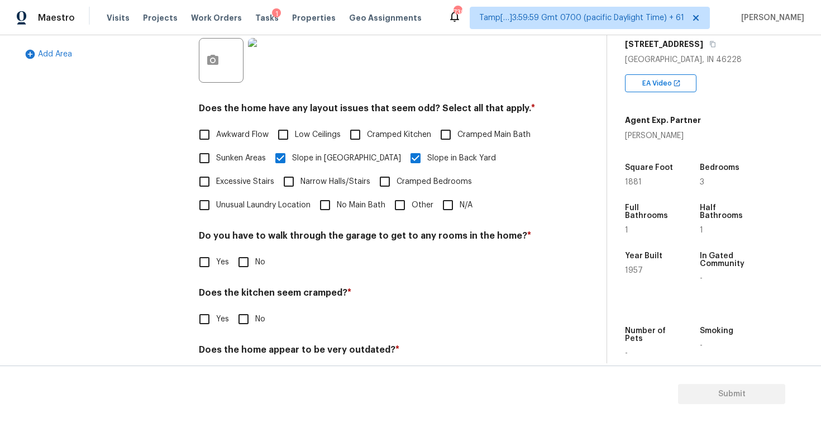
click at [302, 166] on label "Slope in [GEOGRAPHIC_DATA]" at bounding box center [335, 157] width 132 height 23
click at [292, 166] on input "Slope in [GEOGRAPHIC_DATA]" at bounding box center [280, 157] width 23 height 23
checkbox input "false"
click at [214, 131] on input "Awkward Flow" at bounding box center [204, 134] width 23 height 23
checkbox input "true"
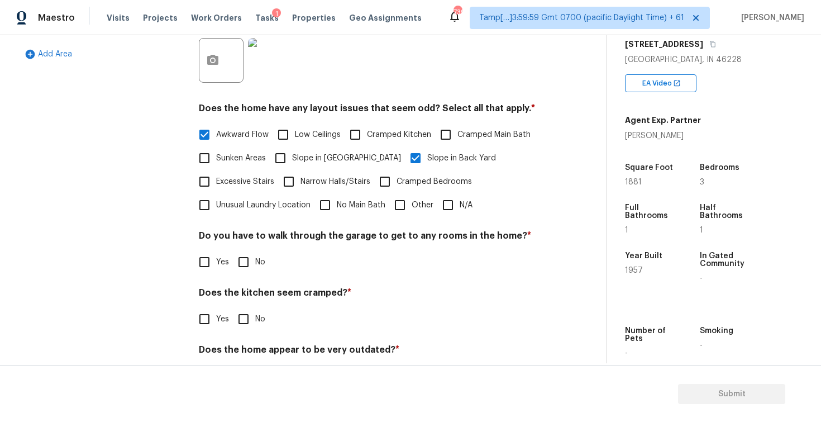
click at [297, 129] on span "Low Ceilings" at bounding box center [318, 135] width 46 height 12
click at [295, 128] on input "Low Ceilings" at bounding box center [282, 134] width 23 height 23
checkbox input "true"
click at [364, 132] on input "Cramped Kitchen" at bounding box center [355, 134] width 23 height 23
checkbox input "true"
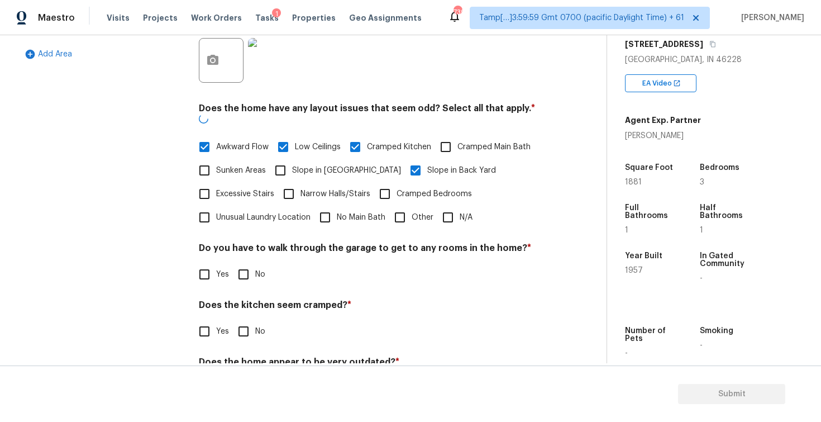
scroll to position [321, 0]
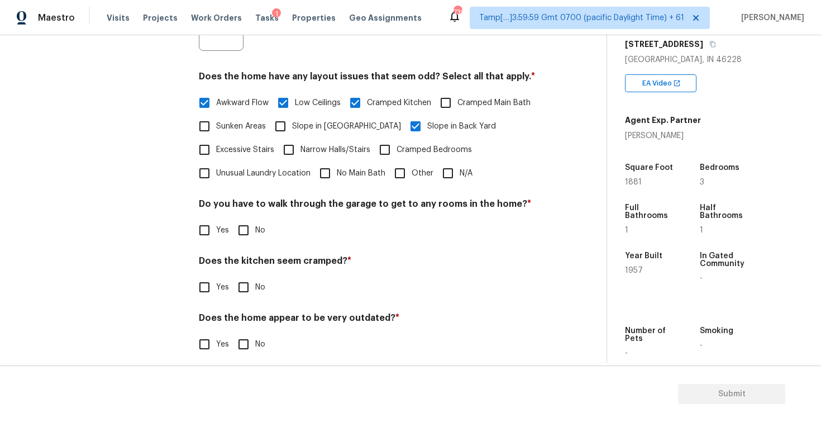
click at [351, 168] on span "No Main Bath" at bounding box center [361, 174] width 49 height 12
click at [337, 168] on input "No Main Bath" at bounding box center [324, 172] width 23 height 23
checkbox input "true"
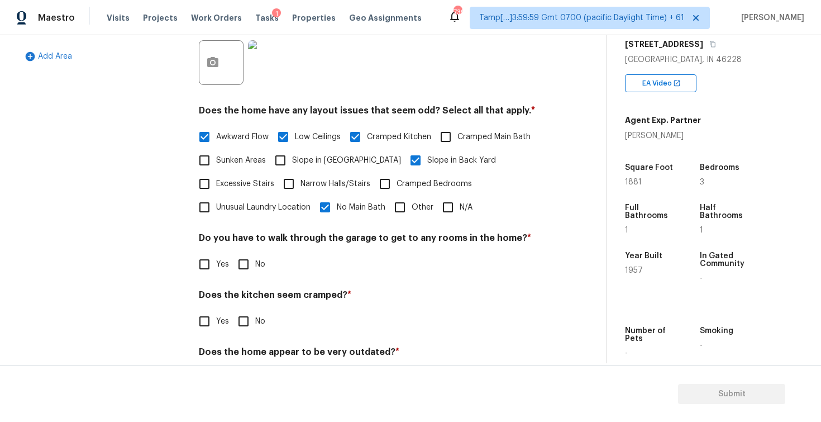
scroll to position [331, 0]
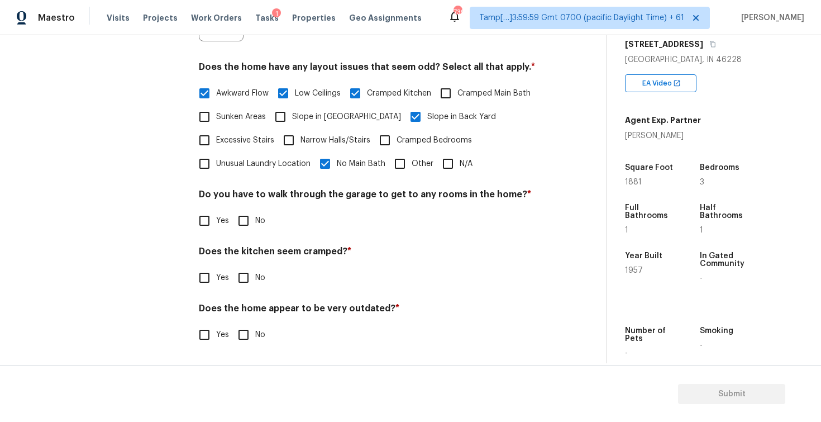
click at [255, 215] on span "No" at bounding box center [260, 221] width 10 height 12
click at [255, 215] on input "No" at bounding box center [243, 220] width 23 height 23
checkbox input "true"
click at [202, 283] on input "Yes" at bounding box center [204, 278] width 23 height 23
checkbox input "true"
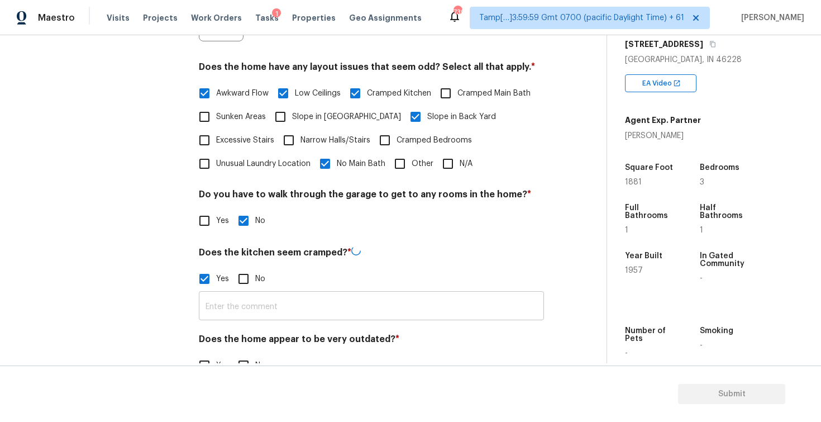
click at [248, 300] on input "text" at bounding box center [371, 307] width 345 height 26
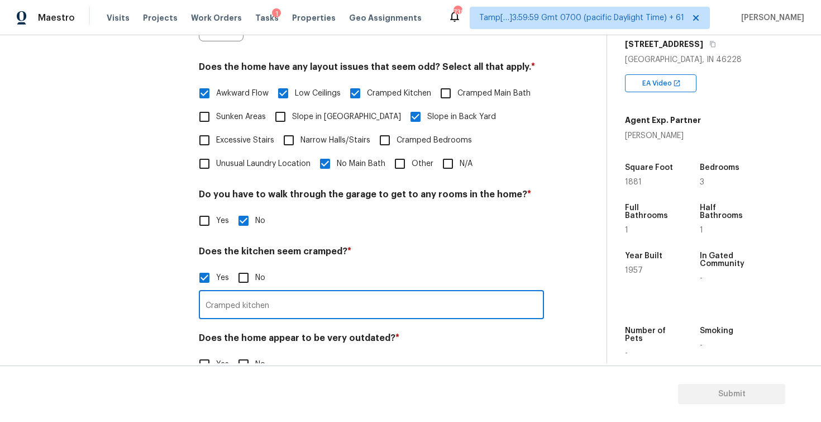
scroll to position [361, 0]
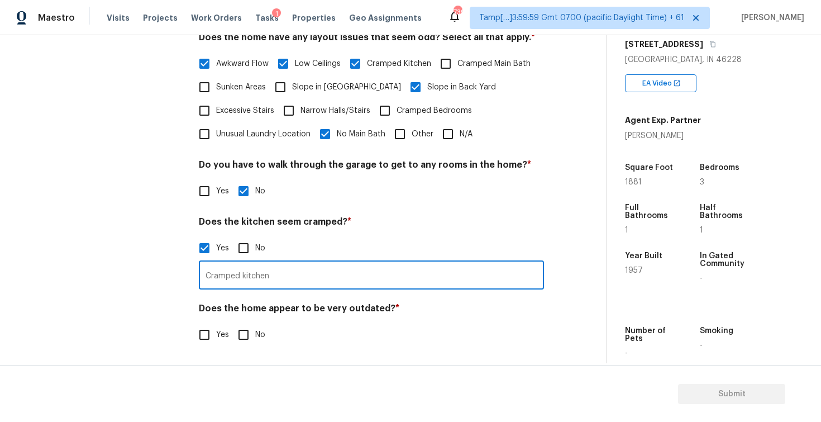
type input "Cramped kitchen"
click at [217, 335] on span "Yes" at bounding box center [222, 335] width 13 height 12
click at [216, 335] on input "Yes" at bounding box center [204, 334] width 23 height 23
checkbox input "true"
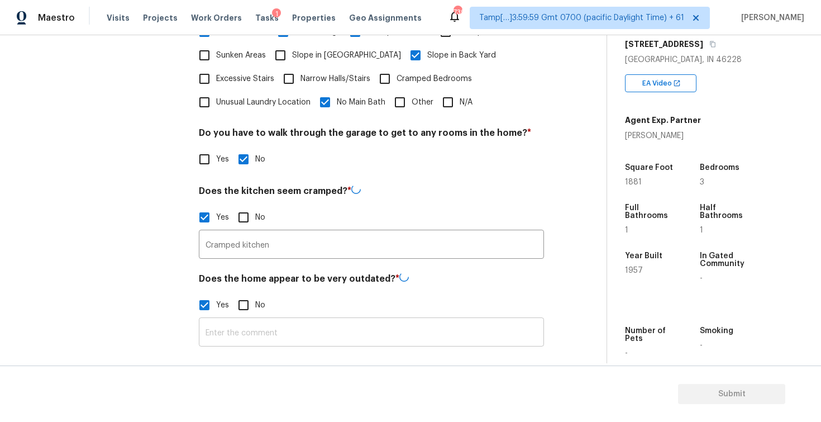
click at [233, 331] on input "text" at bounding box center [371, 333] width 345 height 26
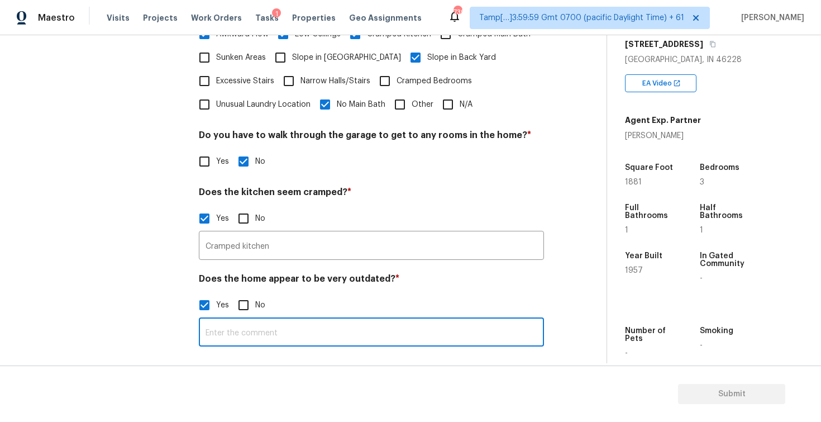
scroll to position [390, 0]
type input "3 beds but only 1 full bath and 1 half bath"
click at [131, 272] on div "Interior Plumbing Roof Pricing 1 IVA Quality 1 Add Area" at bounding box center [102, 83] width 168 height 554
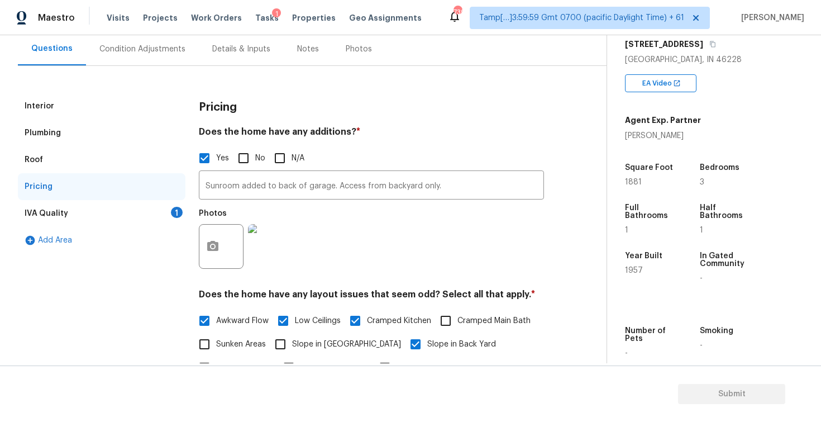
scroll to position [101, 0]
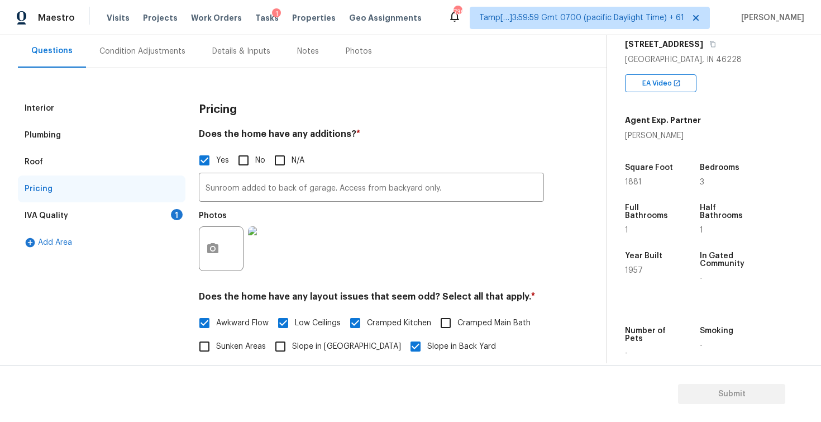
click at [149, 211] on div "IVA Quality 1" at bounding box center [102, 215] width 168 height 27
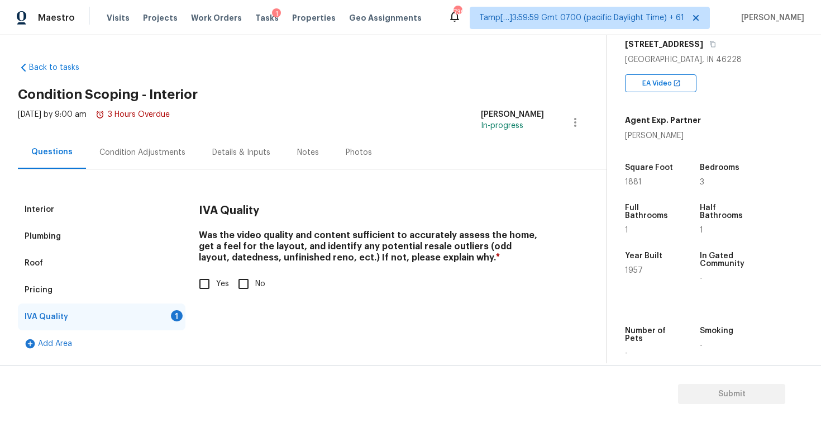
scroll to position [0, 0]
click at [206, 273] on input "Yes" at bounding box center [204, 283] width 23 height 23
checkbox input "true"
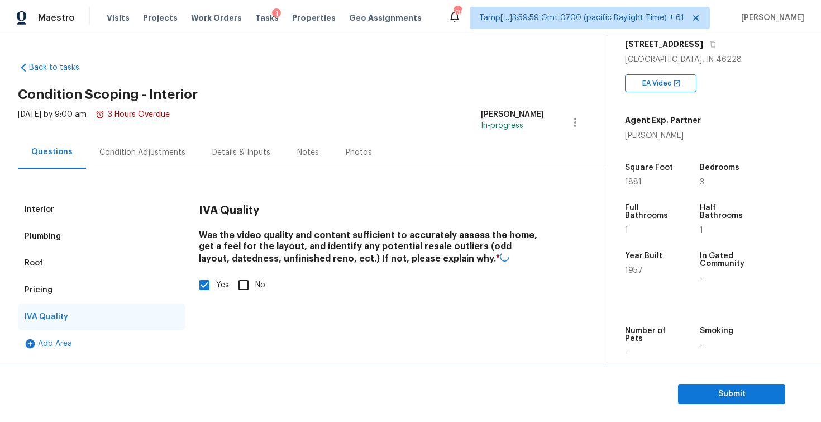
click at [173, 155] on div "Condition Adjustments" at bounding box center [142, 152] width 86 height 11
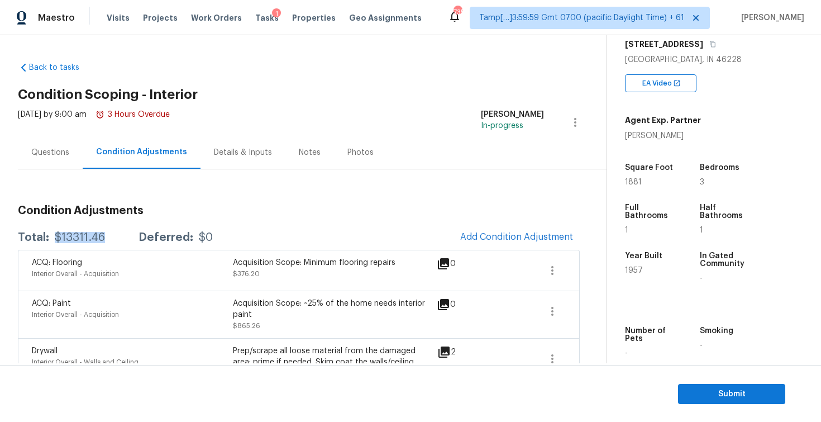
drag, startPoint x: 51, startPoint y: 234, endPoint x: 102, endPoint y: 231, distance: 50.3
click at [102, 232] on div "Total: $13311.46 Deferred: $0" at bounding box center [115, 237] width 195 height 11
copy div "$13311.46"
click at [68, 147] on div "Questions" at bounding box center [50, 152] width 38 height 11
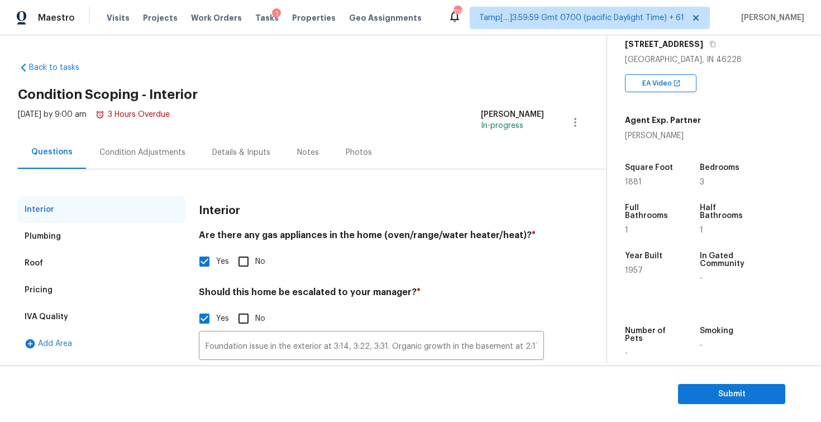
scroll to position [89, 0]
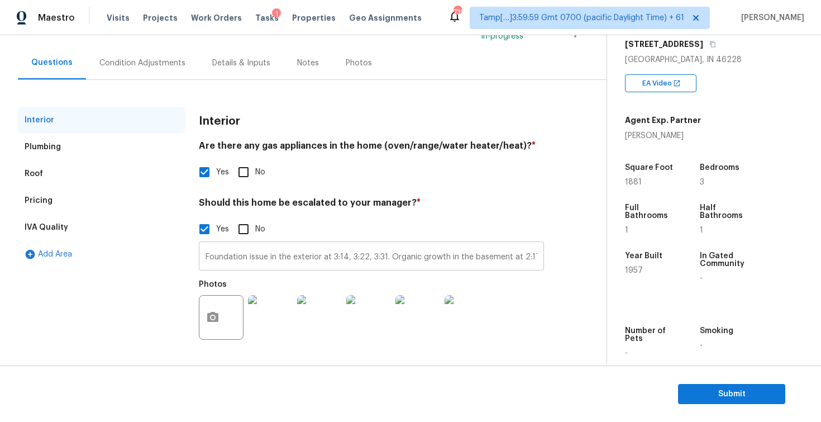
click at [244, 254] on input "Foundation issue in the exterior at 3:14, 3:22, 3:31. Organic growth in the bas…" at bounding box center [371, 257] width 345 height 26
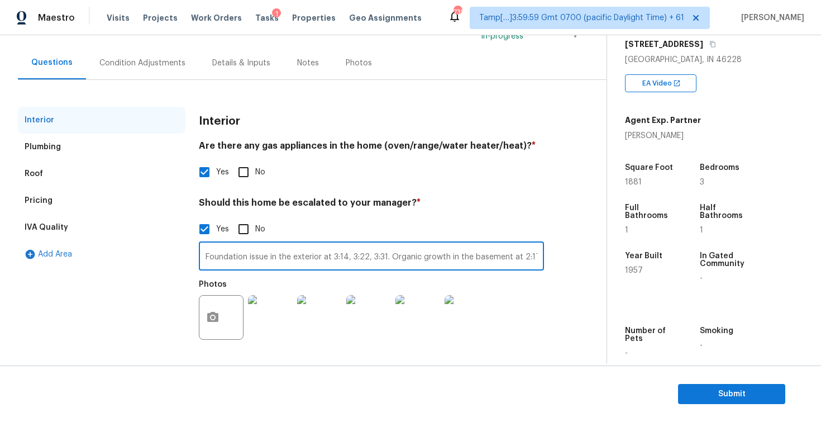
click at [244, 254] on input "Foundation issue in the exterior at 3:14, 3:22, 3:31. Organic growth in the bas…" at bounding box center [371, 257] width 345 height 26
click at [102, 191] on div "Pricing" at bounding box center [102, 200] width 168 height 27
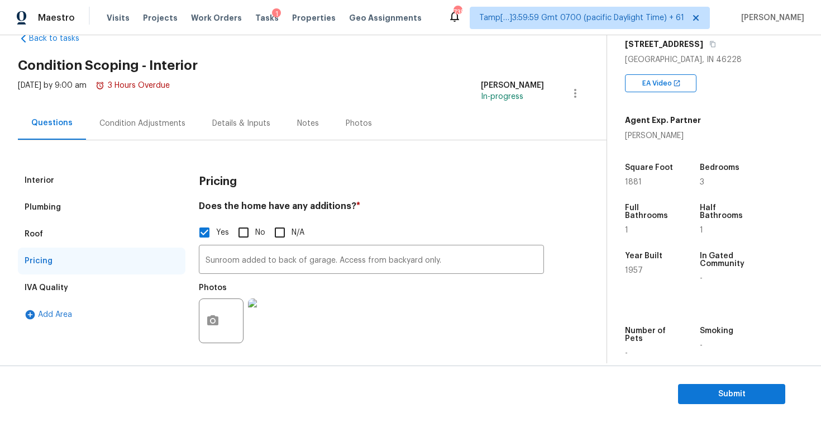
scroll to position [12, 0]
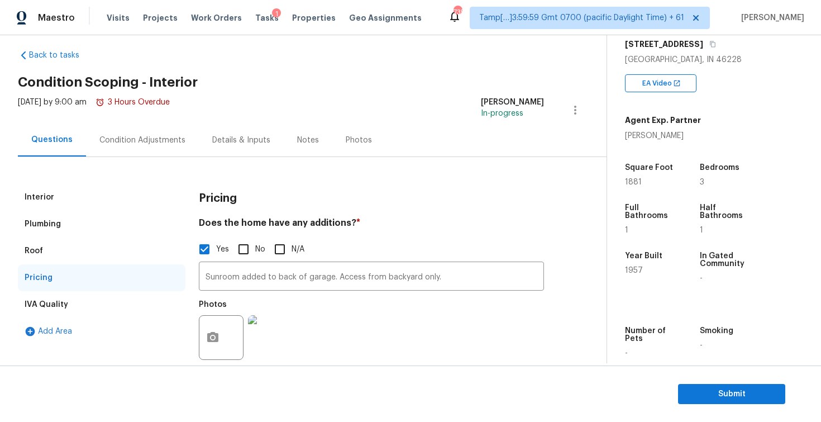
click at [115, 220] on div "Plumbing" at bounding box center [102, 224] width 168 height 27
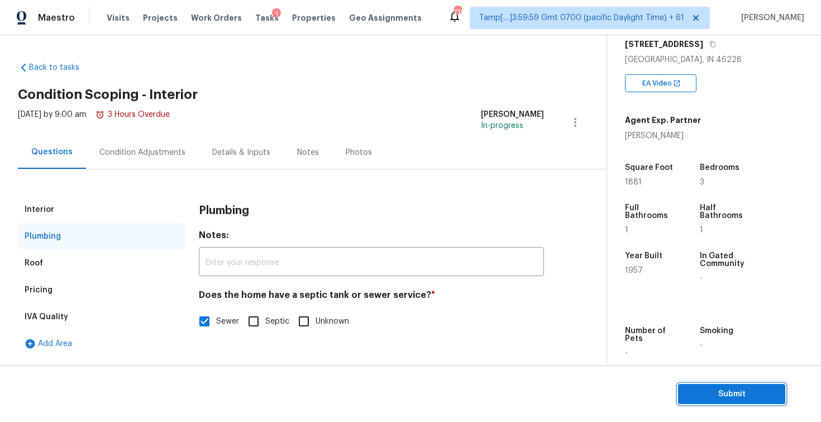
click at [733, 393] on span "Submit" at bounding box center [731, 394] width 89 height 14
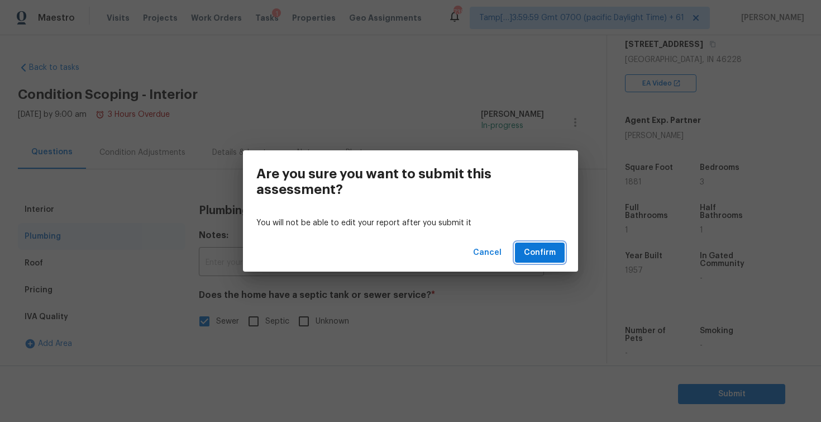
click at [560, 262] on button "Confirm" at bounding box center [540, 252] width 50 height 21
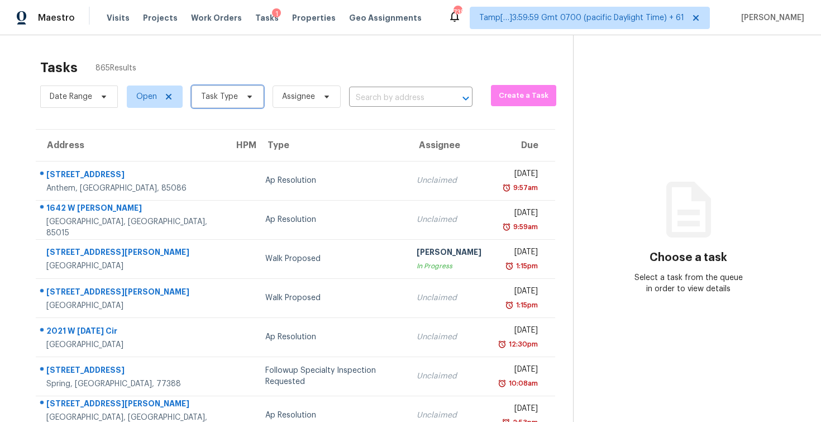
click at [211, 94] on span "Task Type" at bounding box center [219, 96] width 37 height 11
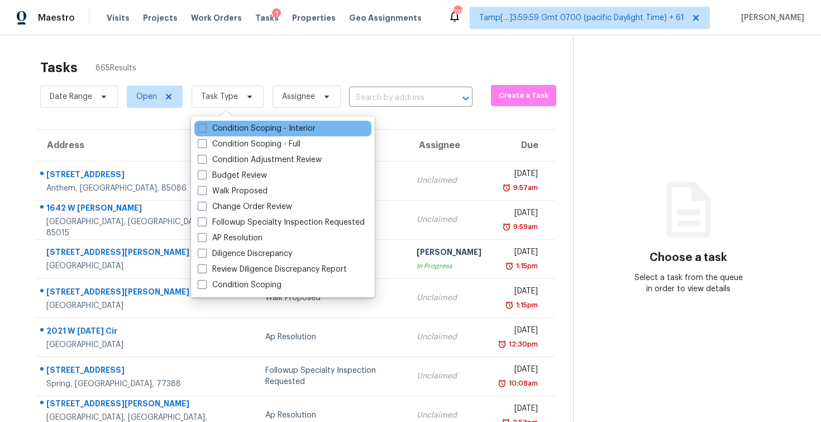
click at [223, 136] on div "Condition Scoping - Interior" at bounding box center [282, 129] width 177 height 16
click at [220, 126] on label "Condition Scoping - Interior" at bounding box center [257, 128] width 118 height 11
click at [205, 126] on input "Condition Scoping - Interior" at bounding box center [201, 126] width 7 height 7
checkbox input "true"
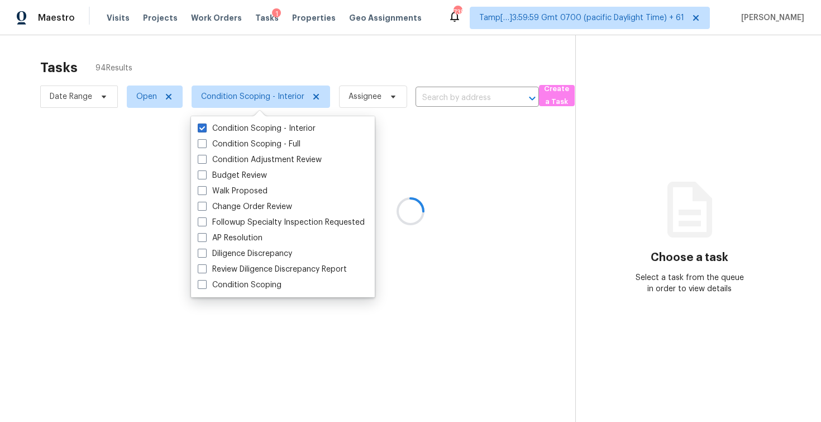
click at [217, 53] on div at bounding box center [410, 211] width 821 height 422
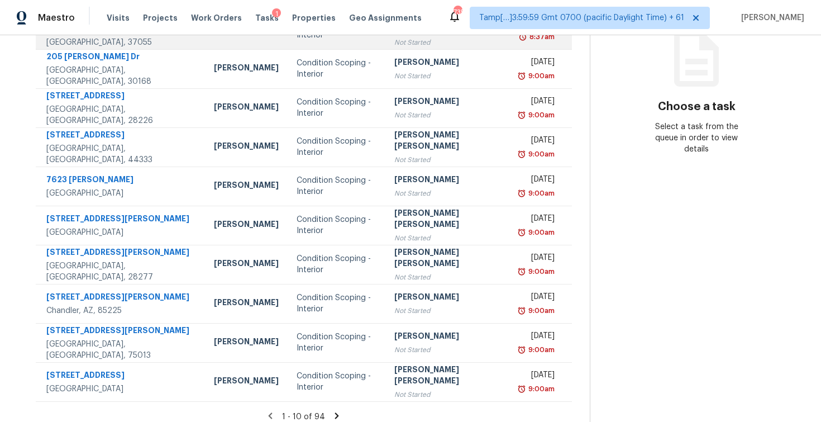
scroll to position [160, 0]
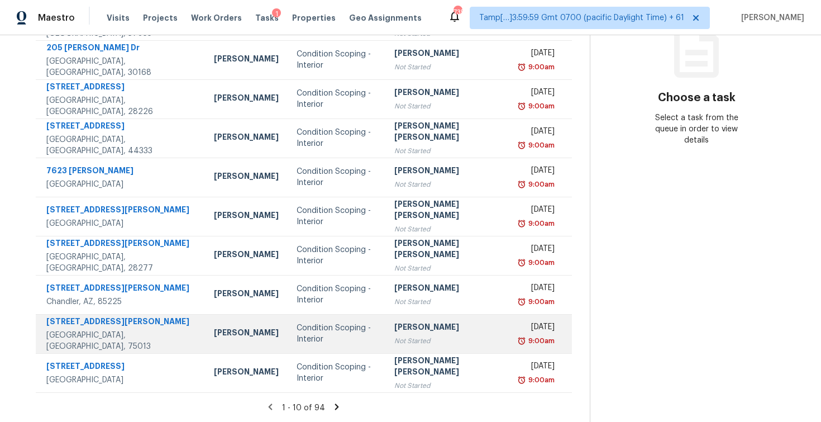
click at [334, 331] on div "Condition Scoping - Interior" at bounding box center [337, 333] width 80 height 22
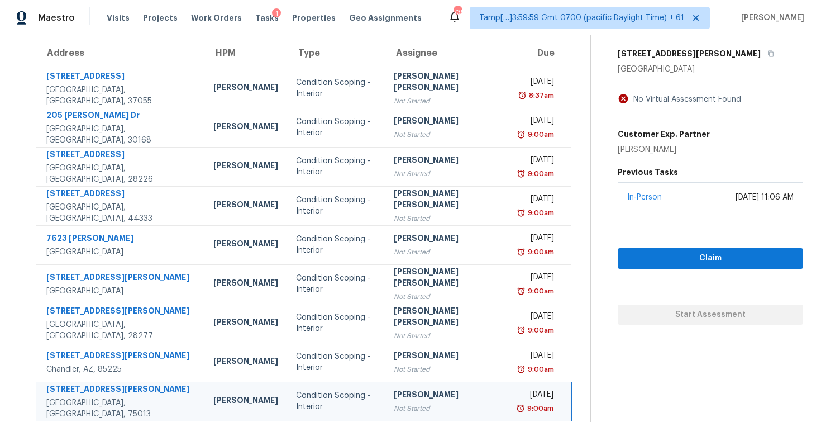
scroll to position [84, 0]
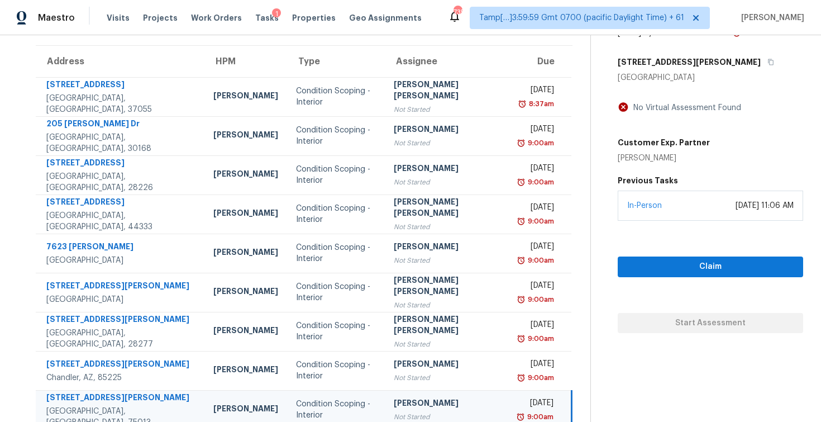
click at [664, 67] on h5 "1438 Kingsley Dr" at bounding box center [689, 61] width 143 height 11
click at [761, 55] on button "button" at bounding box center [768, 62] width 15 height 20
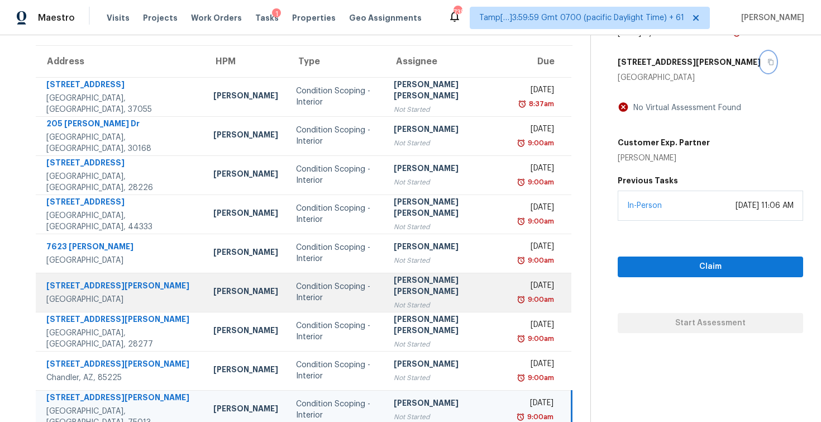
scroll to position [160, 0]
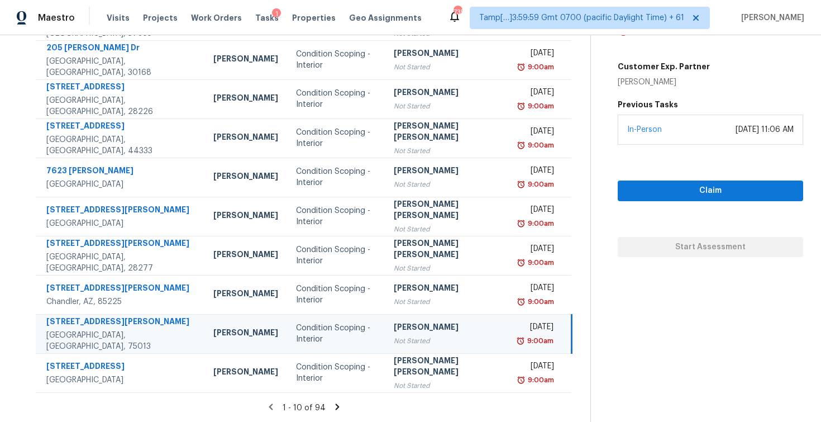
click at [332, 404] on icon at bounding box center [337, 407] width 10 height 10
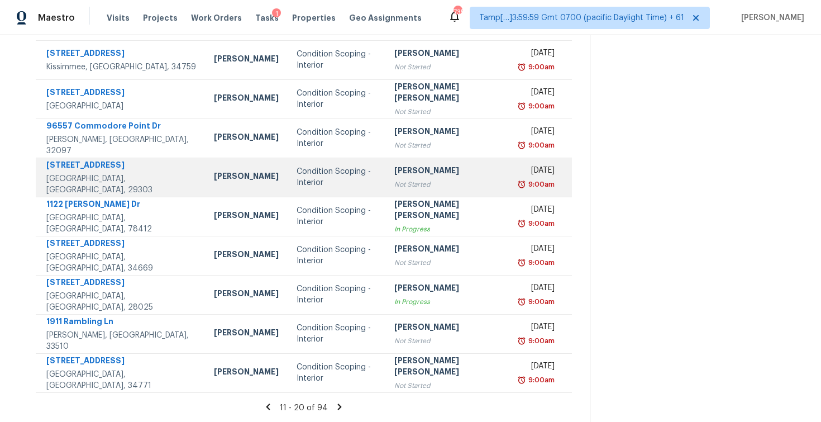
scroll to position [74, 0]
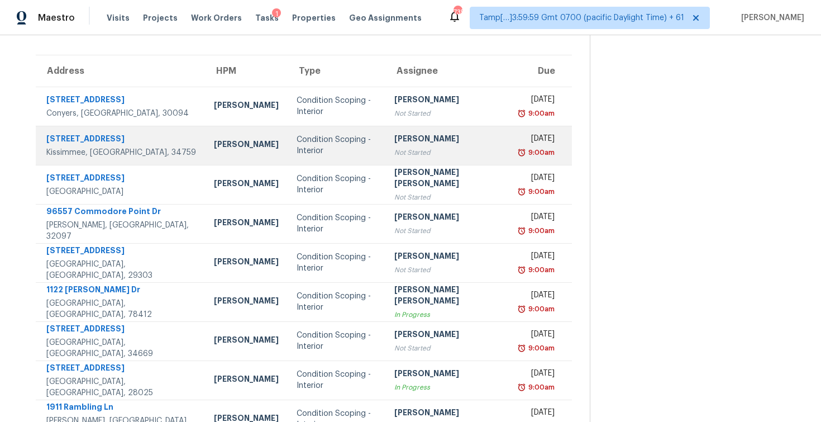
click at [354, 139] on div "Condition Scoping - Interior" at bounding box center [337, 145] width 80 height 22
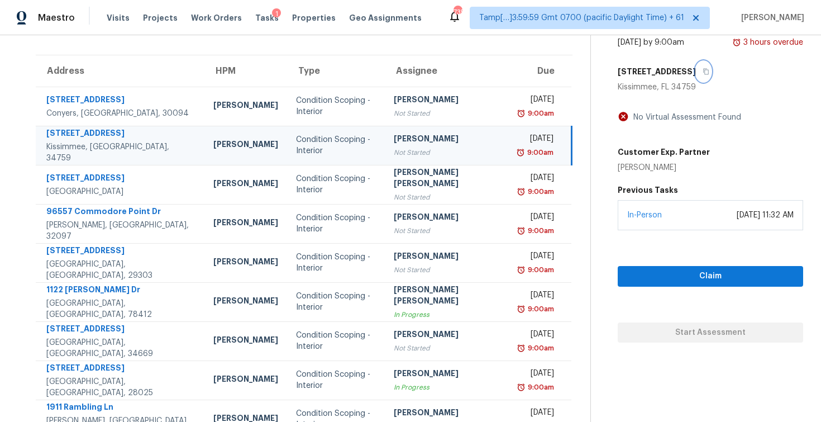
click at [703, 72] on icon "button" at bounding box center [706, 72] width 6 height 6
click at [669, 71] on div "734 Fraser Ct" at bounding box center [710, 71] width 185 height 20
click at [696, 70] on button "button" at bounding box center [703, 71] width 15 height 20
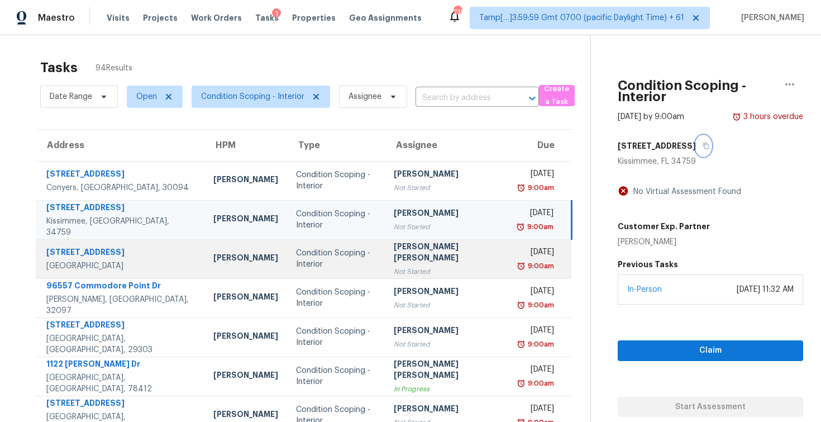
scroll to position [1, 0]
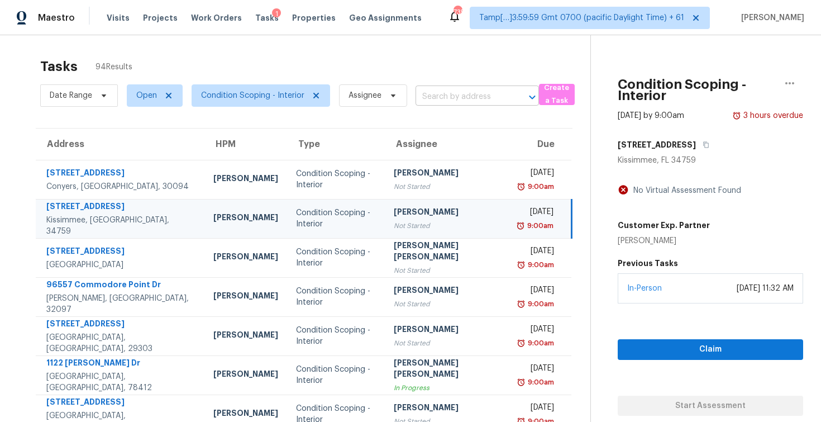
click at [460, 104] on input "text" at bounding box center [462, 96] width 92 height 17
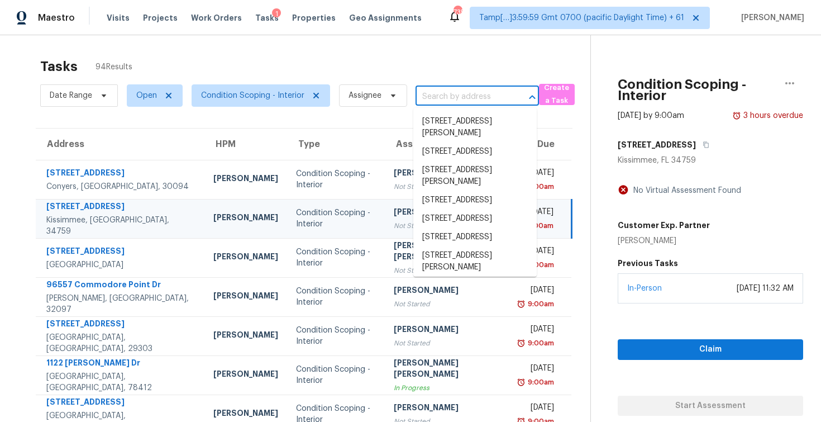
paste input "734 Fraser Ct, Kissimmee, FL 34759"
type input "734 Fraser Ct, Kissimmee, FL 34759"
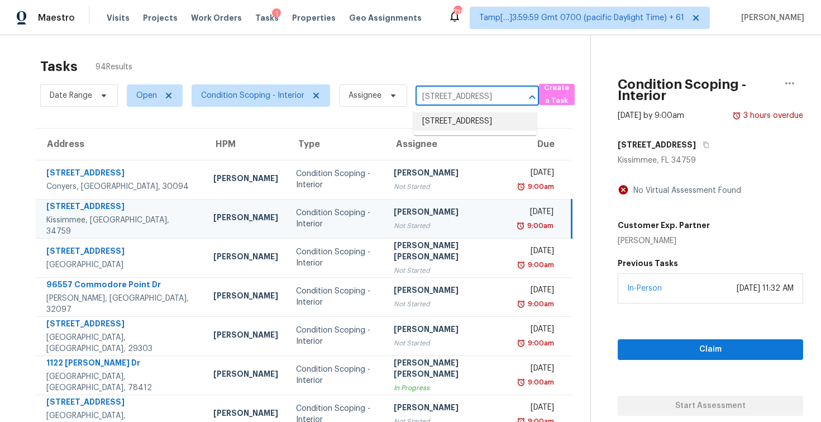
click at [464, 116] on li "734 Fraser Ct, Kissimmee, FL 34759" at bounding box center [474, 121] width 123 height 18
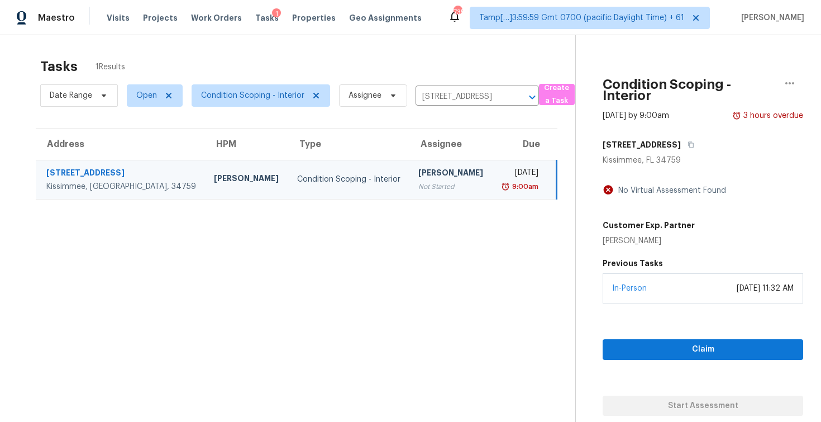
click at [492, 173] on td "Wed, Sep 10th 2025 9:00am" at bounding box center [524, 179] width 65 height 39
click at [653, 350] on span "Claim" at bounding box center [703, 349] width 183 height 14
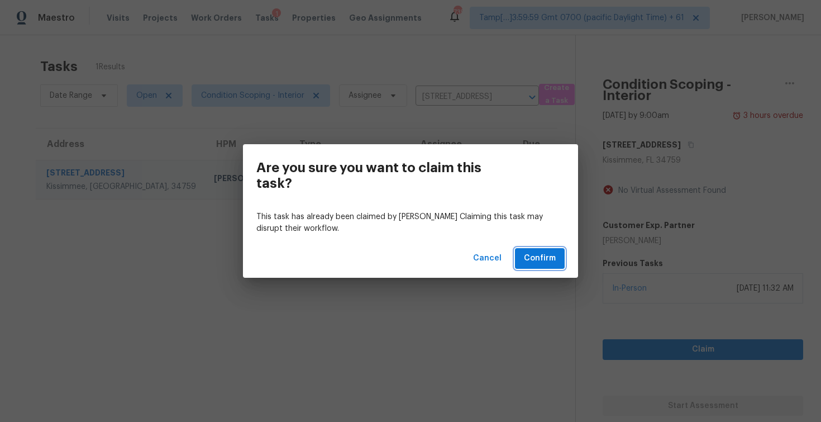
click at [541, 266] on button "Confirm" at bounding box center [540, 258] width 50 height 21
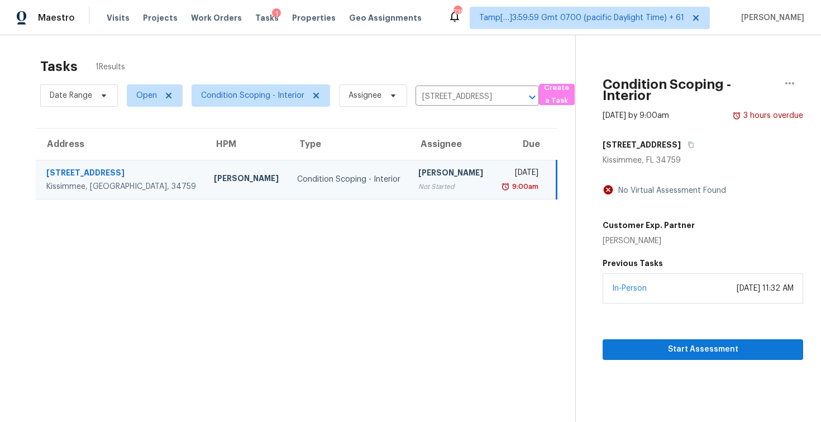
click at [654, 338] on div "Start Assessment" at bounding box center [703, 331] width 201 height 56
click at [653, 350] on span "Start Assessment" at bounding box center [703, 349] width 183 height 14
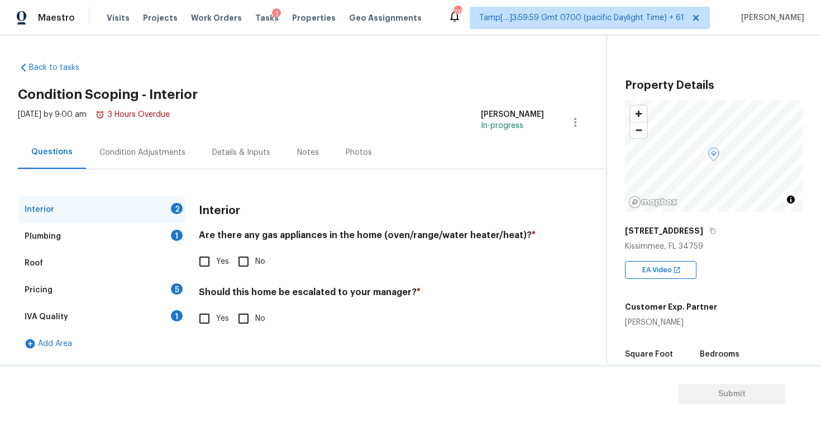
click at [176, 156] on div "Condition Adjustments" at bounding box center [142, 152] width 86 height 11
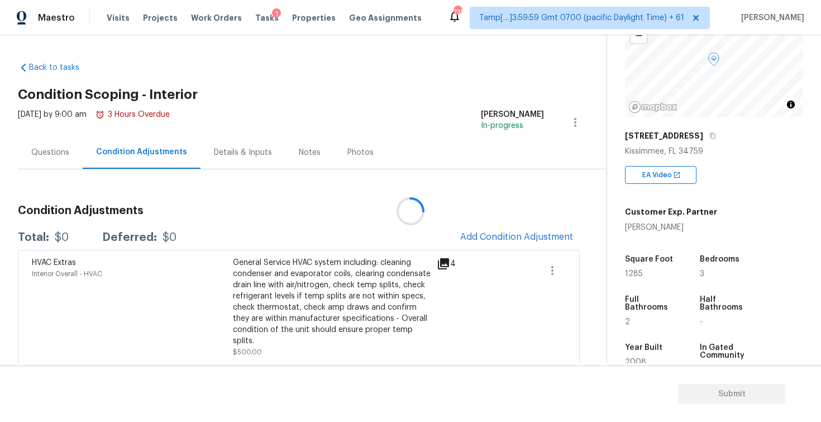
scroll to position [104, 0]
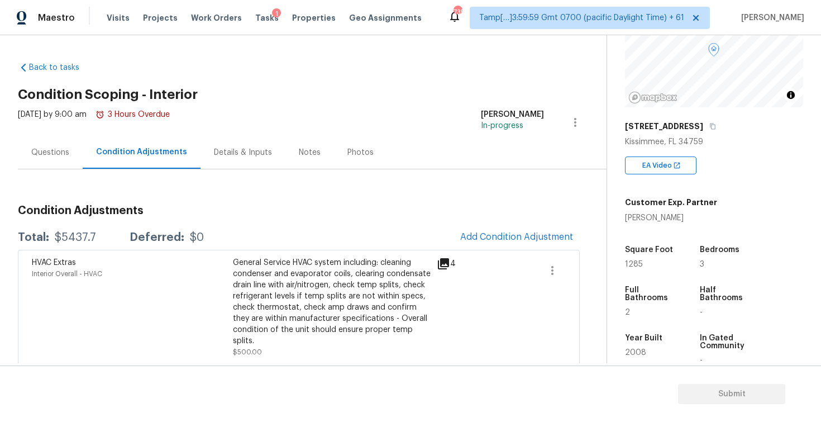
click at [478, 232] on span "Add Condition Adjustment" at bounding box center [516, 237] width 113 height 10
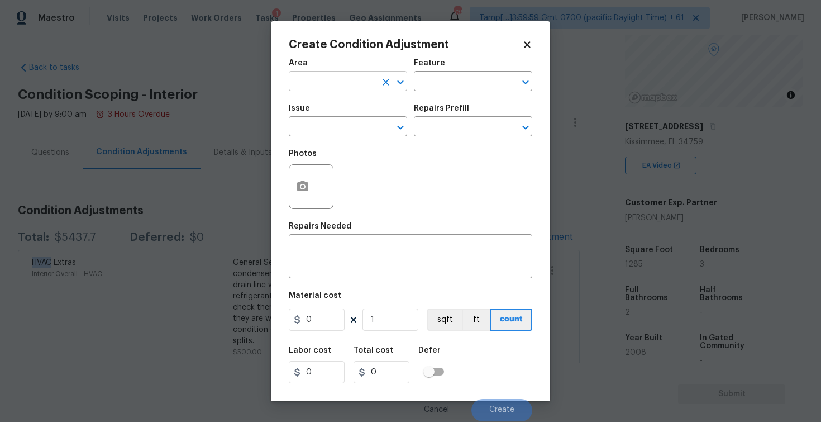
click at [340, 89] on input "text" at bounding box center [332, 82] width 87 height 17
type input "e"
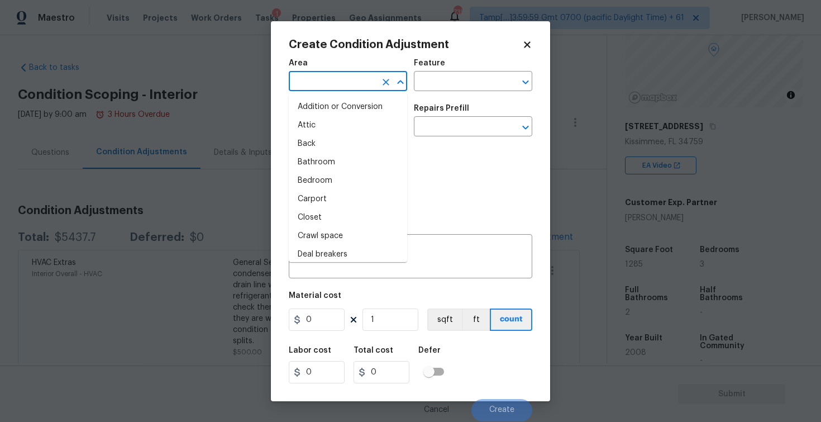
type input "x"
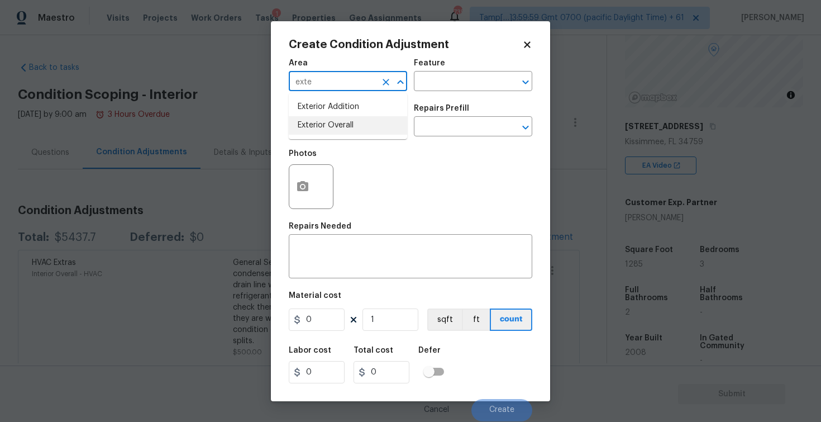
click at [334, 130] on li "Exterior Overall" at bounding box center [348, 125] width 118 height 18
type input "Exterior Overall"
click at [334, 130] on input "text" at bounding box center [332, 127] width 87 height 17
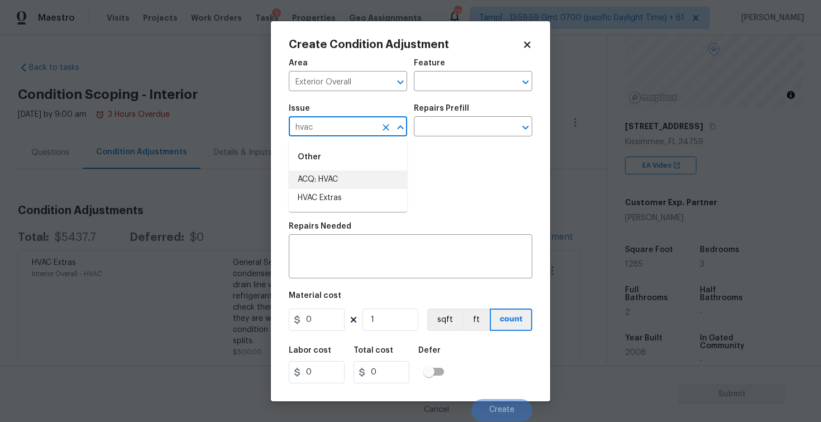
click at [335, 183] on li "ACQ: HVAC" at bounding box center [348, 179] width 118 height 18
type input "ACQ: HVAC"
click at [408, 138] on div "Issue ACQ: HVAC ​ Repairs Prefill ​" at bounding box center [411, 120] width 244 height 45
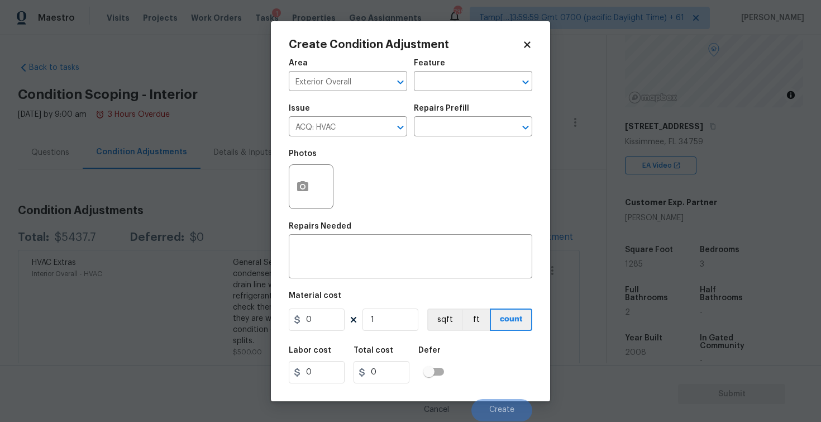
click at [419, 137] on div "Issue ACQ: HVAC ​ Repairs Prefill ​" at bounding box center [411, 120] width 244 height 45
click at [430, 130] on input "text" at bounding box center [457, 127] width 87 height 17
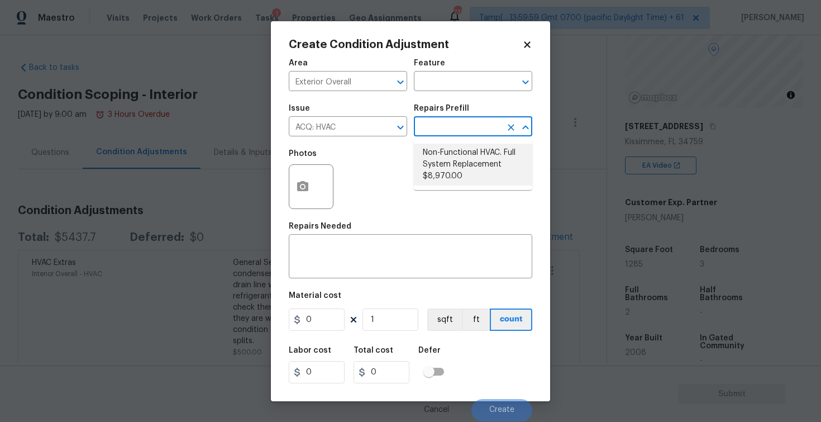
click at [447, 158] on li "Non-Functional HVAC. Full System Replacement $8,970.00" at bounding box center [473, 165] width 118 height 42
type input "Acquisition"
type textarea "Acquisition Scope: Full System Replacement"
type input "8970"
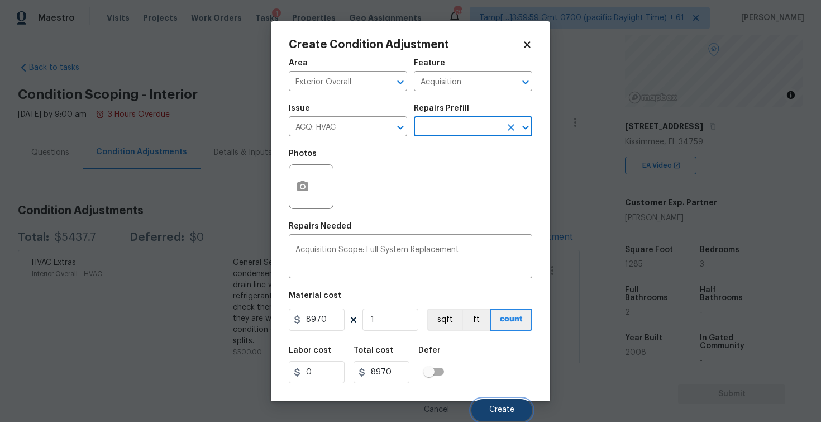
click at [501, 407] on span "Create" at bounding box center [501, 410] width 25 height 8
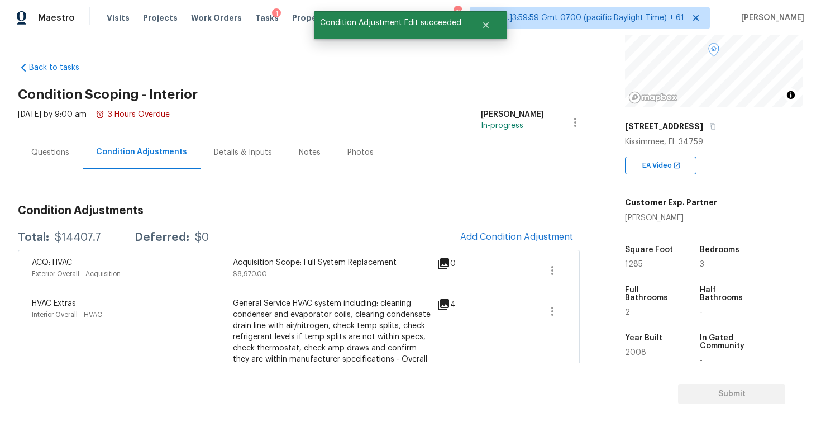
click at [503, 252] on div "ACQ: HVAC Exterior Overall - Acquisition Acquisition Scope: Full System Replace…" at bounding box center [299, 270] width 562 height 41
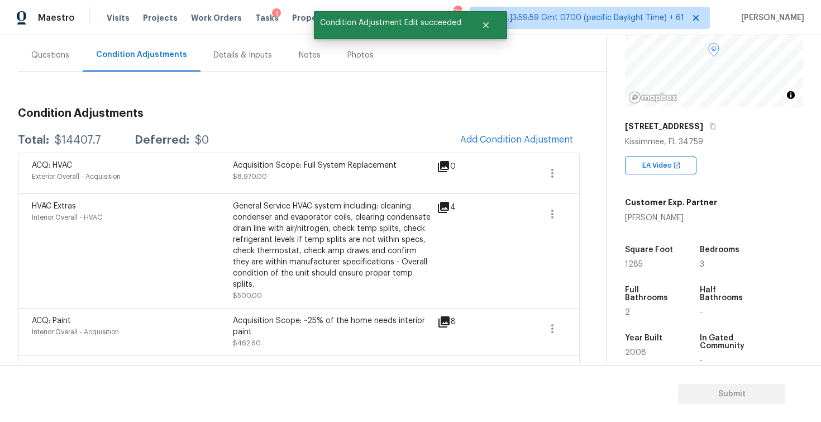
scroll to position [112, 0]
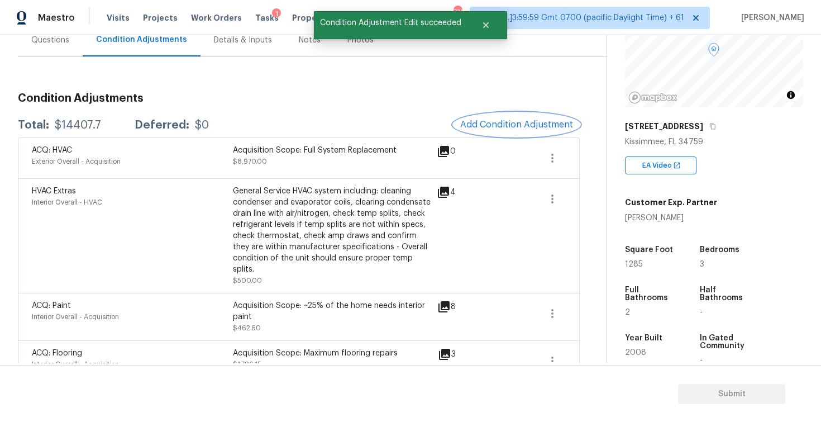
click at [530, 123] on span "Add Condition Adjustment" at bounding box center [516, 125] width 113 height 10
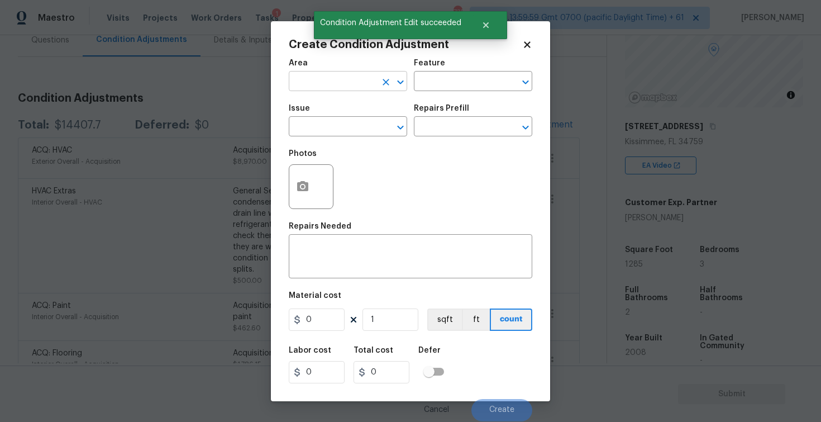
click at [362, 79] on input "text" at bounding box center [332, 82] width 87 height 17
click at [345, 121] on li "Exterior Overall" at bounding box center [348, 125] width 118 height 18
type input "Exterior Overall"
click at [345, 121] on input "text" at bounding box center [332, 127] width 87 height 17
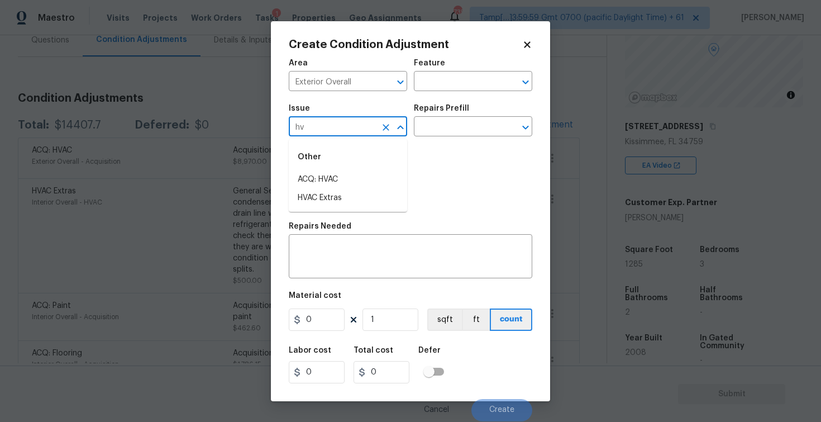
type input "h"
click at [335, 178] on li "ACQ: Shingle Roof" at bounding box center [348, 179] width 118 height 18
type input "ACQ: Shingle Roof"
click at [434, 123] on input "text" at bounding box center [457, 127] width 87 height 17
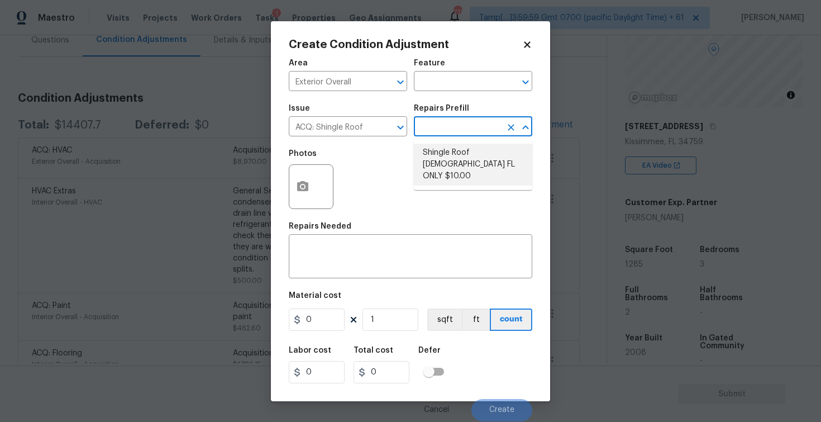
click at [441, 150] on li "Shingle Roof 15+ Years Old FL ONLY $10.00" at bounding box center [473, 165] width 118 height 42
type input "Acquisition"
type textarea "Acquisition Scope (Florida Only): Shingle Roof 15+ years in age maintenance."
type input "10"
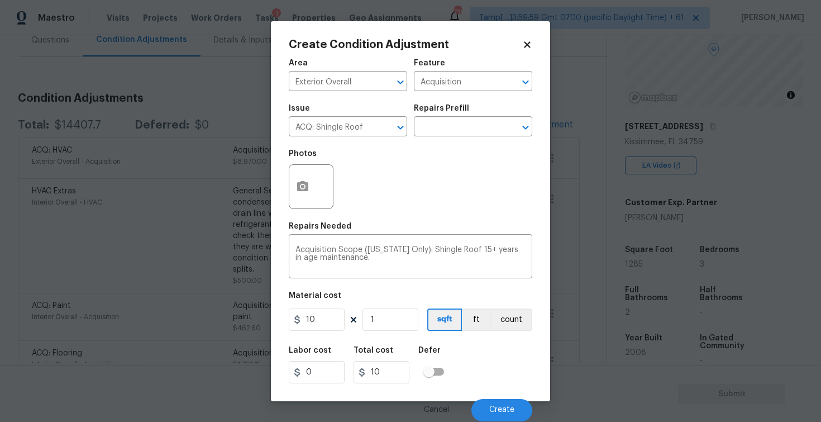
click at [387, 335] on div "Area Exterior Overall ​ Feature Acquisition ​ Issue ACQ: Shingle Roof ​ Repairs…" at bounding box center [411, 237] width 244 height 369
click at [387, 316] on input "1" at bounding box center [390, 319] width 56 height 22
type input "0"
paste input "1285"
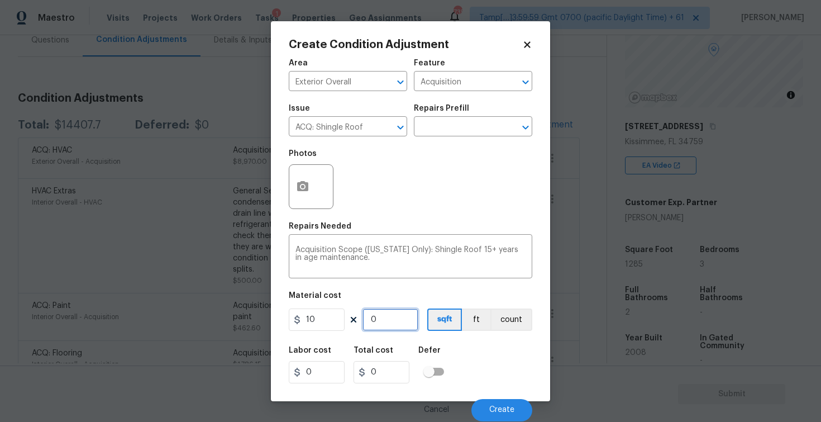
type input "1285"
type input "12850"
type input "1285"
click at [451, 345] on div "Labor cost 0 Total cost 12850 Defer" at bounding box center [411, 365] width 244 height 50
click at [506, 405] on button "Create" at bounding box center [501, 410] width 61 height 22
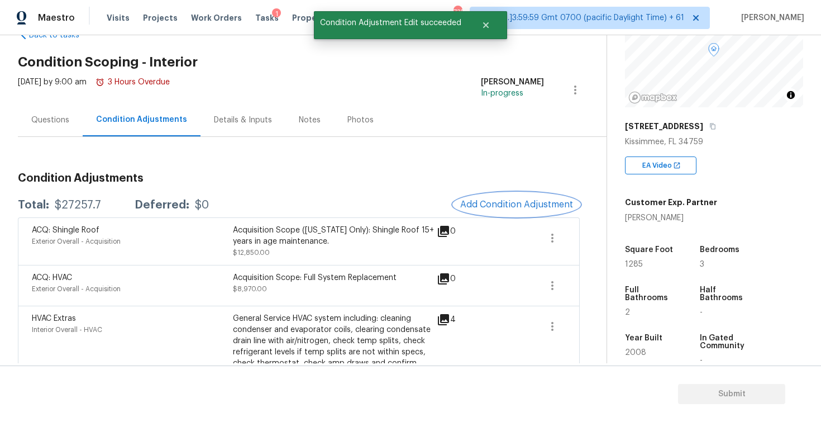
scroll to position [0, 0]
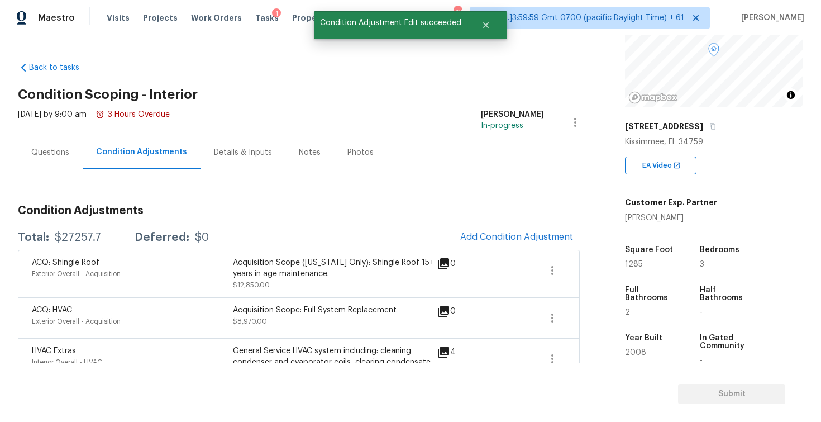
click at [59, 153] on div "Questions" at bounding box center [50, 152] width 38 height 11
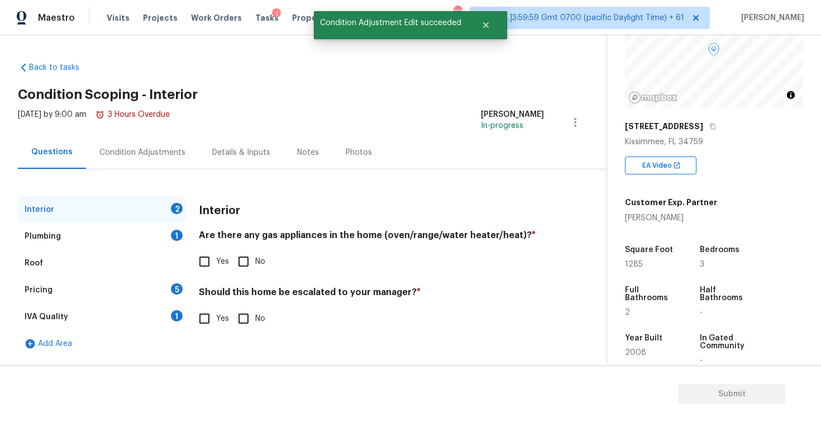
click at [245, 257] on input "No" at bounding box center [243, 261] width 23 height 23
checkbox input "true"
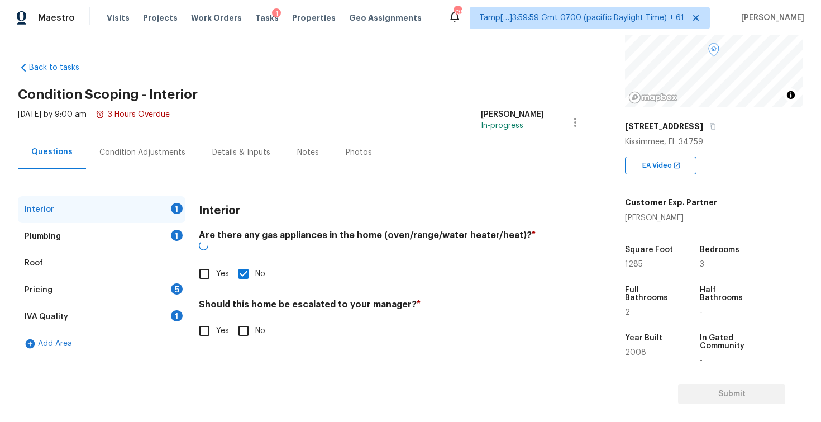
click at [242, 319] on input "No" at bounding box center [243, 330] width 23 height 23
checkbox input "true"
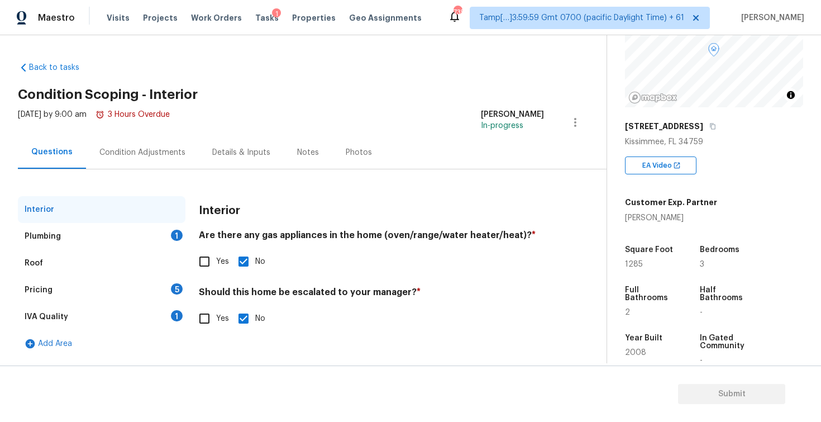
click at [212, 317] on input "Yes" at bounding box center [204, 318] width 23 height 23
checkbox input "true"
checkbox input "false"
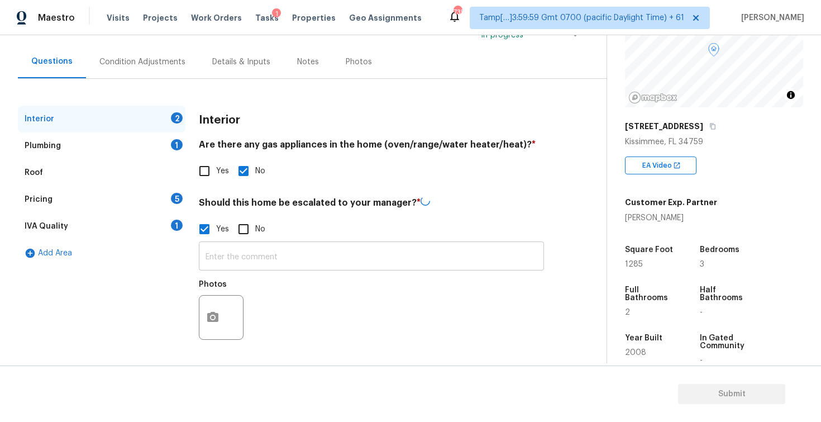
scroll to position [89, 0]
click at [222, 268] on input "text" at bounding box center [371, 257] width 345 height 26
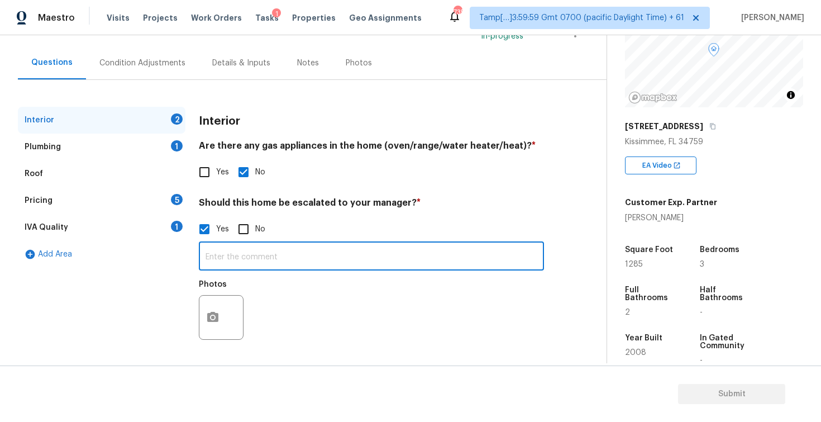
type input "I"
type input "The HVAC unit needs replacement. But the HPM has added scope for cleaning. Scop…"
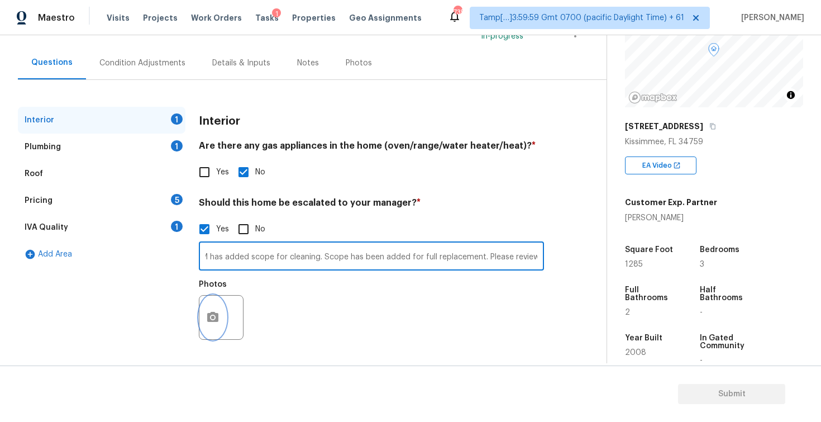
click at [209, 306] on button "button" at bounding box center [212, 317] width 27 height 44
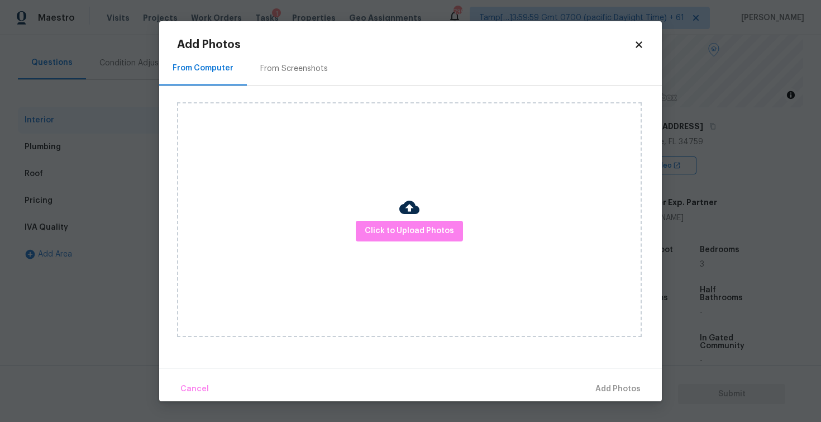
scroll to position [0, 0]
click at [418, 231] on span "Click to Upload Photos" at bounding box center [409, 231] width 89 height 14
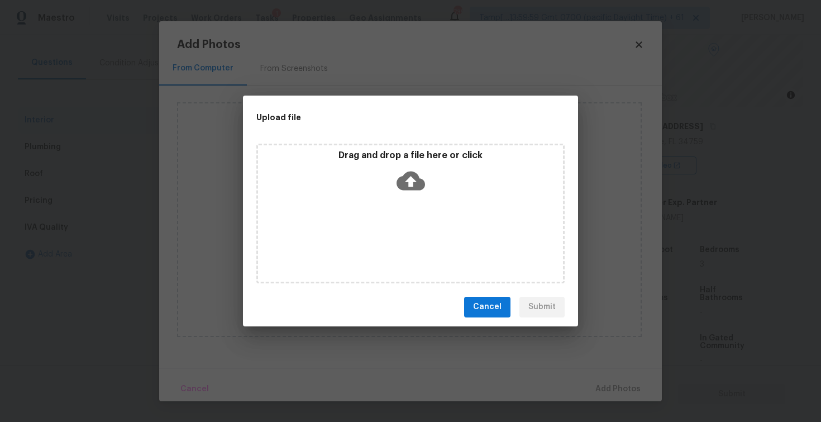
click at [417, 179] on icon at bounding box center [411, 180] width 28 height 19
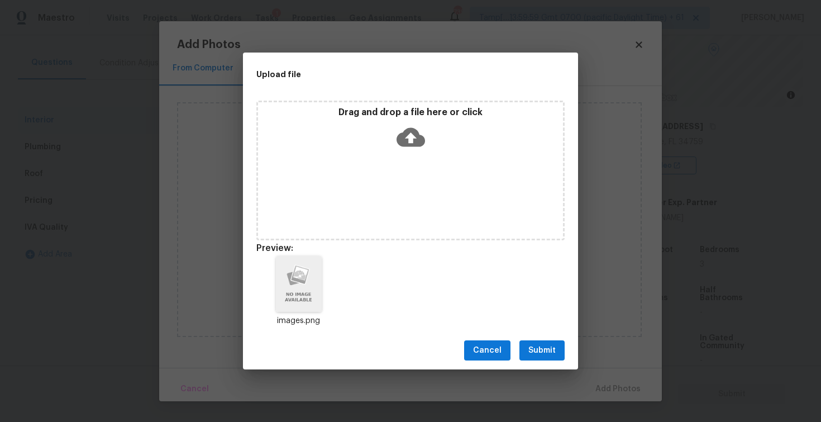
click at [540, 364] on div "Cancel Submit" at bounding box center [410, 350] width 335 height 39
click at [541, 347] on span "Submit" at bounding box center [541, 351] width 27 height 14
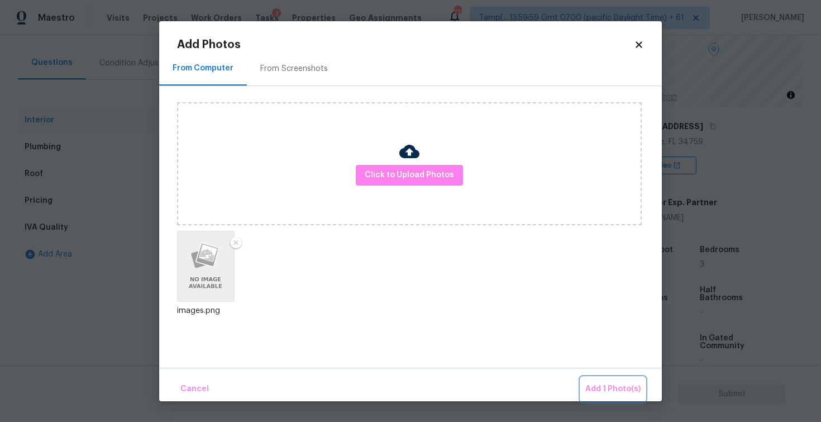
click at [612, 380] on button "Add 1 Photo(s)" at bounding box center [613, 389] width 64 height 24
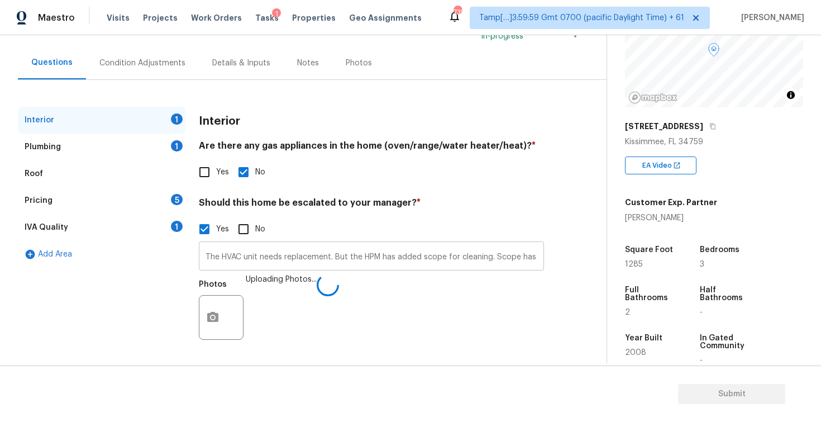
click at [465, 258] on input "The HVAC unit needs replacement. But the HPM has added scope for cleaning. Scop…" at bounding box center [371, 257] width 345 height 26
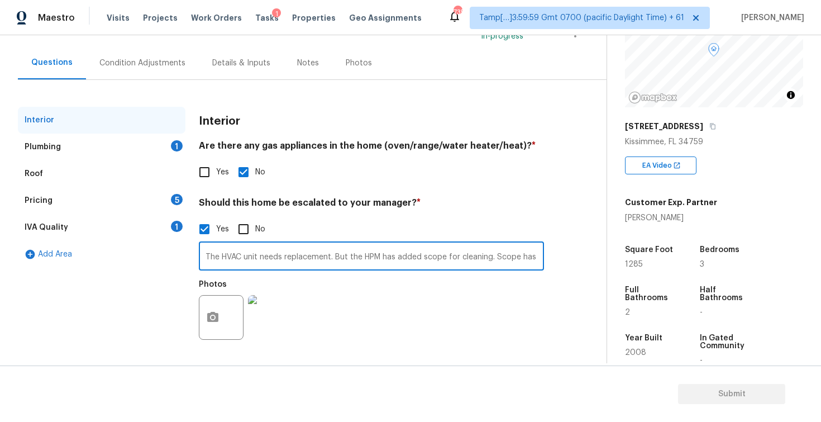
click at [131, 150] on div "Plumbing 1" at bounding box center [102, 146] width 168 height 27
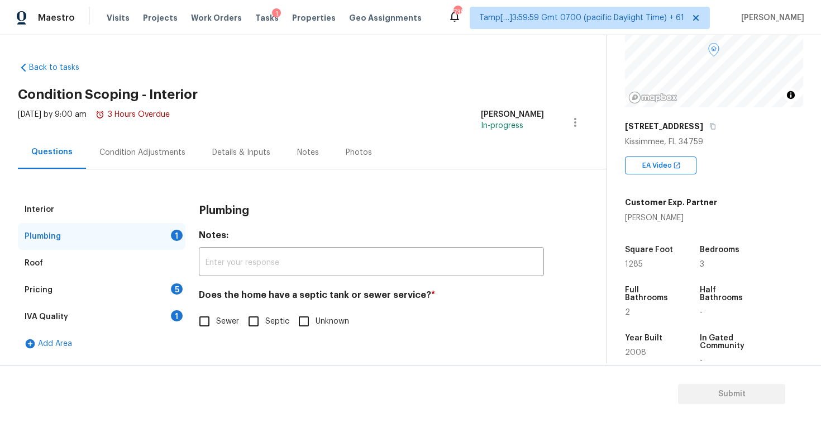
click at [213, 332] on input "Sewer" at bounding box center [204, 320] width 23 height 23
checkbox input "true"
click at [144, 274] on div "Roof" at bounding box center [102, 263] width 168 height 27
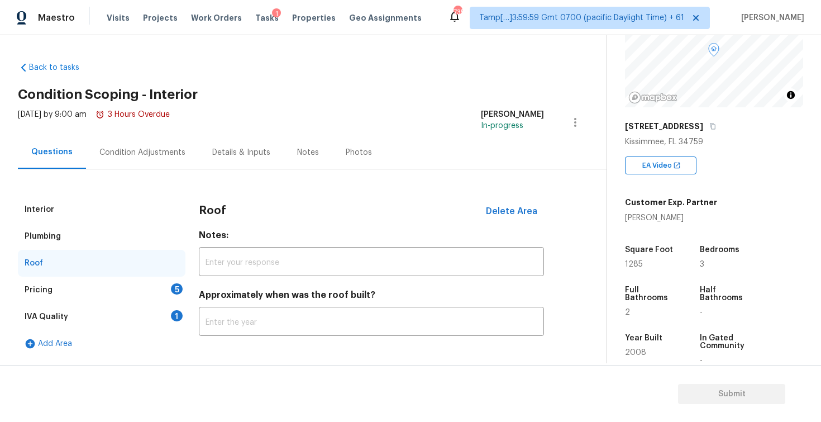
click at [153, 297] on div "Pricing 5" at bounding box center [102, 289] width 168 height 27
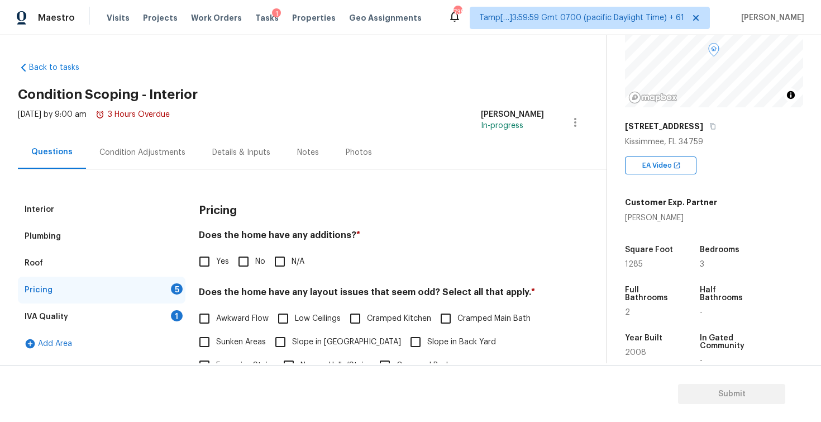
click at [237, 243] on h4 "Does the home have any additions? *" at bounding box center [371, 238] width 345 height 16
click at [239, 251] on input "No" at bounding box center [243, 261] width 23 height 23
checkbox input "true"
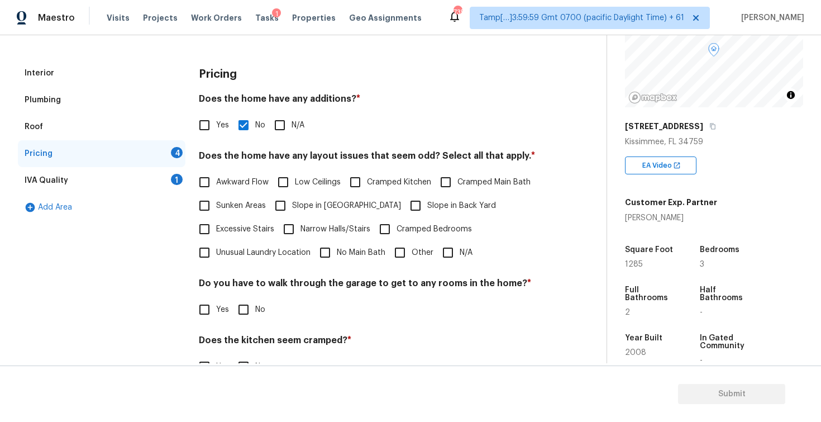
scroll to position [217, 0]
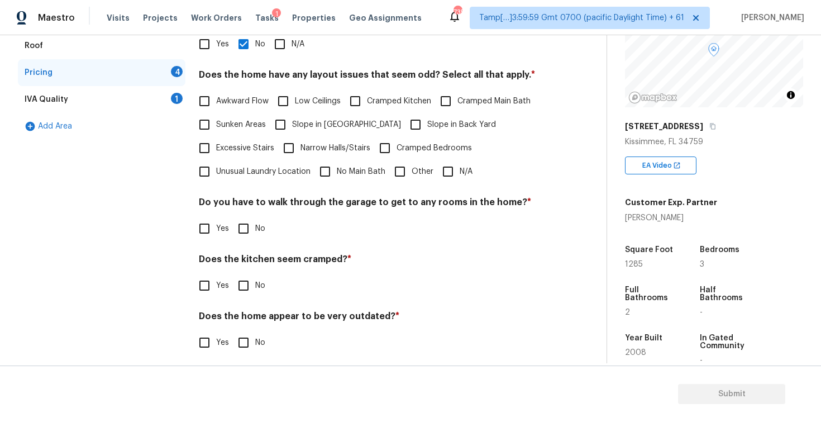
click at [456, 169] on input "N/A" at bounding box center [447, 171] width 23 height 23
checkbox input "true"
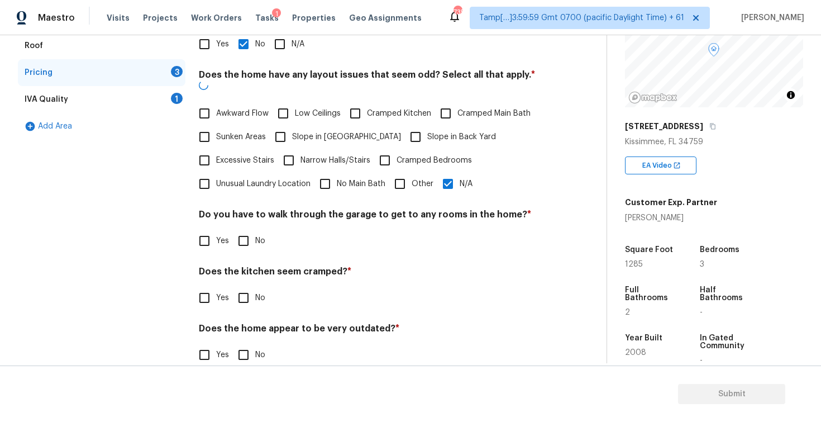
click at [235, 229] on input "No" at bounding box center [243, 240] width 23 height 23
checkbox input "true"
click at [255, 293] on span "No" at bounding box center [260, 299] width 10 height 12
click at [255, 292] on input "No" at bounding box center [243, 298] width 23 height 23
checkbox input "true"
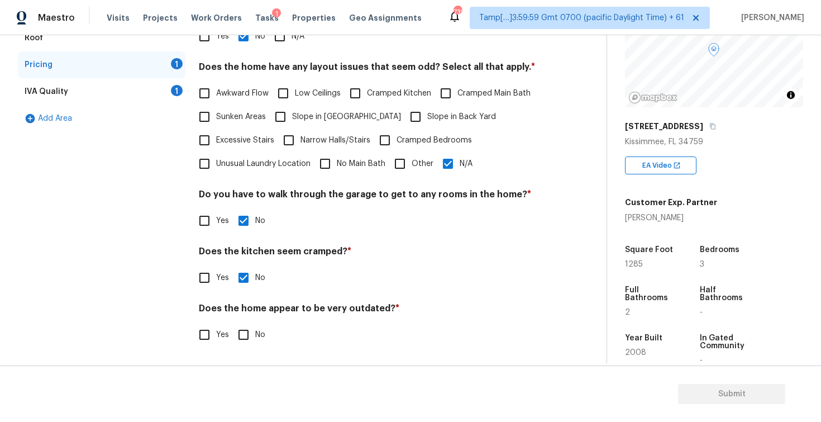
click at [244, 346] on input "No" at bounding box center [243, 334] width 23 height 23
checkbox input "true"
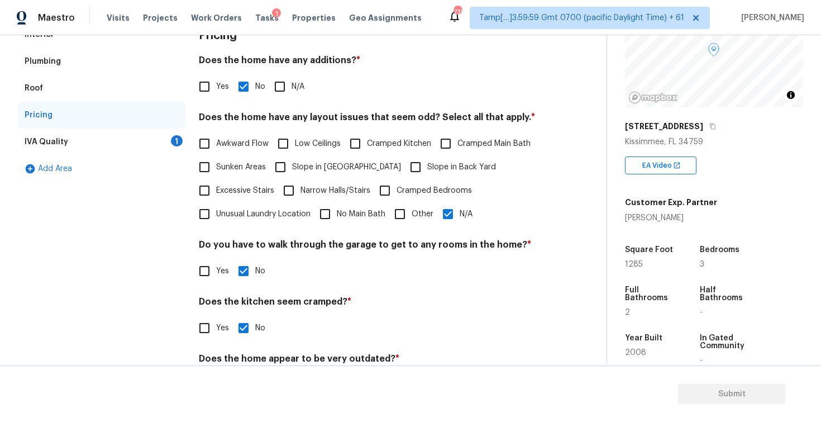
click at [164, 137] on div "IVA Quality 1" at bounding box center [102, 141] width 168 height 27
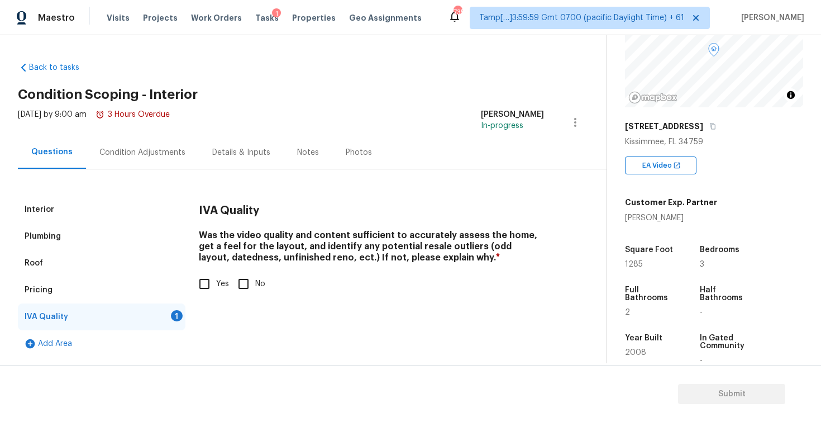
click at [202, 278] on input "Yes" at bounding box center [204, 283] width 23 height 23
checkbox input "true"
click at [102, 292] on div "Pricing" at bounding box center [102, 289] width 168 height 27
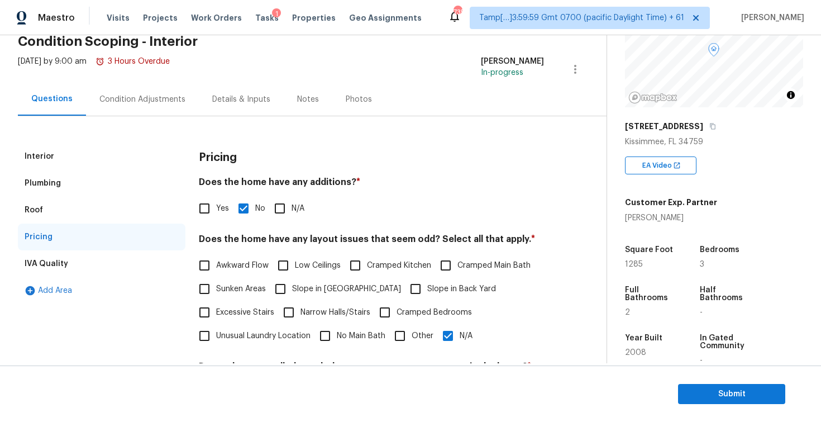
scroll to position [6, 0]
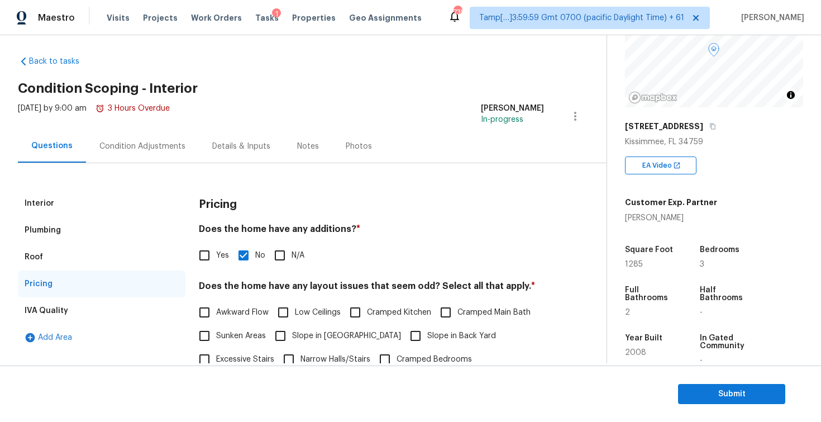
click at [160, 162] on div "Condition Adjustments" at bounding box center [142, 146] width 113 height 33
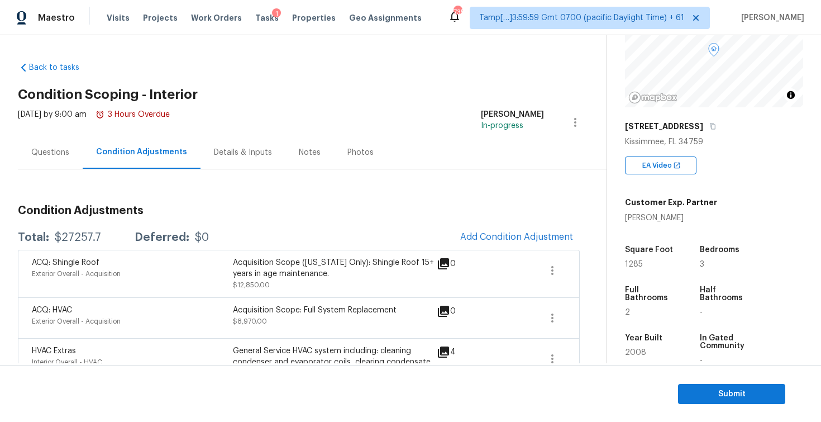
click at [61, 155] on div "Questions" at bounding box center [50, 152] width 38 height 11
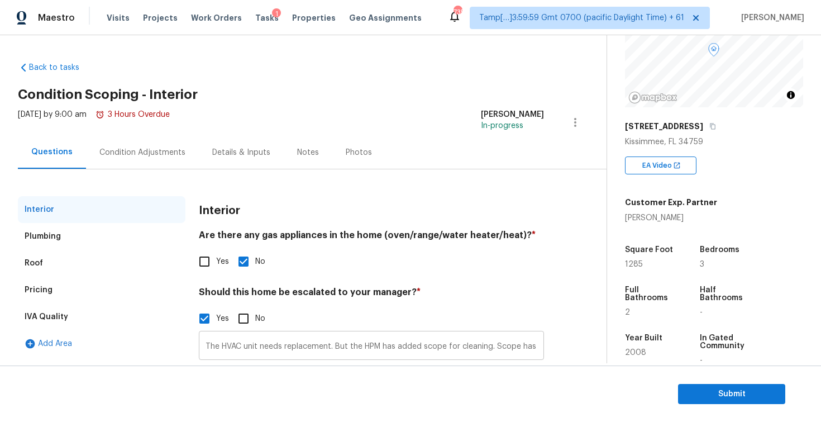
click at [258, 342] on input "The HVAC unit needs replacement. But the HPM has added scope for cleaning. Scop…" at bounding box center [371, 346] width 345 height 26
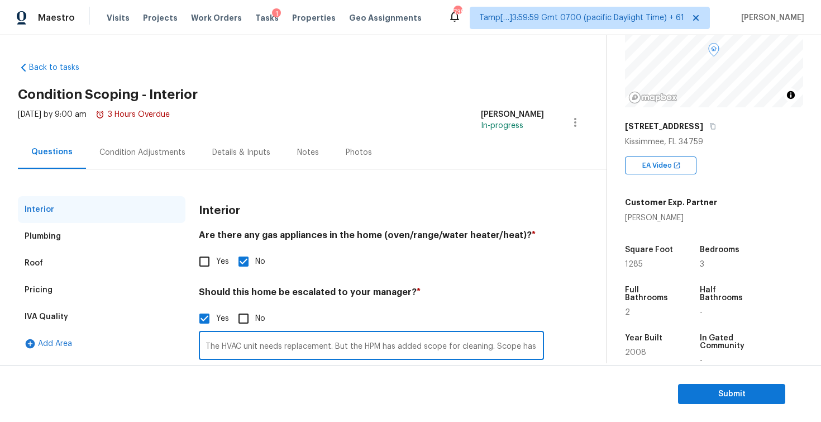
click at [258, 342] on input "The HVAC unit needs replacement. But the HPM has added scope for cleaning. Scop…" at bounding box center [371, 346] width 345 height 26
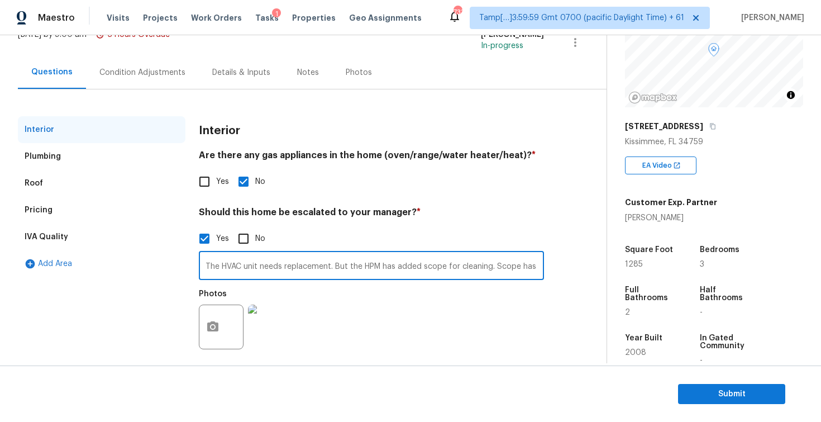
scroll to position [89, 0]
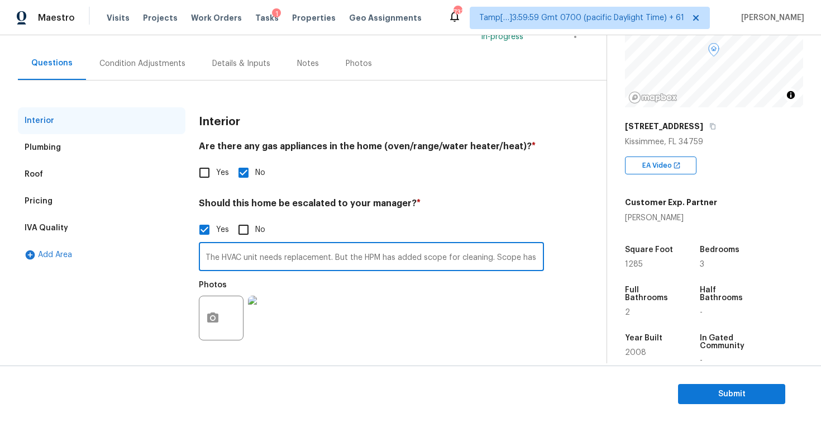
click at [416, 346] on div "Photos" at bounding box center [371, 310] width 345 height 73
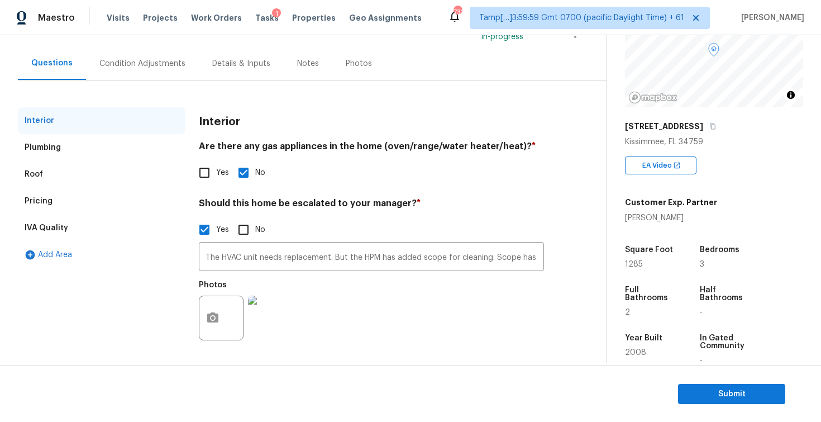
click at [135, 75] on div "Condition Adjustments" at bounding box center [142, 63] width 113 height 33
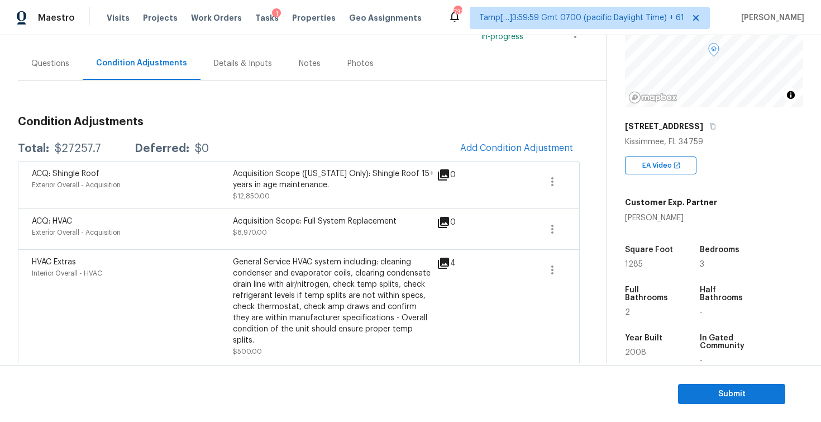
scroll to position [585, 0]
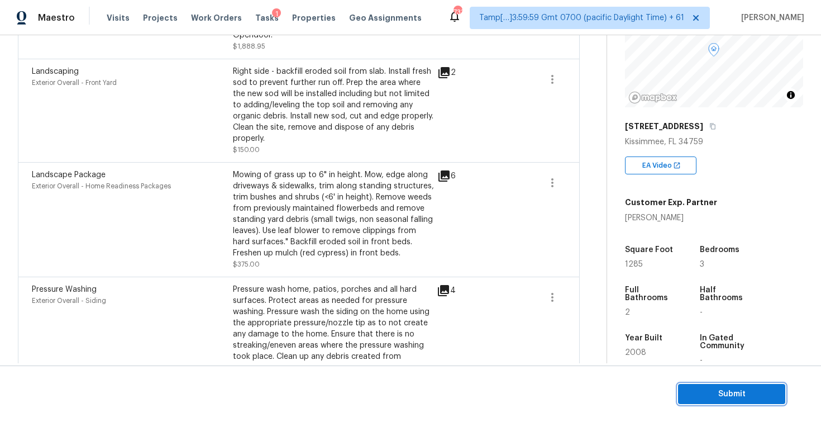
click at [700, 388] on span "Submit" at bounding box center [731, 394] width 89 height 14
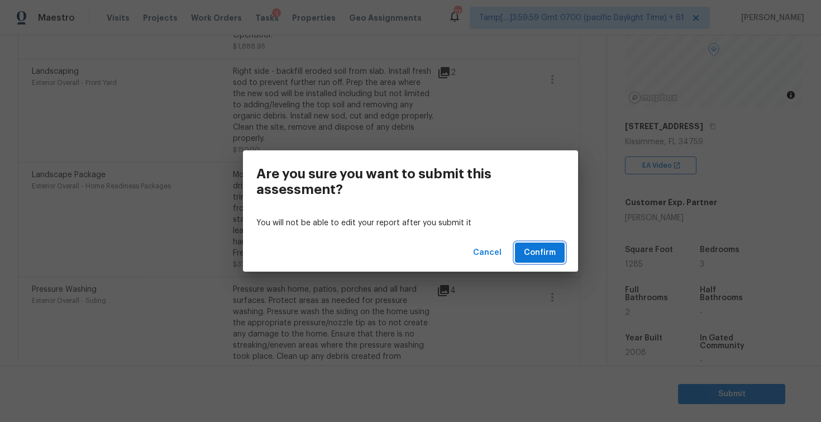
click at [546, 246] on span "Confirm" at bounding box center [540, 253] width 32 height 14
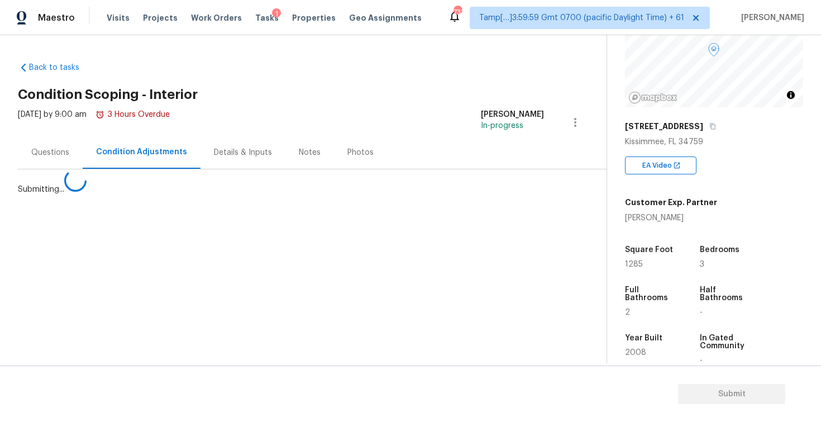
scroll to position [0, 0]
